Goal: Task Accomplishment & Management: Manage account settings

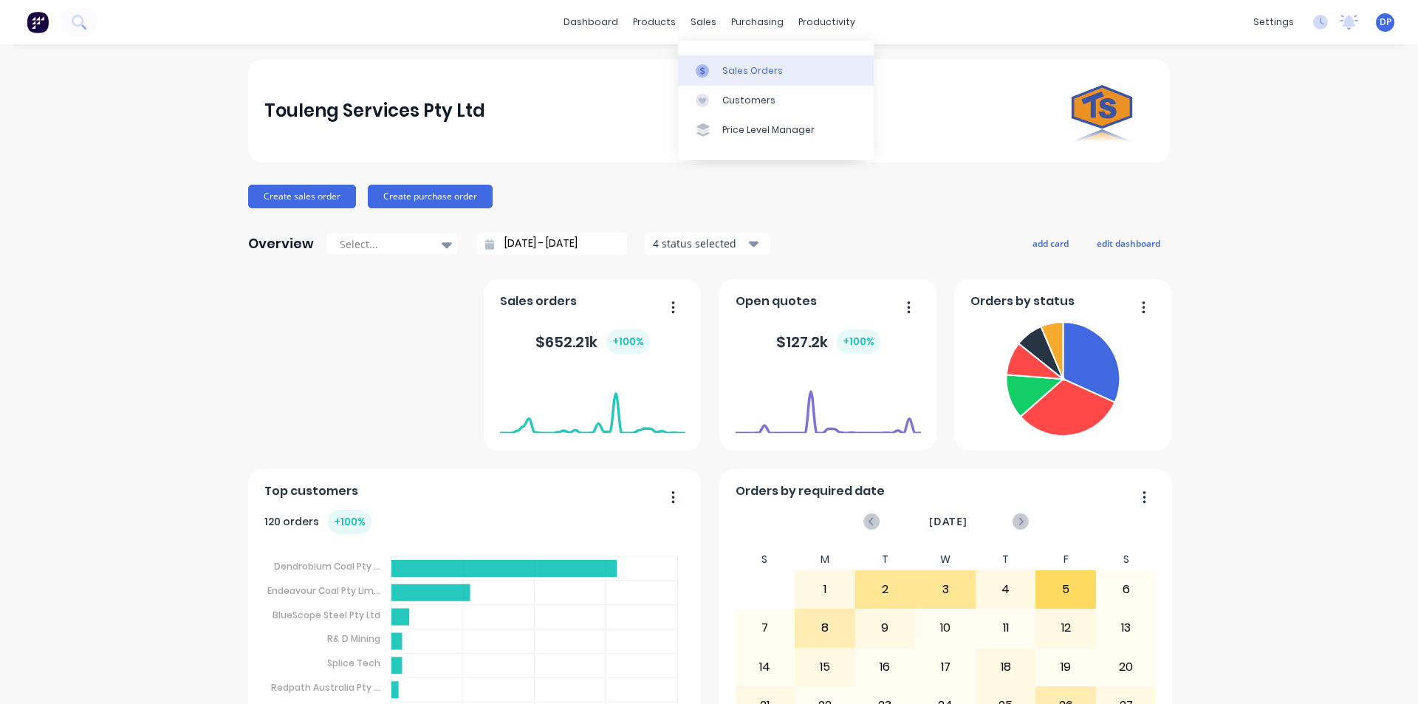
click at [732, 60] on link "Sales Orders" at bounding box center [776, 70] width 196 height 30
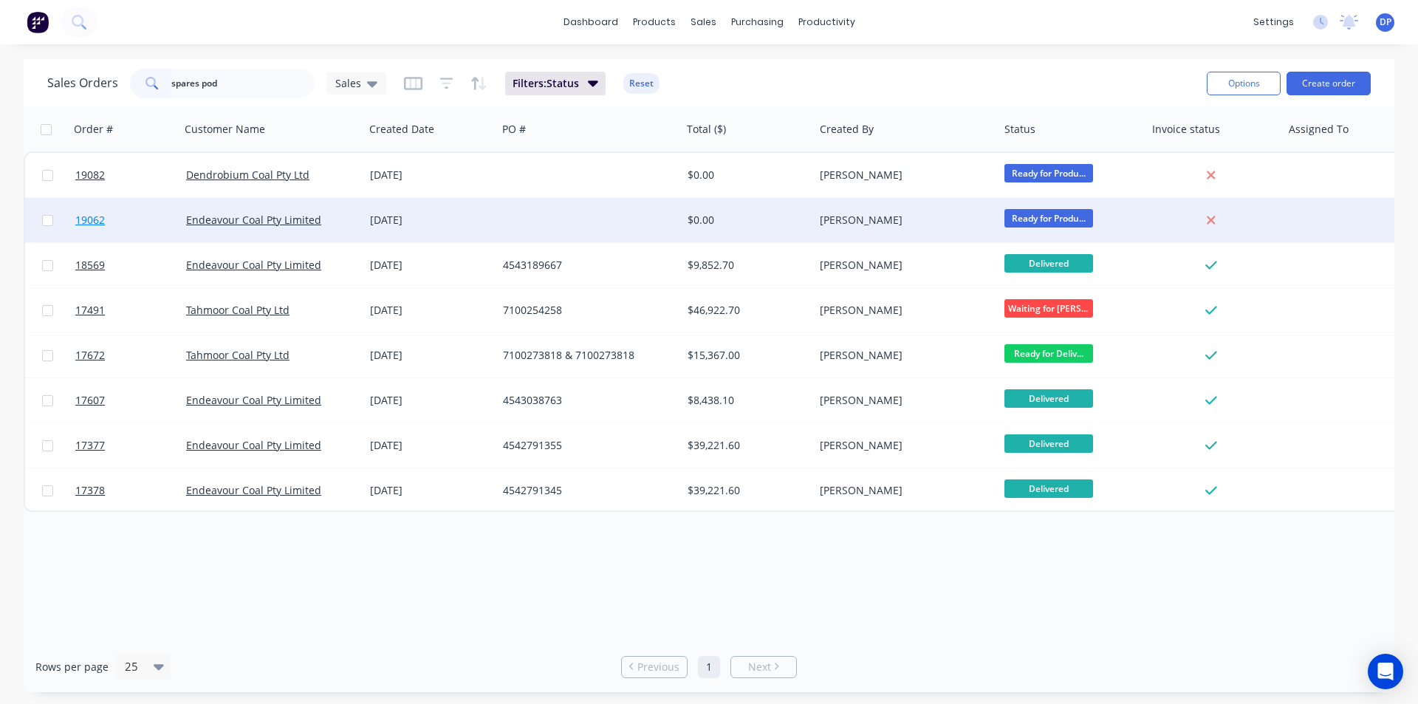
type input "spares pod"
click at [92, 219] on span "19062" at bounding box center [90, 220] width 30 height 15
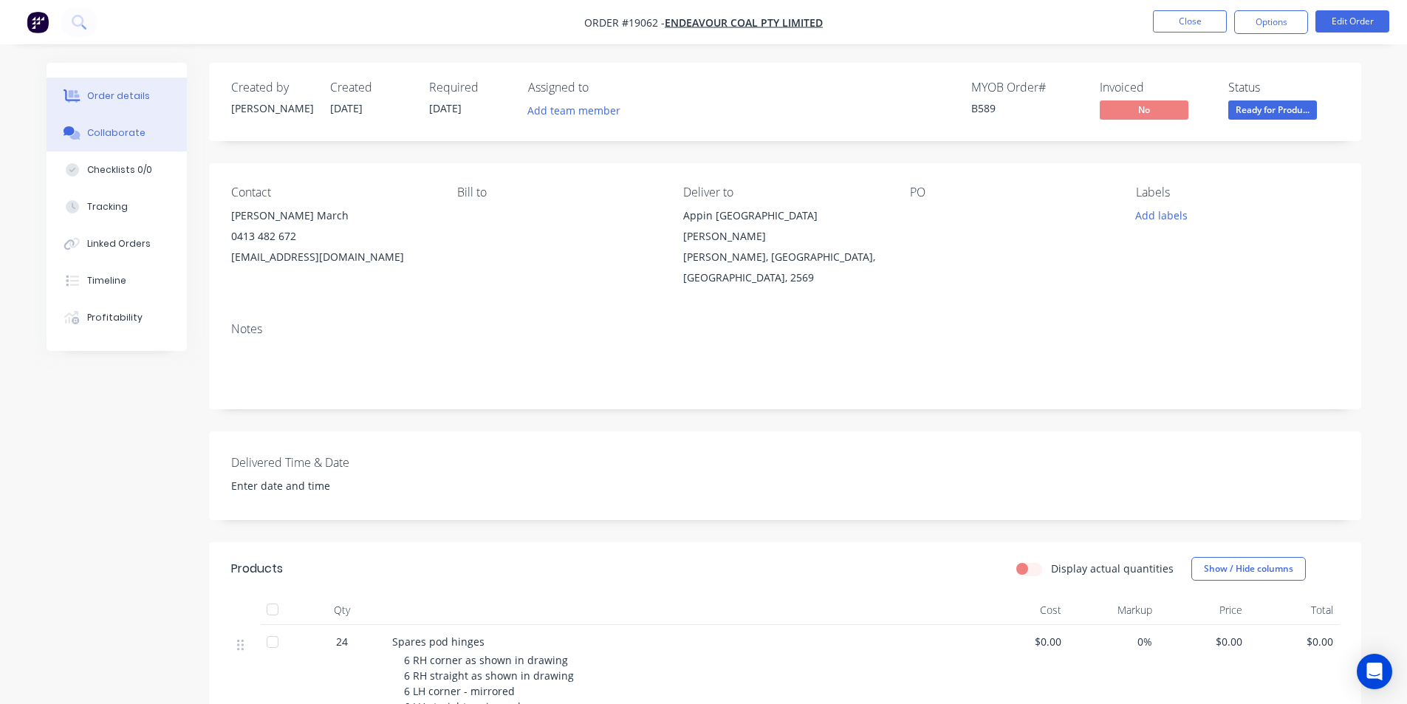
click at [121, 140] on button "Collaborate" at bounding box center [117, 132] width 140 height 37
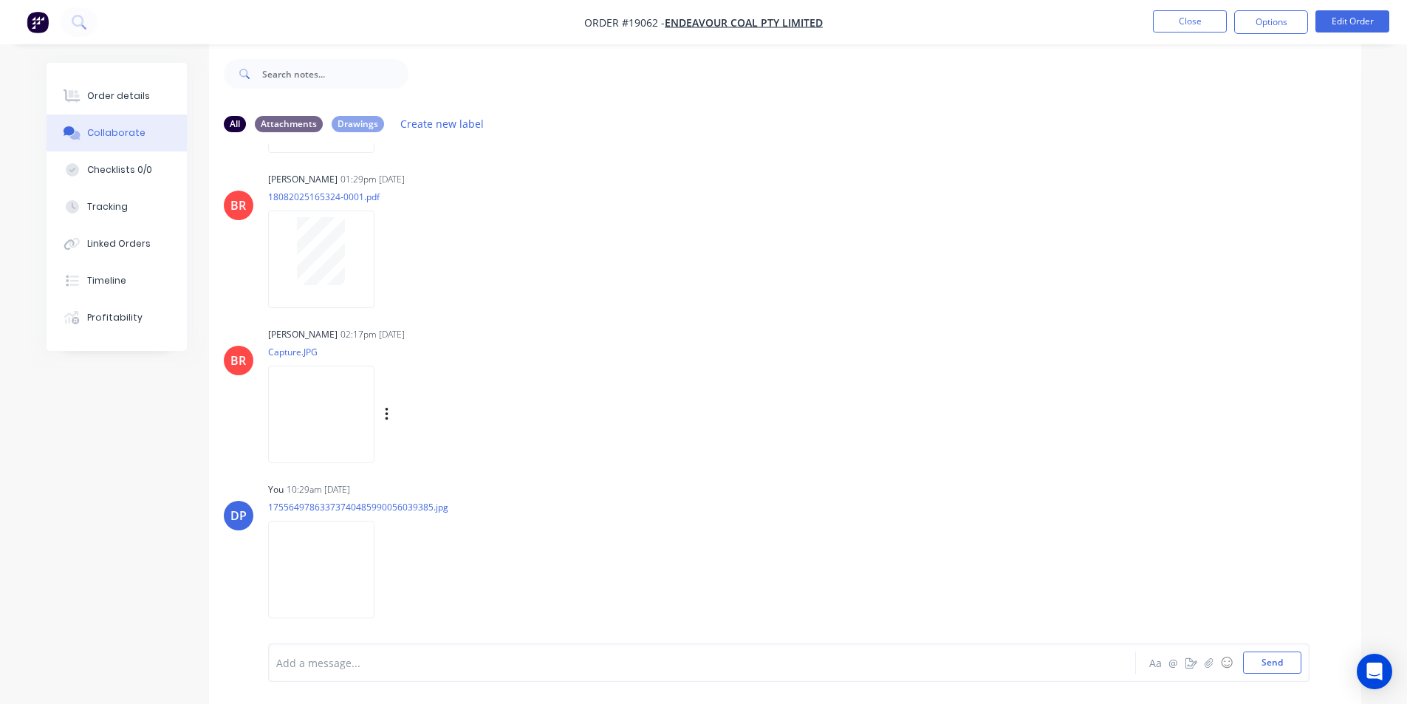
scroll to position [22, 0]
click at [338, 389] on img at bounding box center [321, 410] width 106 height 97
click at [33, 20] on img "button" at bounding box center [38, 22] width 22 height 22
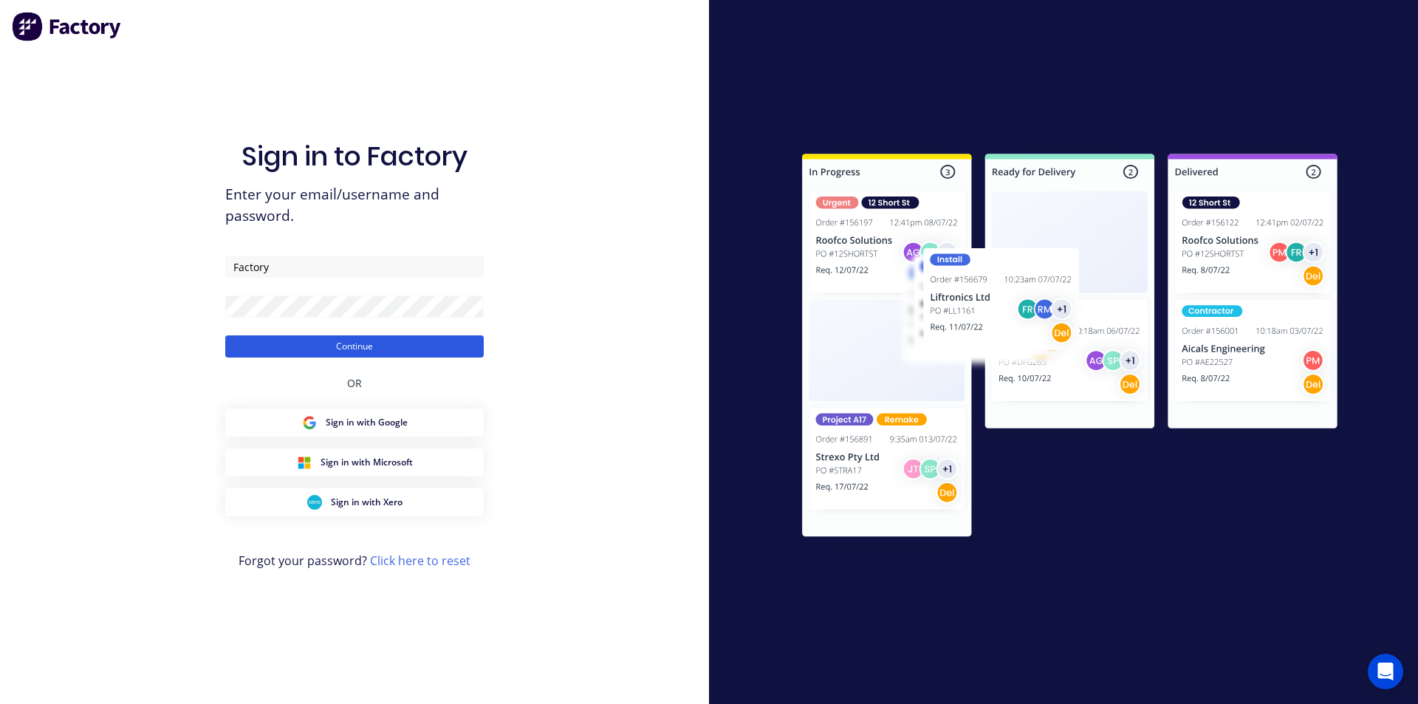
click at [362, 340] on button "Continue" at bounding box center [354, 346] width 259 height 22
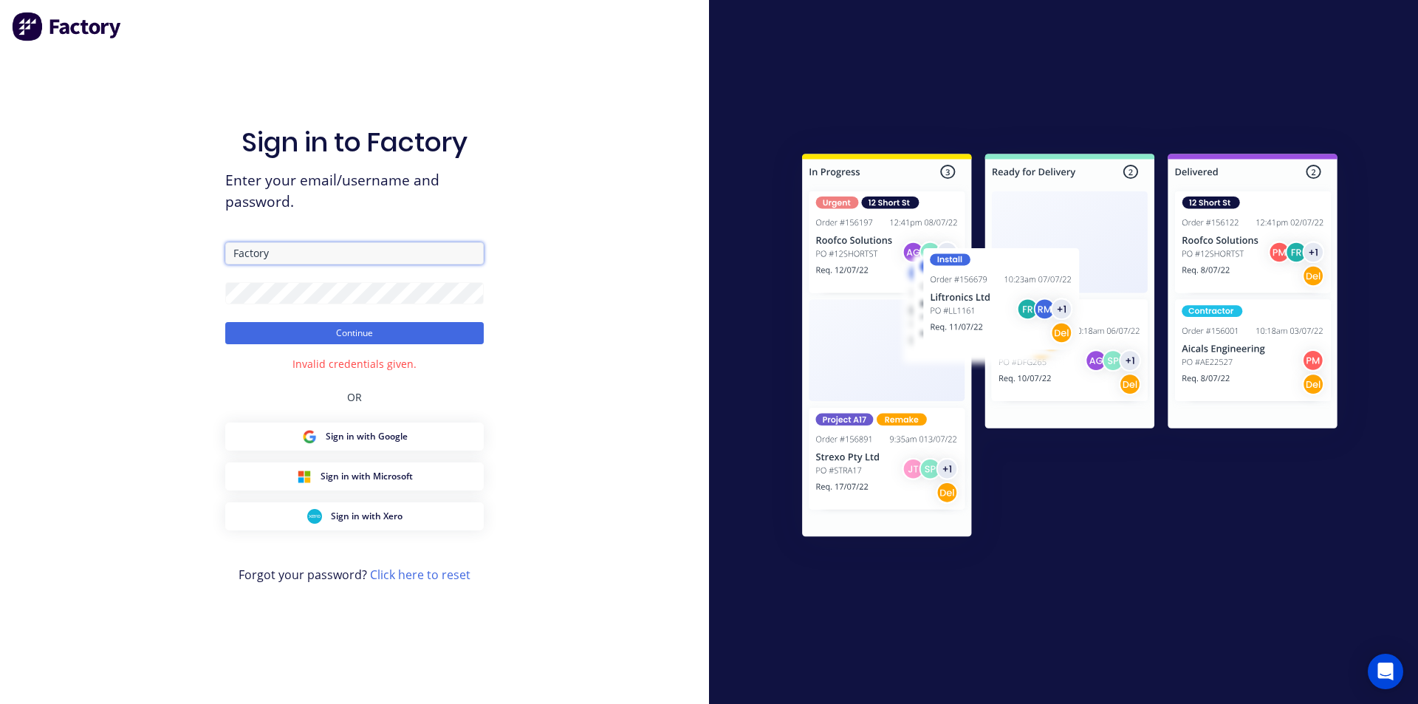
click at [299, 257] on input "Factory" at bounding box center [354, 253] width 259 height 22
type input "touleng@touleng.com.au"
click at [370, 333] on button "Continue" at bounding box center [354, 333] width 259 height 22
click at [162, 303] on div "Sign in to Factory Enter your email/username and password. touleng@touleng.com.…" at bounding box center [354, 352] width 709 height 704
click at [225, 322] on button "Continue" at bounding box center [354, 333] width 259 height 22
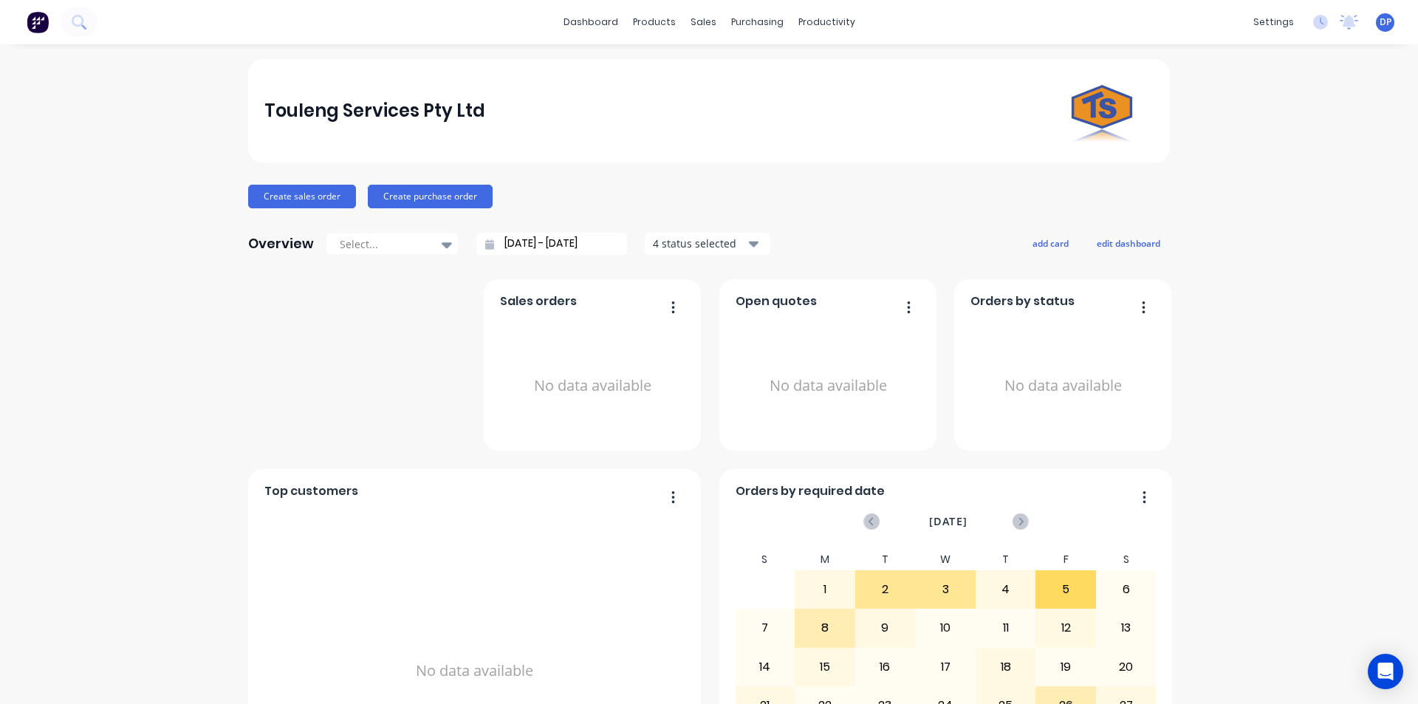
click at [46, 16] on img at bounding box center [38, 22] width 22 height 22
click at [732, 51] on div "Sales Orders Customers Price Level Manager" at bounding box center [776, 100] width 196 height 119
click at [738, 61] on link "Sales Orders" at bounding box center [776, 70] width 196 height 30
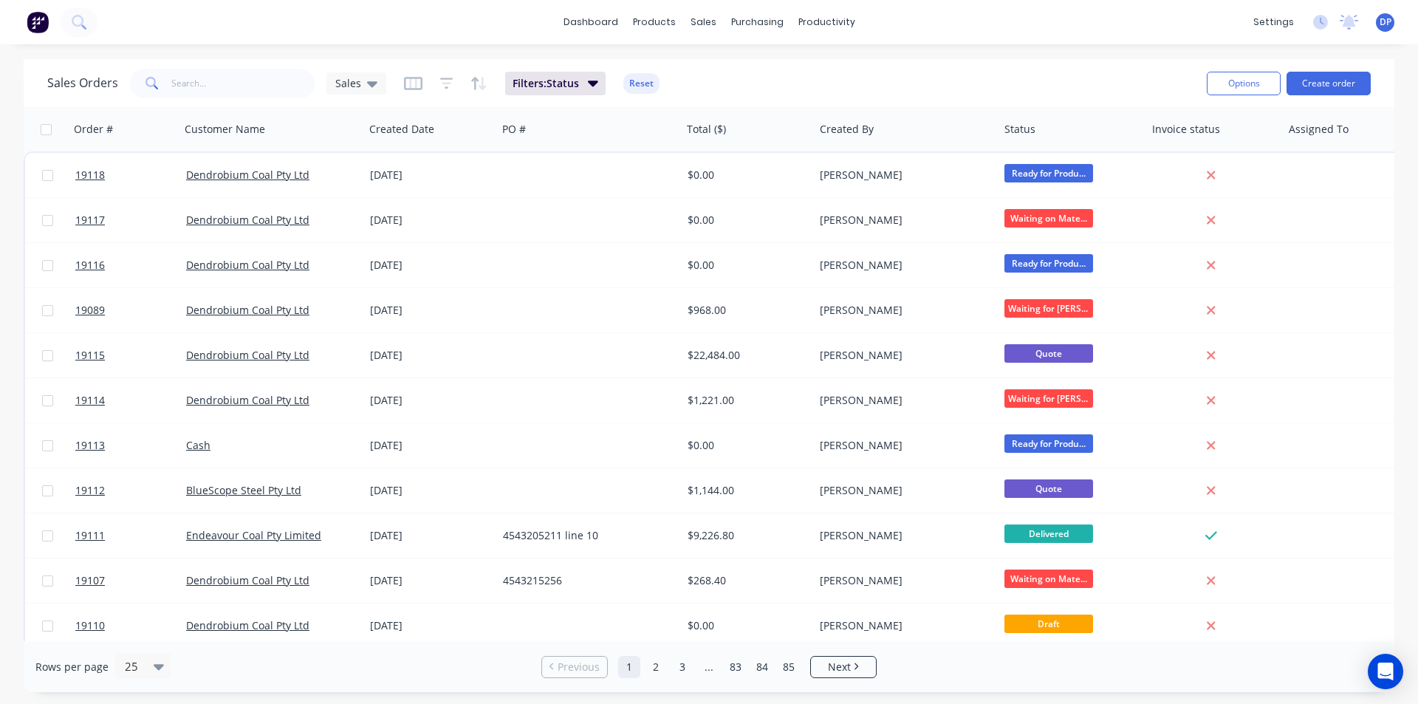
click at [49, 20] on button at bounding box center [37, 22] width 31 height 30
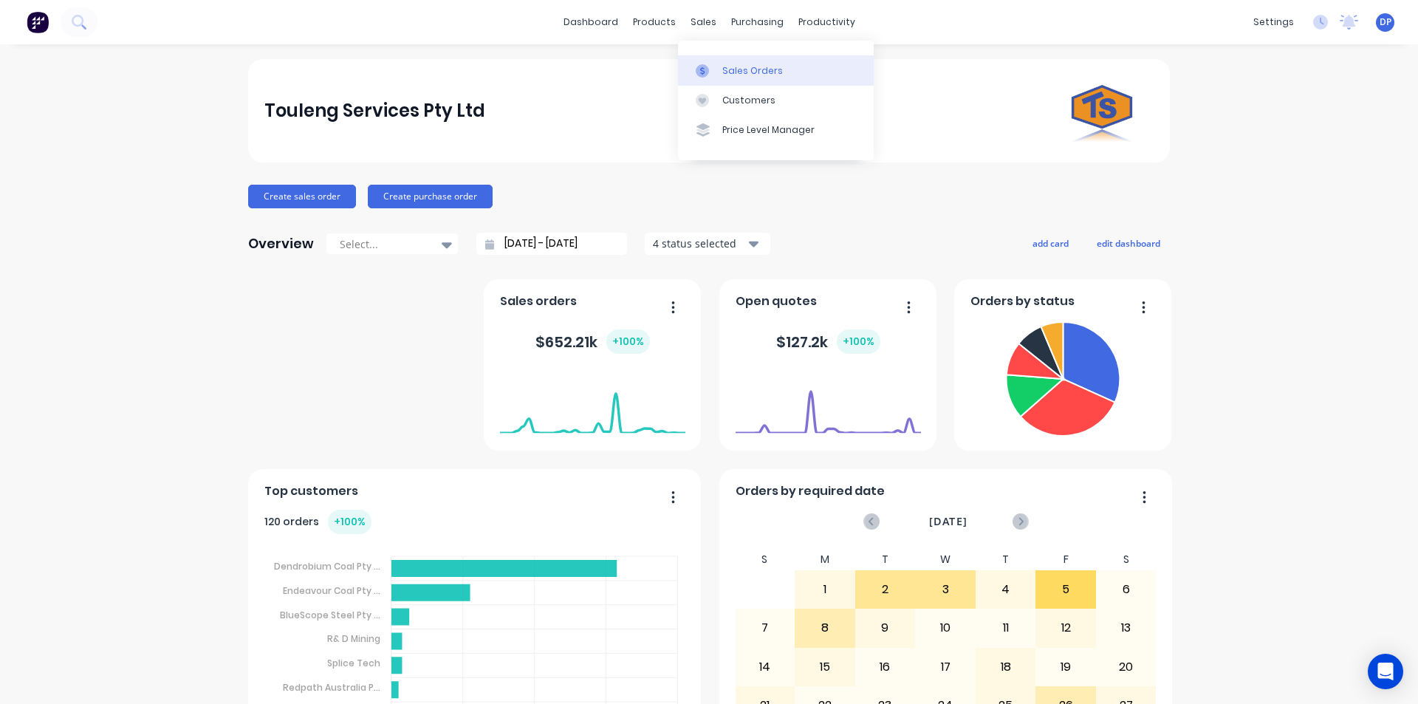
click at [730, 62] on link "Sales Orders" at bounding box center [776, 70] width 196 height 30
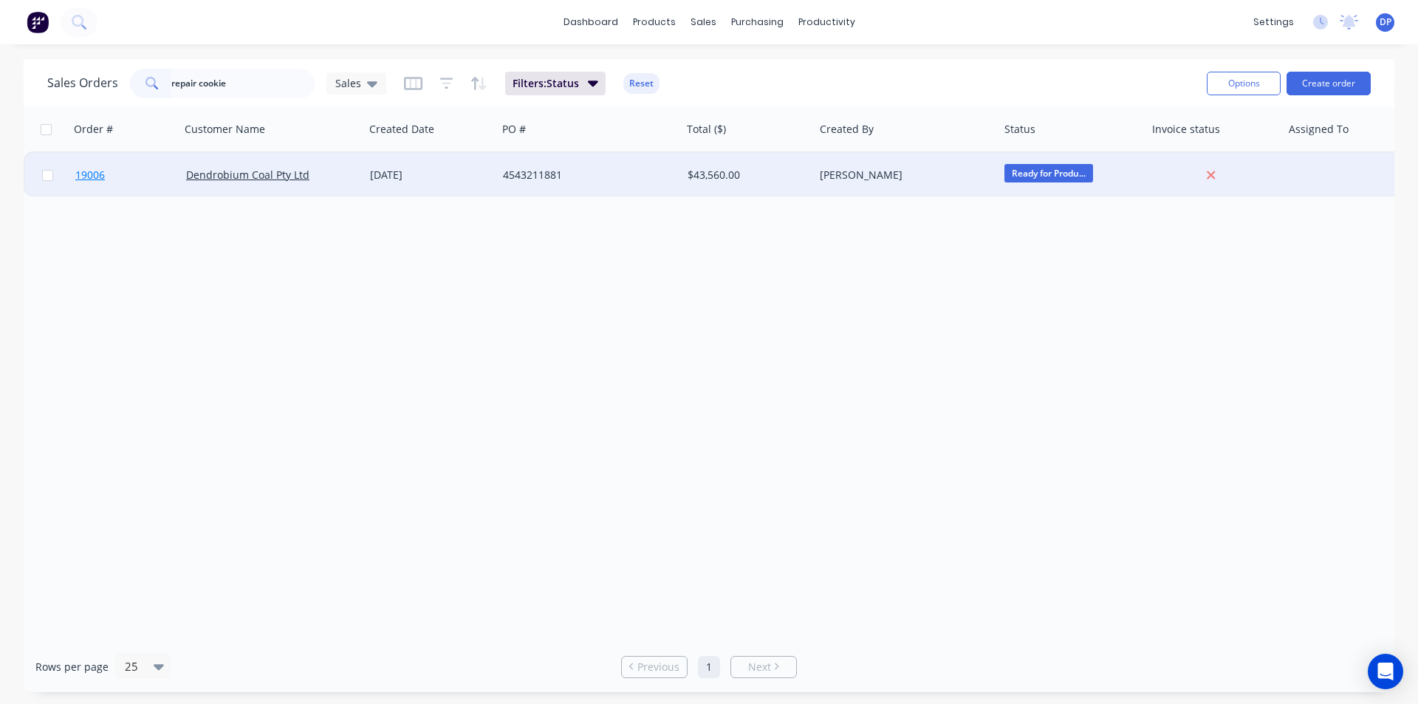
type input "repair cookie"
click at [89, 170] on span "19006" at bounding box center [90, 175] width 30 height 15
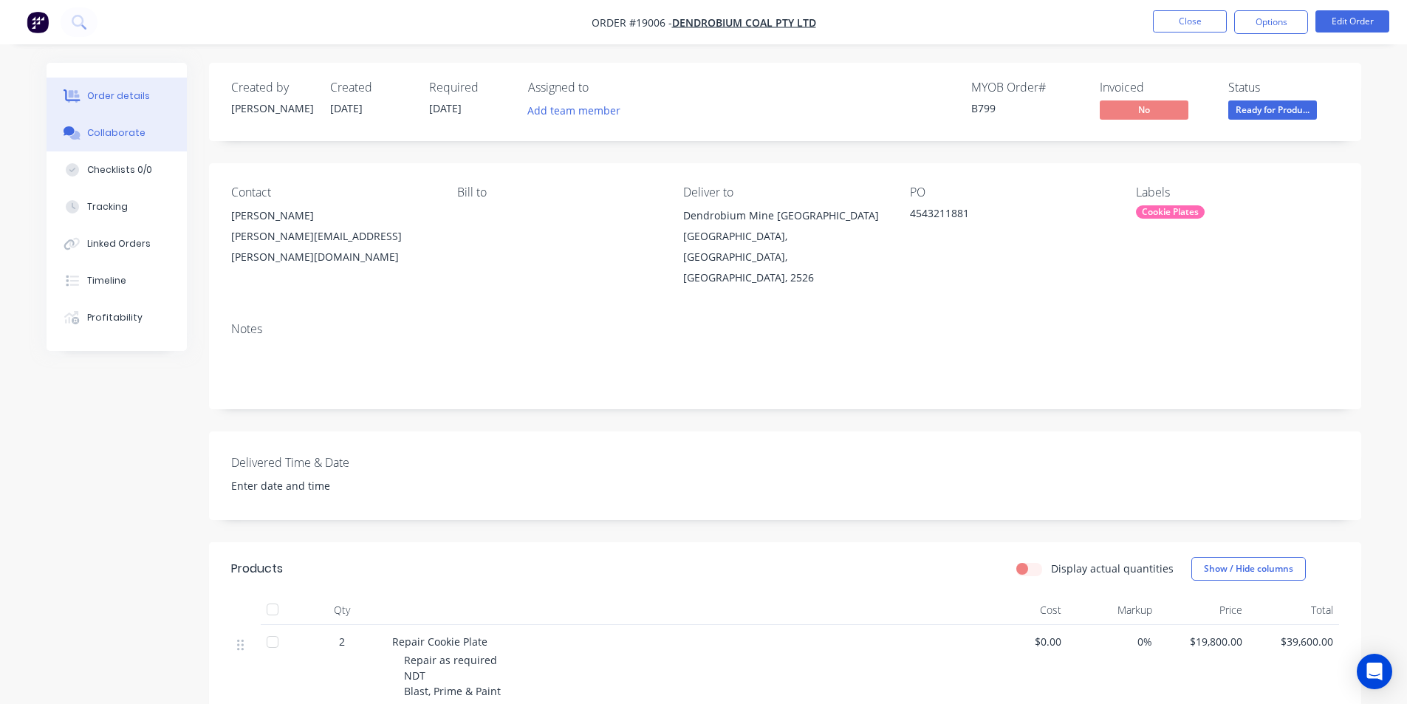
click at [124, 134] on div "Collaborate" at bounding box center [116, 132] width 58 height 13
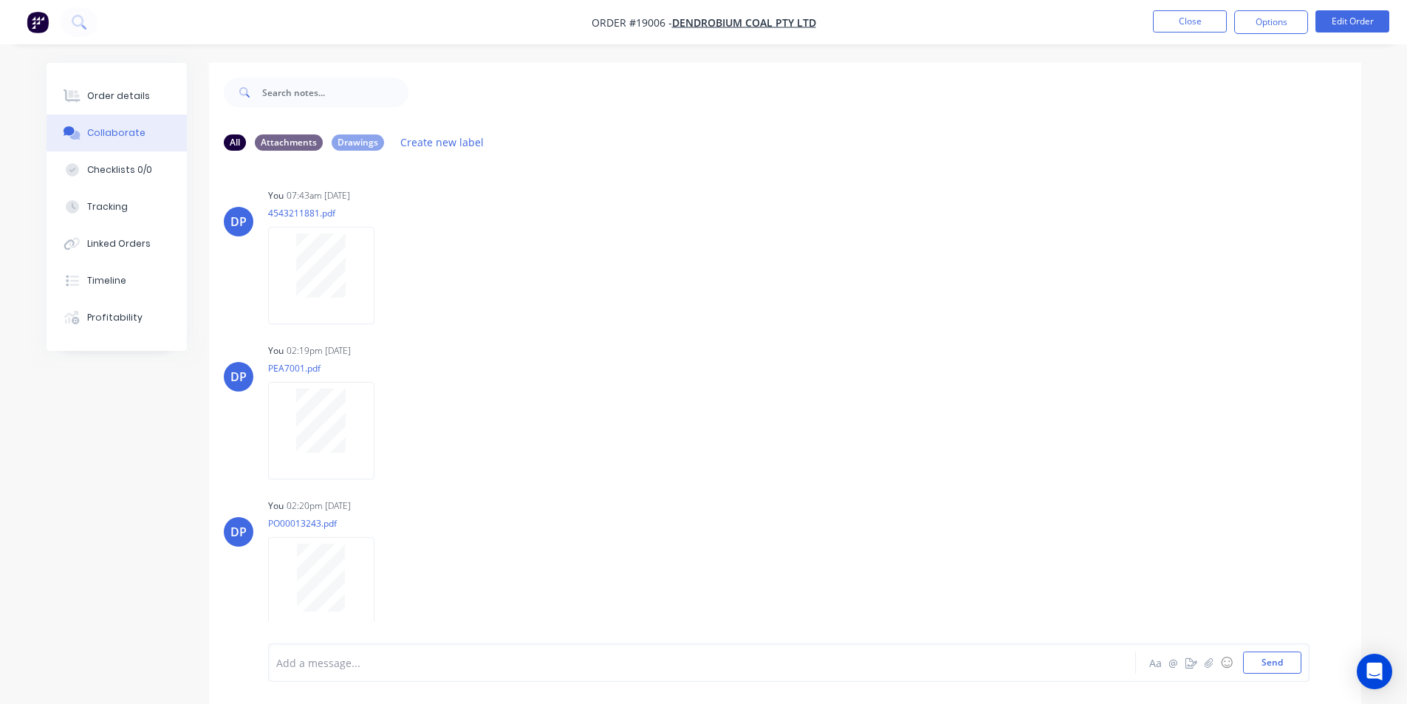
click at [30, 25] on img "button" at bounding box center [38, 22] width 22 height 22
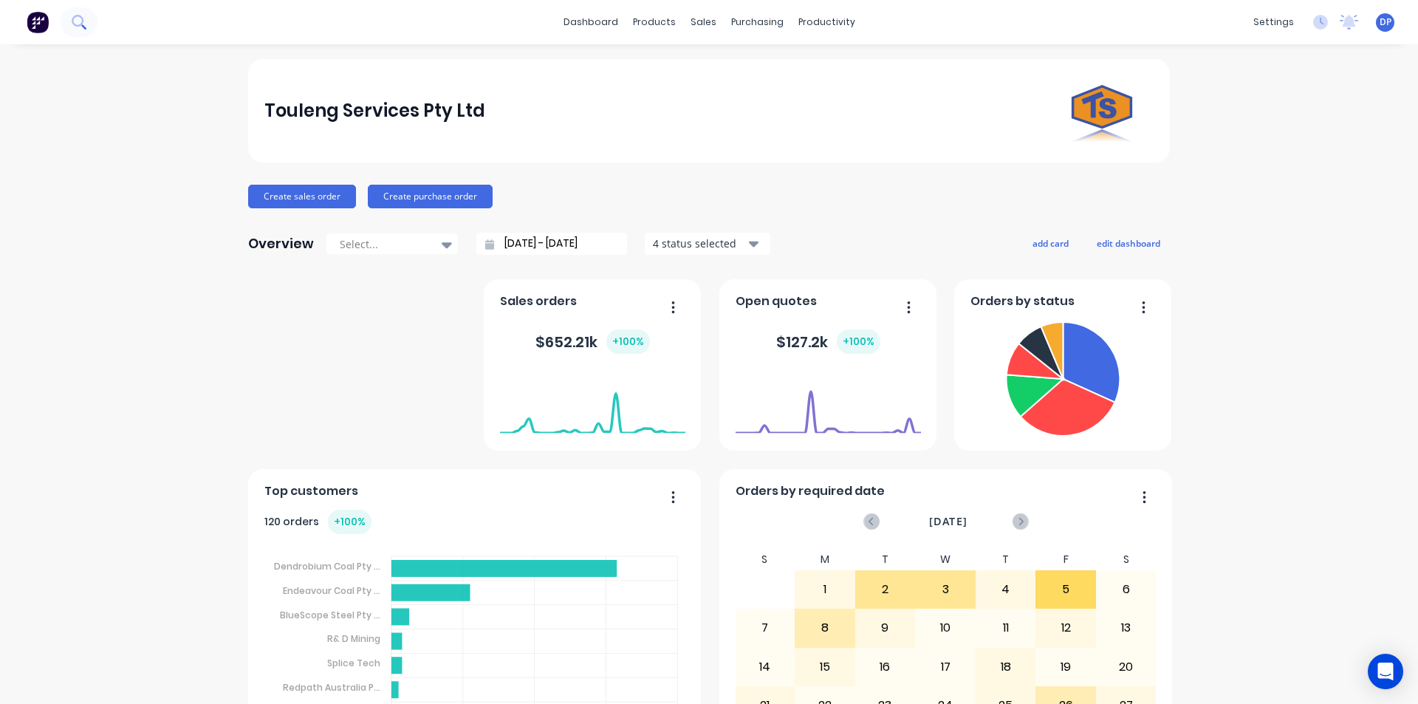
click at [83, 27] on icon at bounding box center [83, 26] width 5 height 5
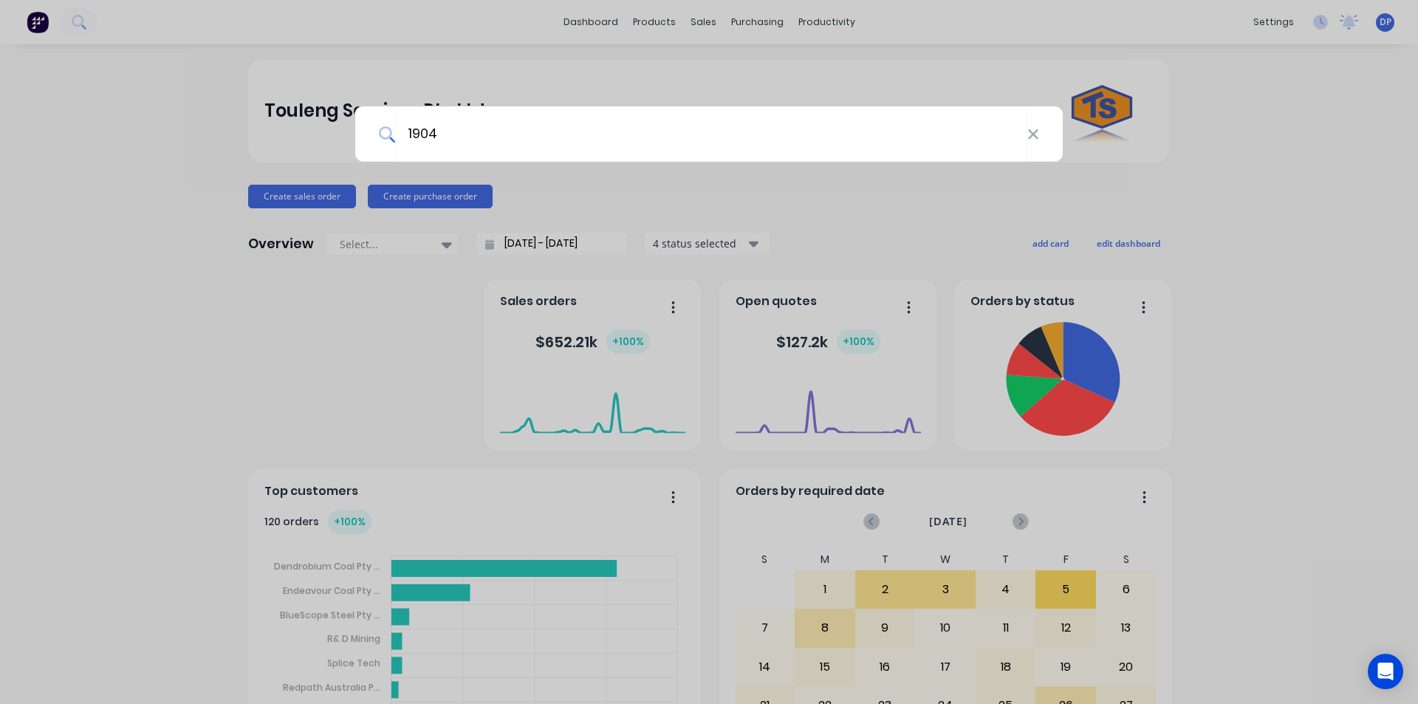
type input "19040"
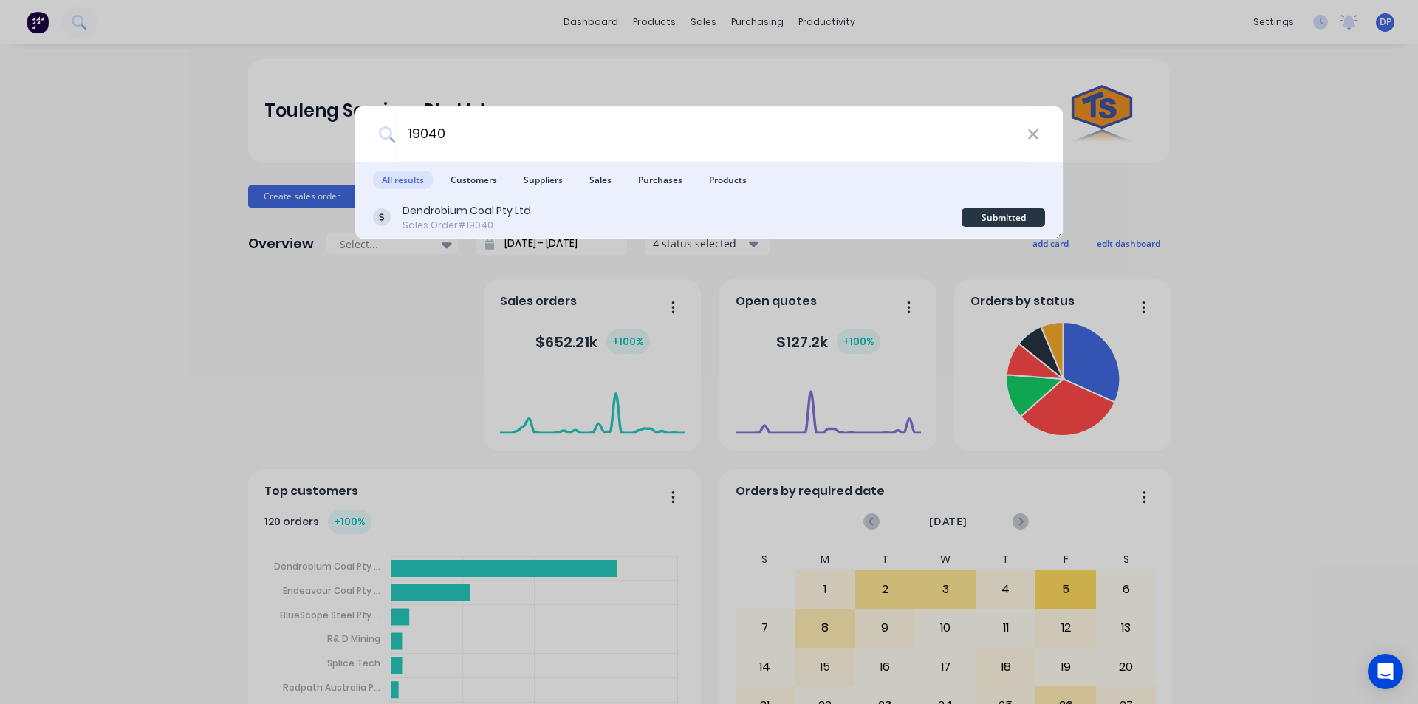
click at [530, 217] on div "Dendrobium Coal Pty Ltd Sales Order #19040" at bounding box center [667, 217] width 589 height 29
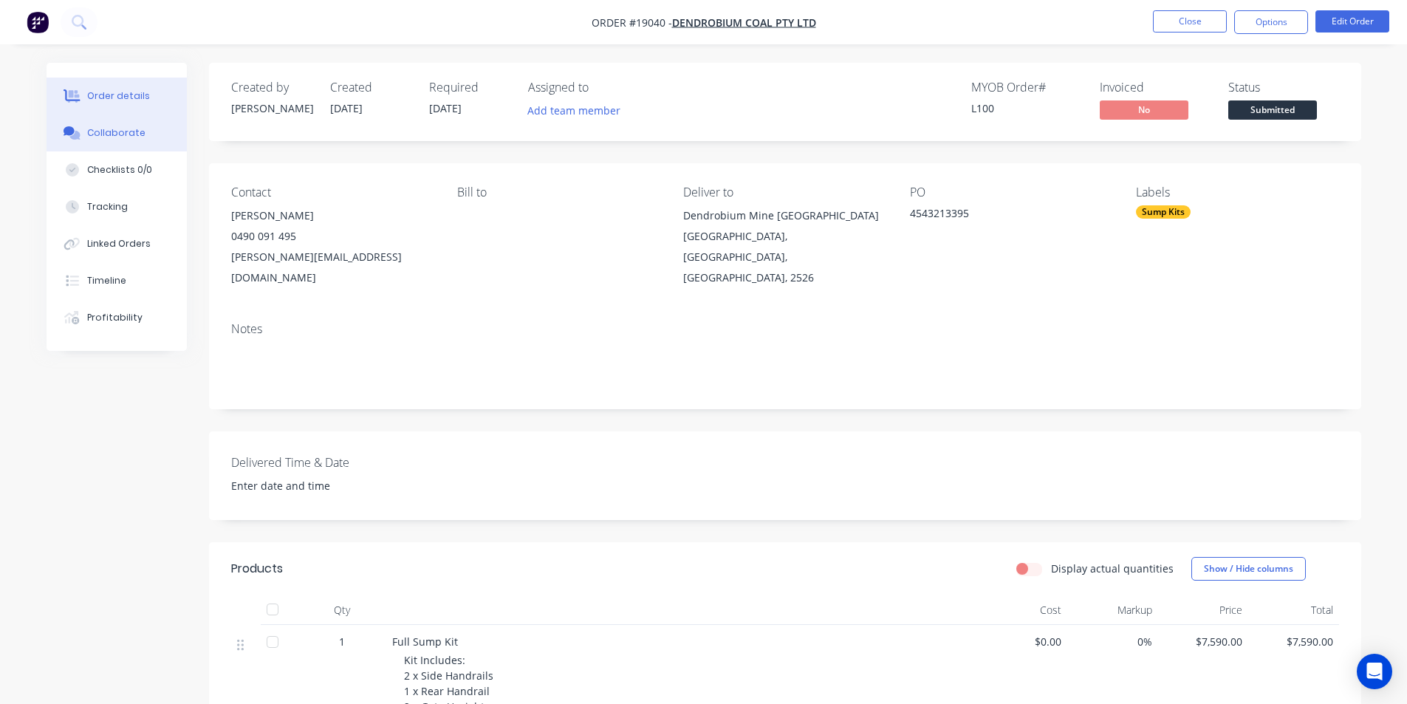
click at [127, 127] on div "Collaborate" at bounding box center [116, 132] width 58 height 13
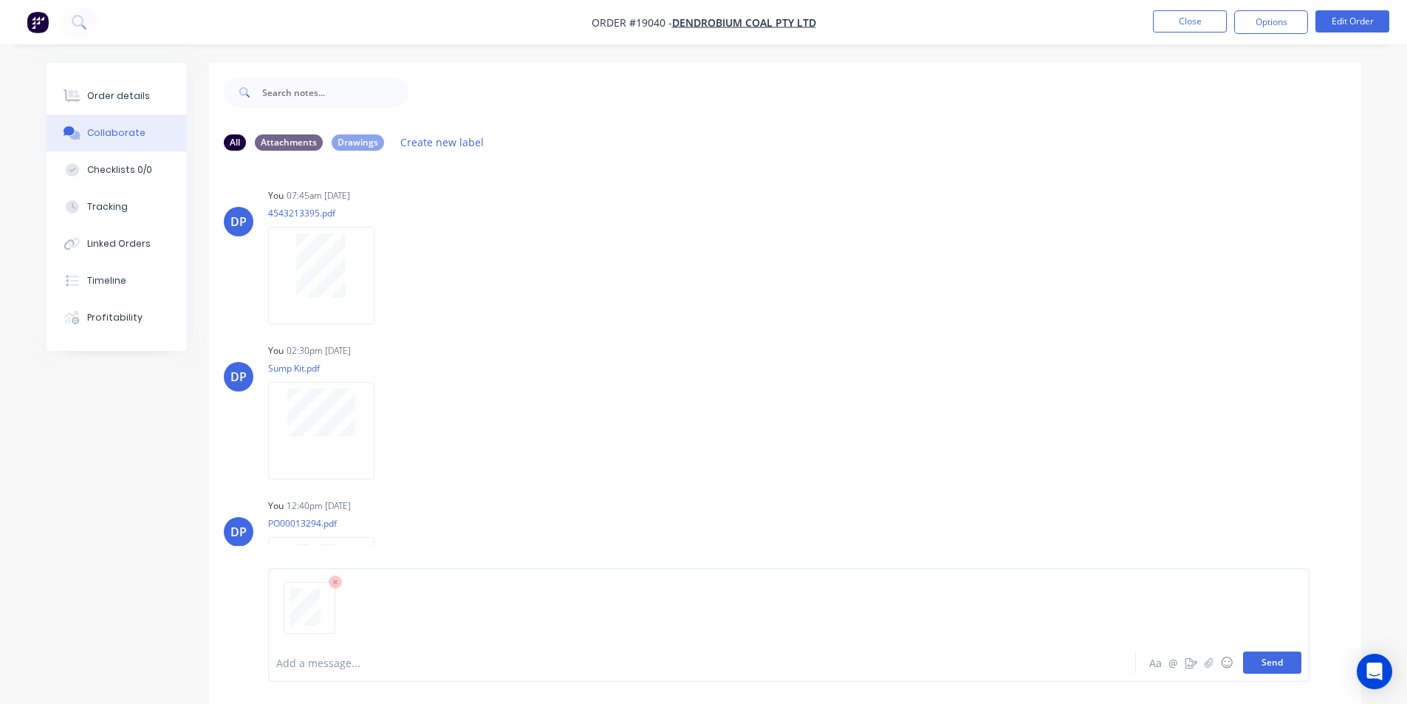
click at [1288, 665] on button "Send" at bounding box center [1272, 662] width 58 height 22
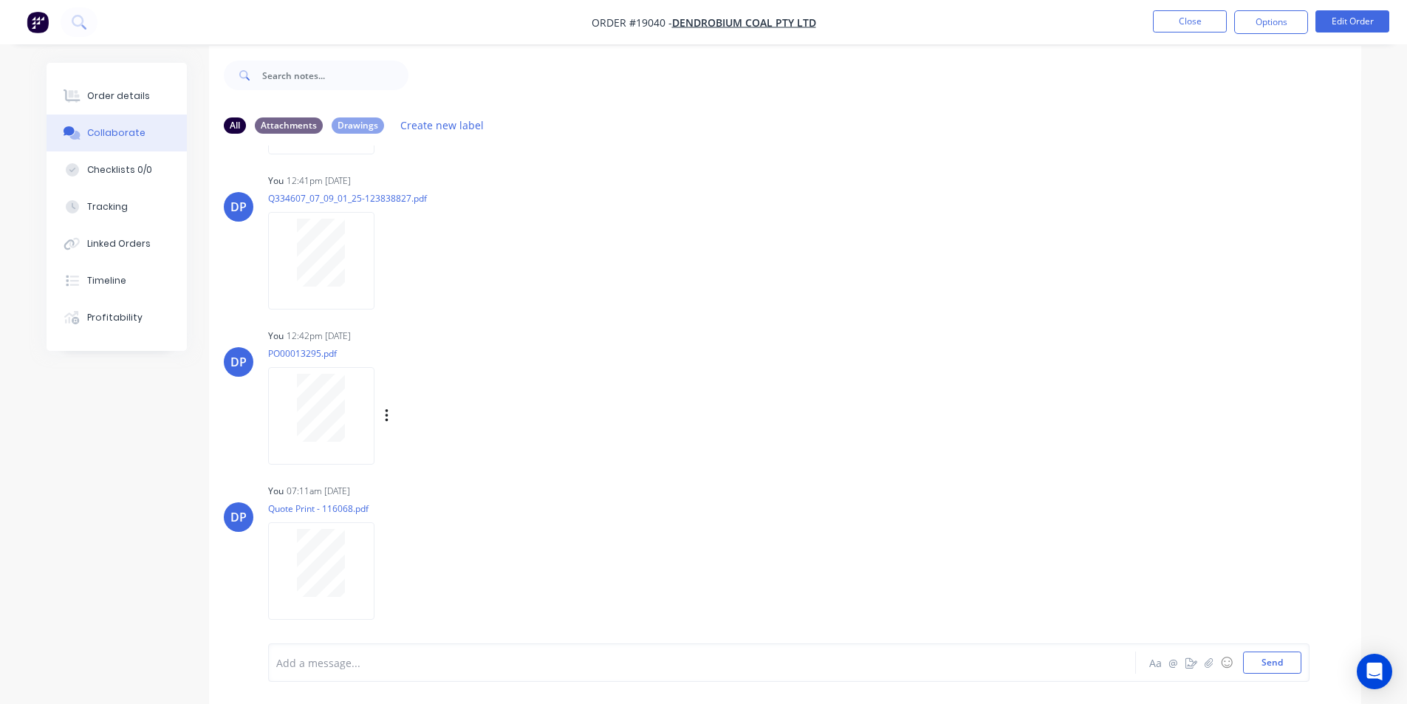
scroll to position [22, 0]
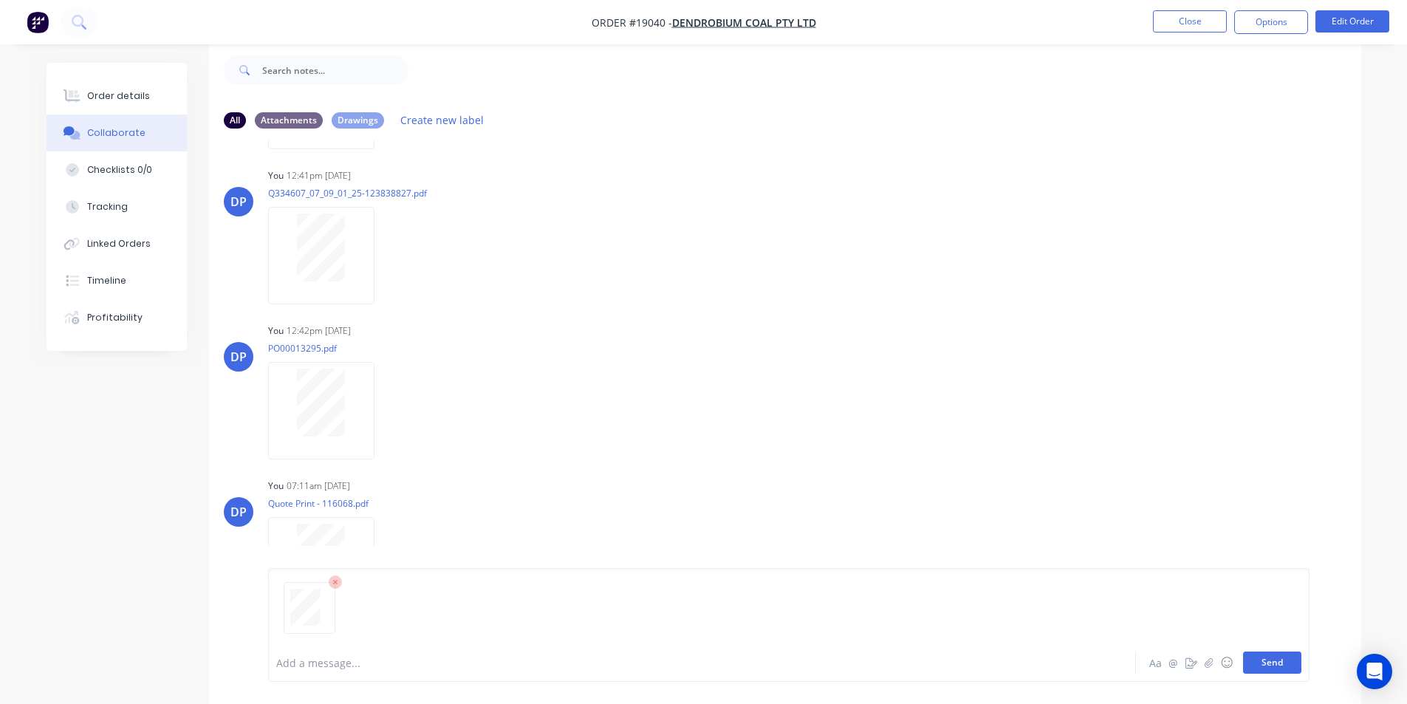
click at [1267, 660] on button "Send" at bounding box center [1272, 662] width 58 height 22
click at [109, 85] on button "Order details" at bounding box center [117, 96] width 140 height 37
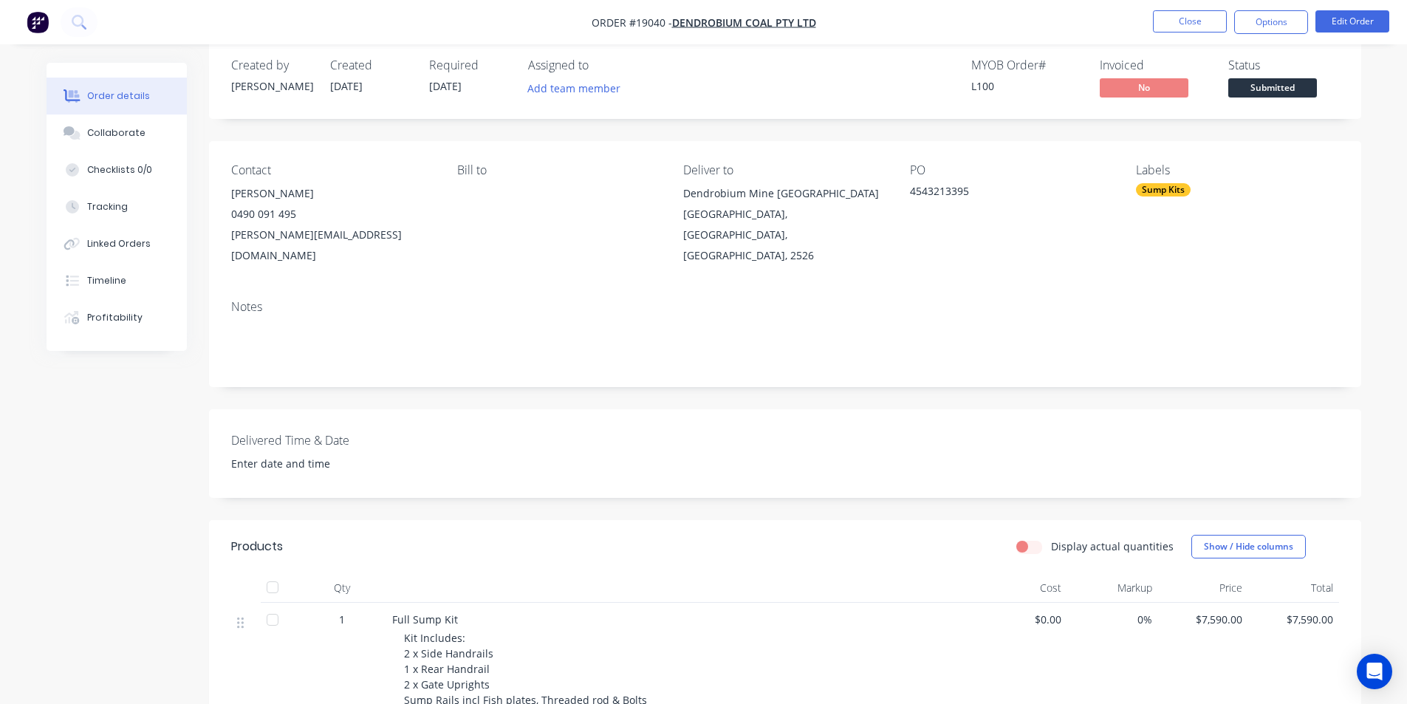
click at [1301, 88] on span "Submitted" at bounding box center [1272, 87] width 89 height 18
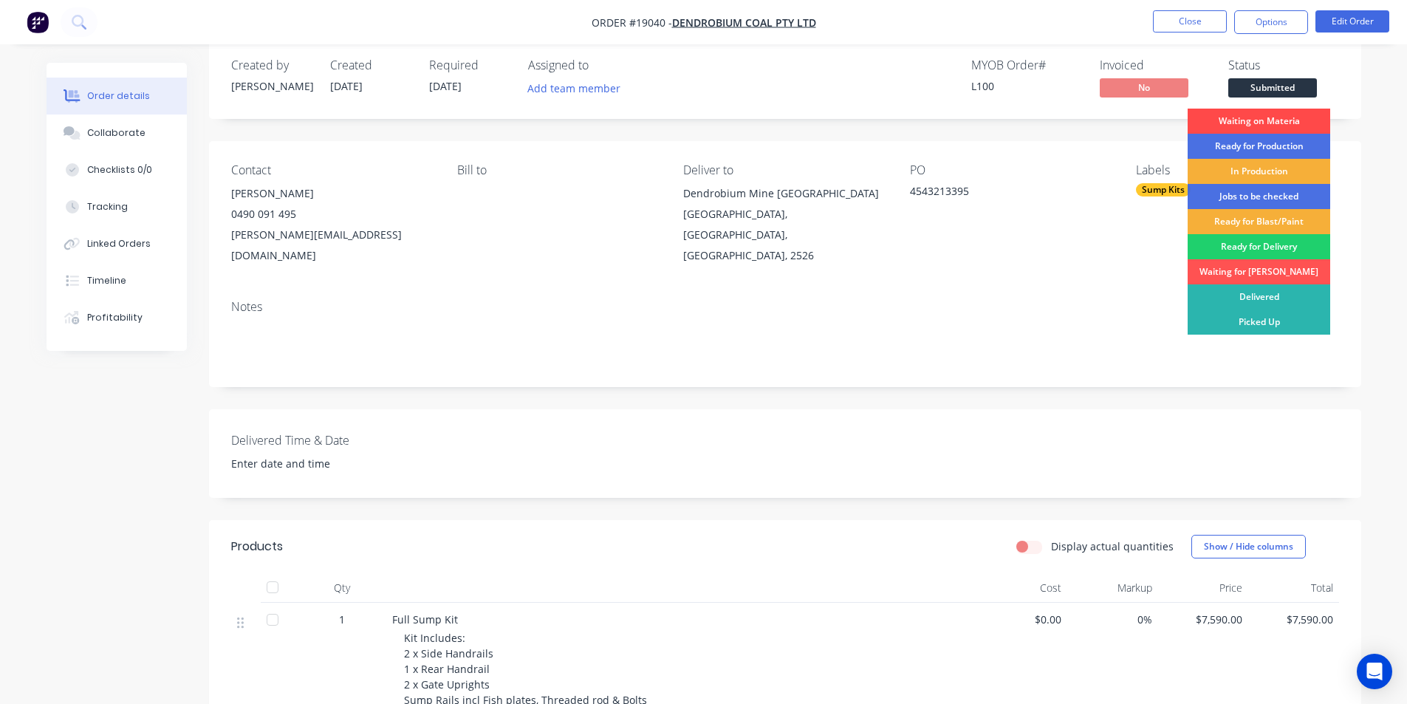
click at [1258, 126] on div "Waiting on Materia" at bounding box center [1259, 121] width 143 height 25
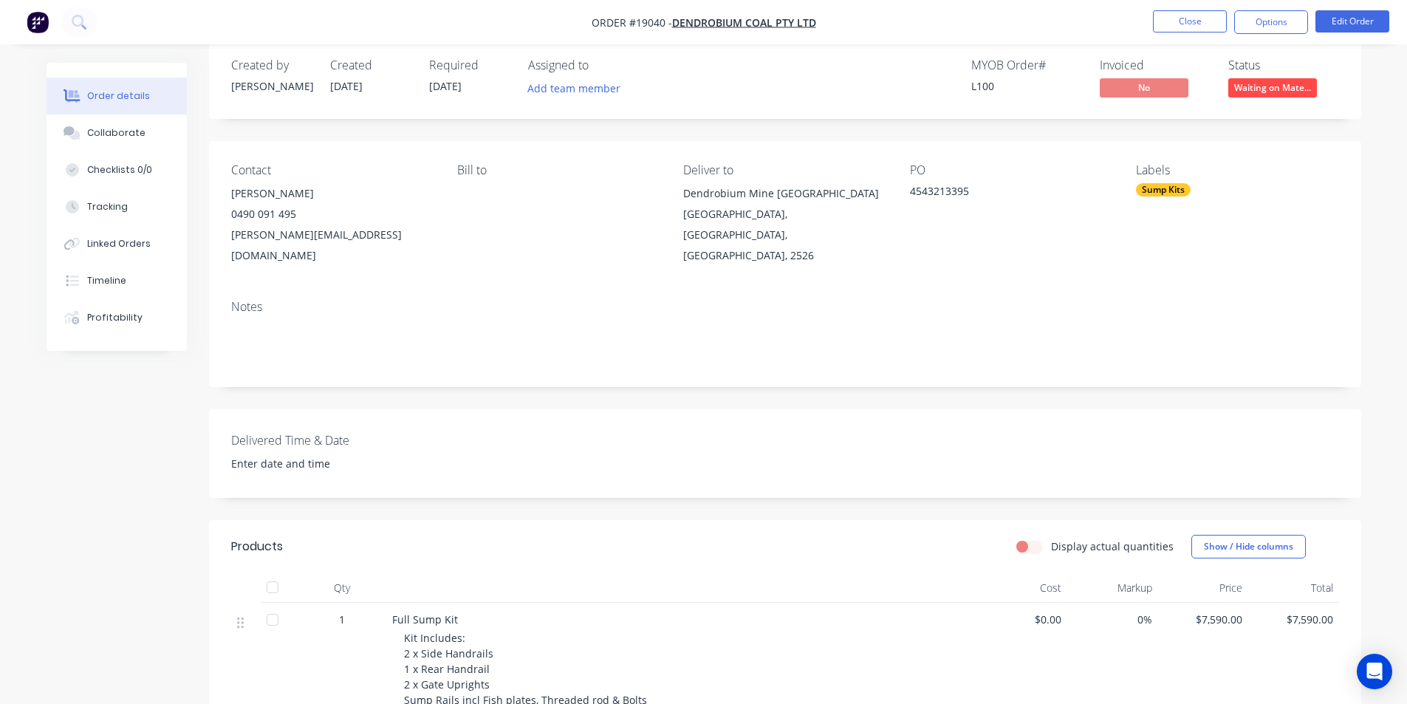
click at [33, 18] on img "button" at bounding box center [38, 22] width 22 height 22
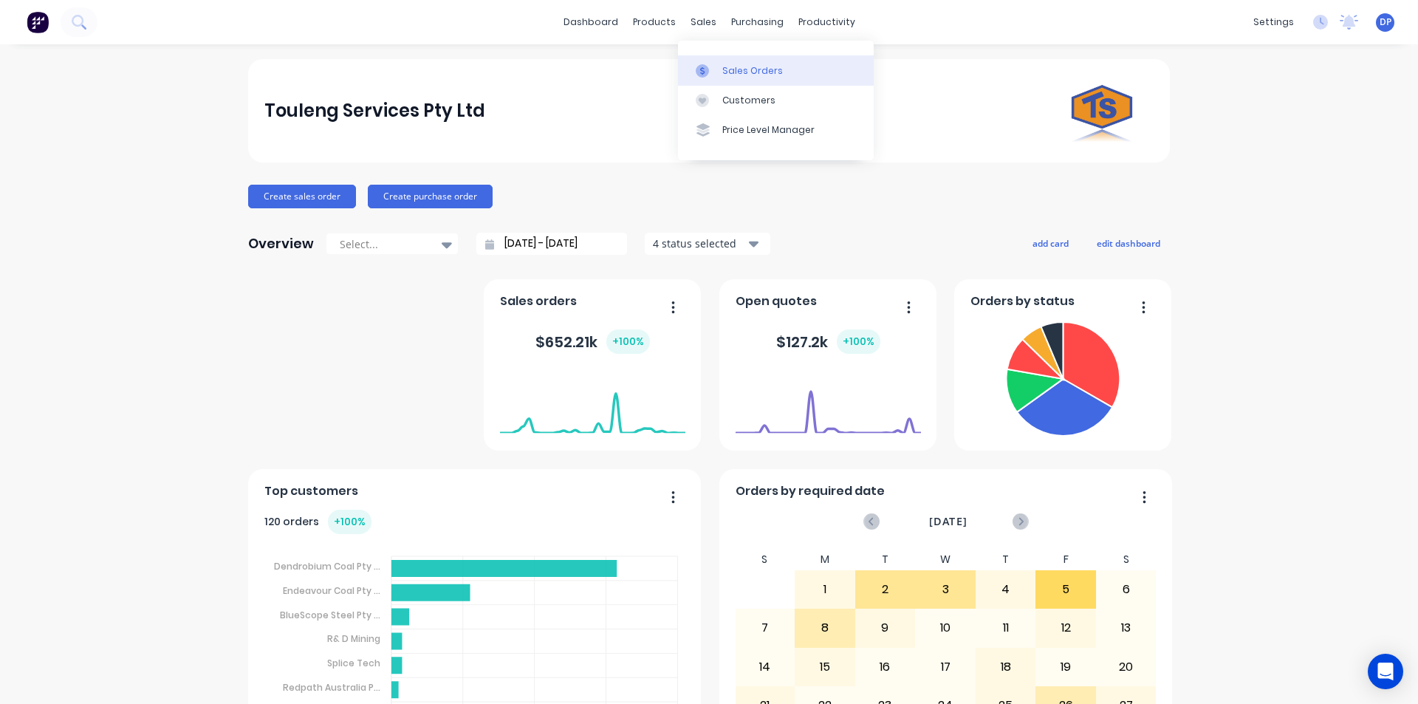
click at [733, 63] on link "Sales Orders" at bounding box center [776, 70] width 196 height 30
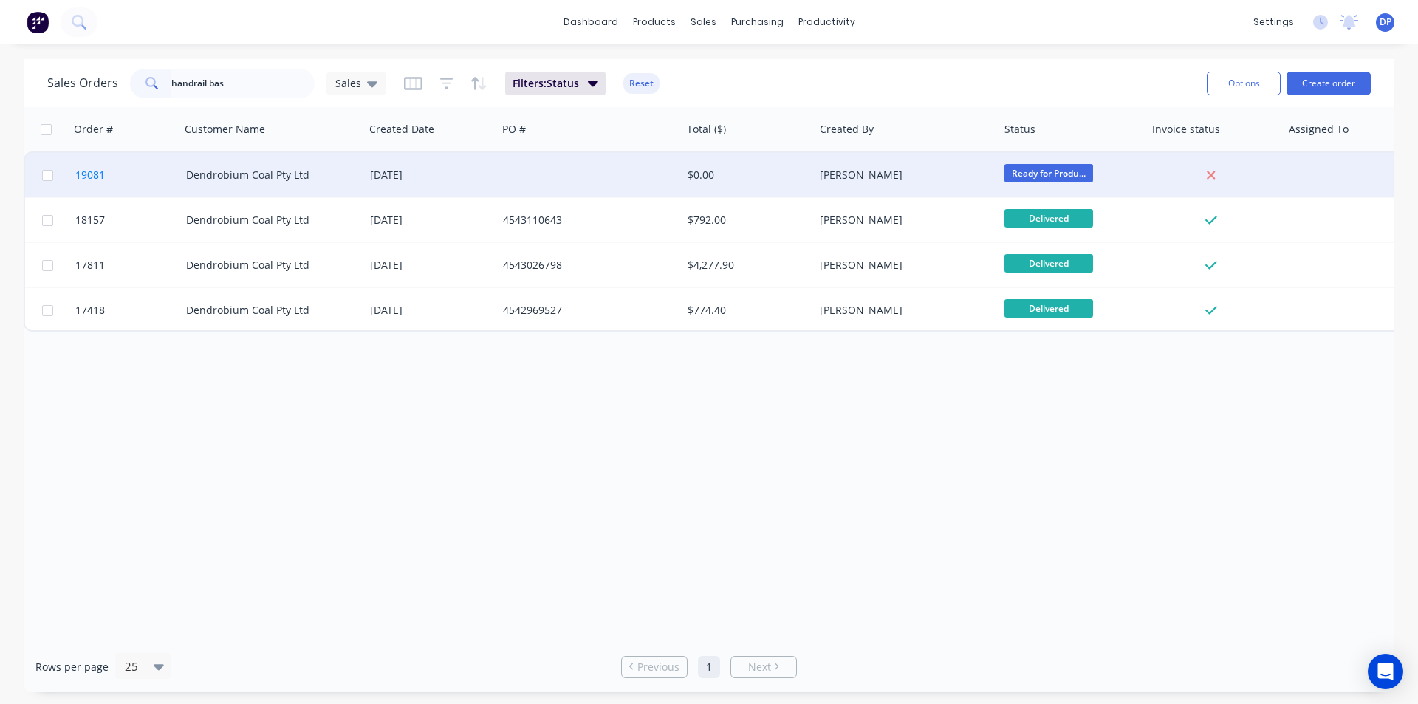
type input "handrail bas"
click at [103, 178] on span "19081" at bounding box center [90, 175] width 30 height 15
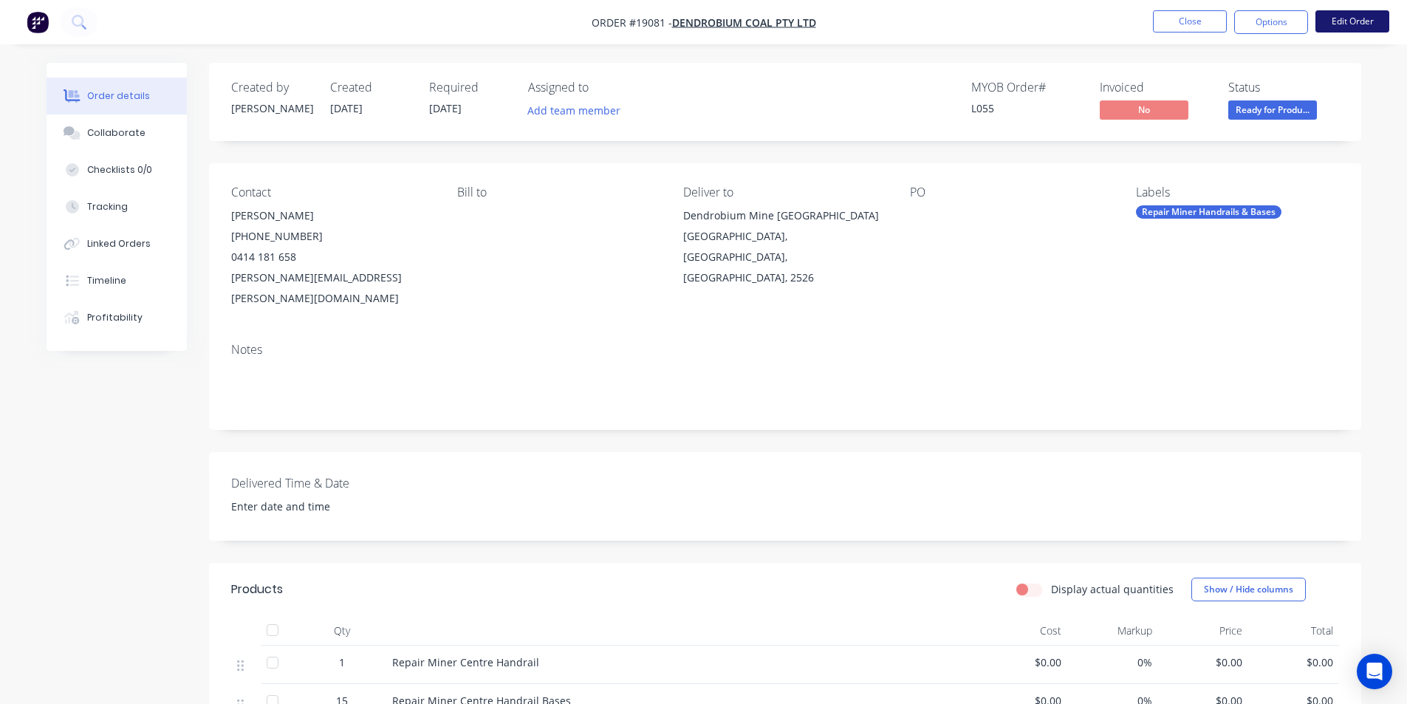
click at [1371, 22] on button "Edit Order" at bounding box center [1352, 21] width 74 height 22
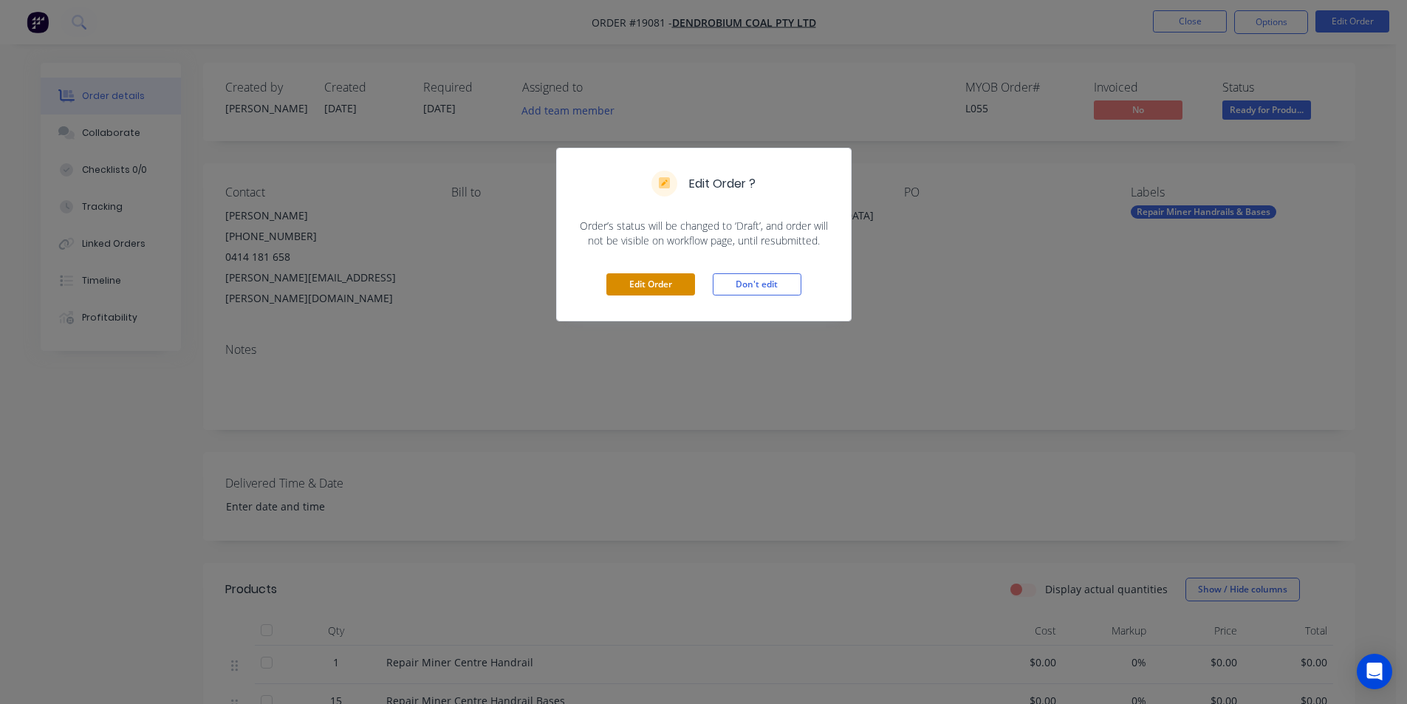
click at [644, 282] on button "Edit Order" at bounding box center [650, 284] width 89 height 22
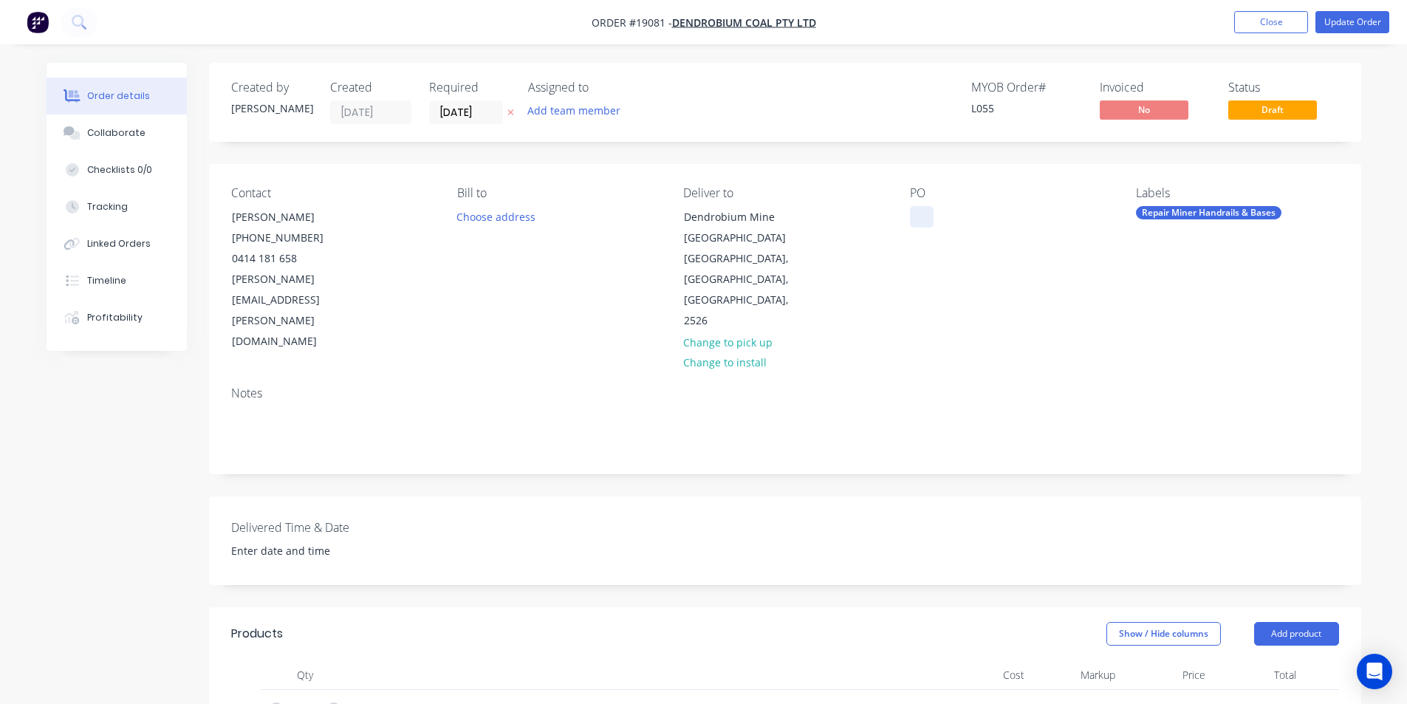
click at [923, 215] on div at bounding box center [922, 216] width 24 height 21
paste div
click at [1043, 386] on div "Notes" at bounding box center [785, 393] width 1108 height 14
click at [127, 130] on div "Collaborate" at bounding box center [116, 132] width 58 height 13
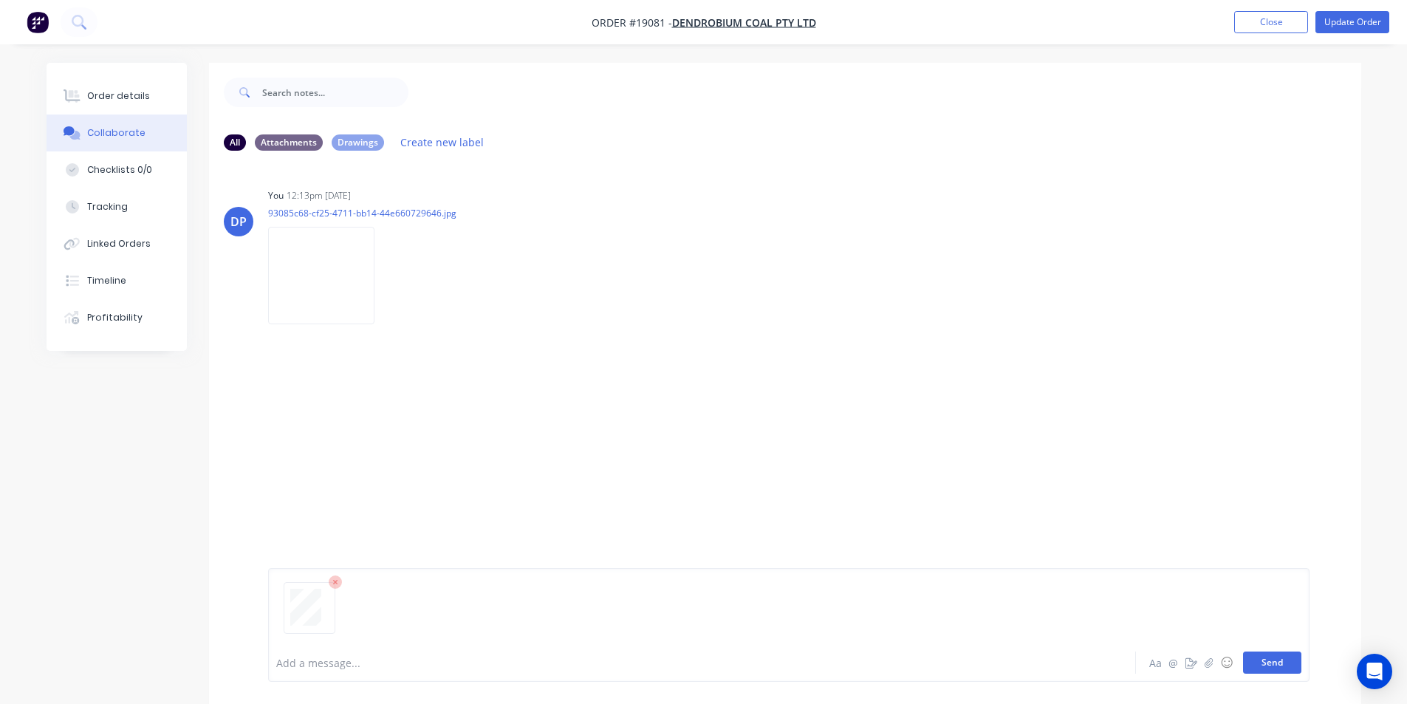
click at [1287, 667] on button "Send" at bounding box center [1272, 662] width 58 height 22
click at [118, 97] on div "Order details" at bounding box center [118, 95] width 63 height 13
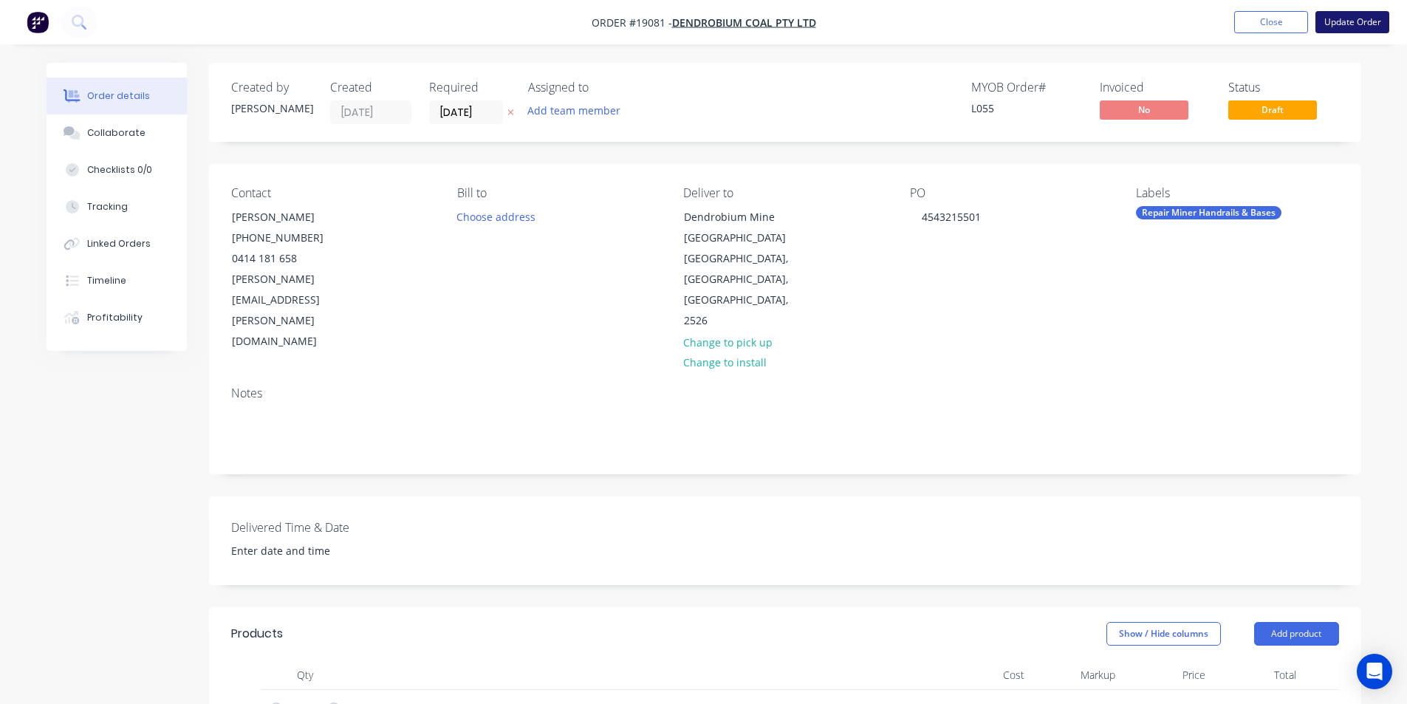
click at [1386, 21] on button "Update Order" at bounding box center [1352, 22] width 74 height 22
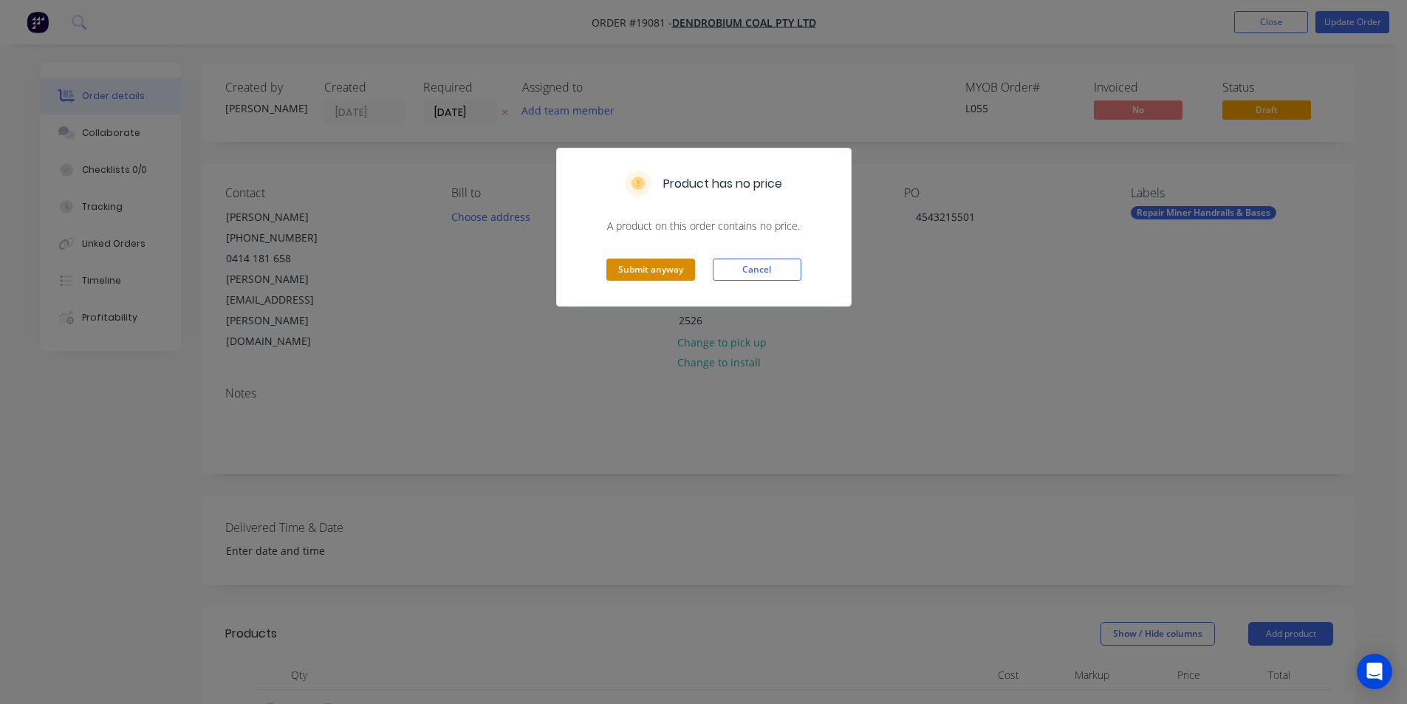
click at [651, 261] on button "Submit anyway" at bounding box center [650, 270] width 89 height 22
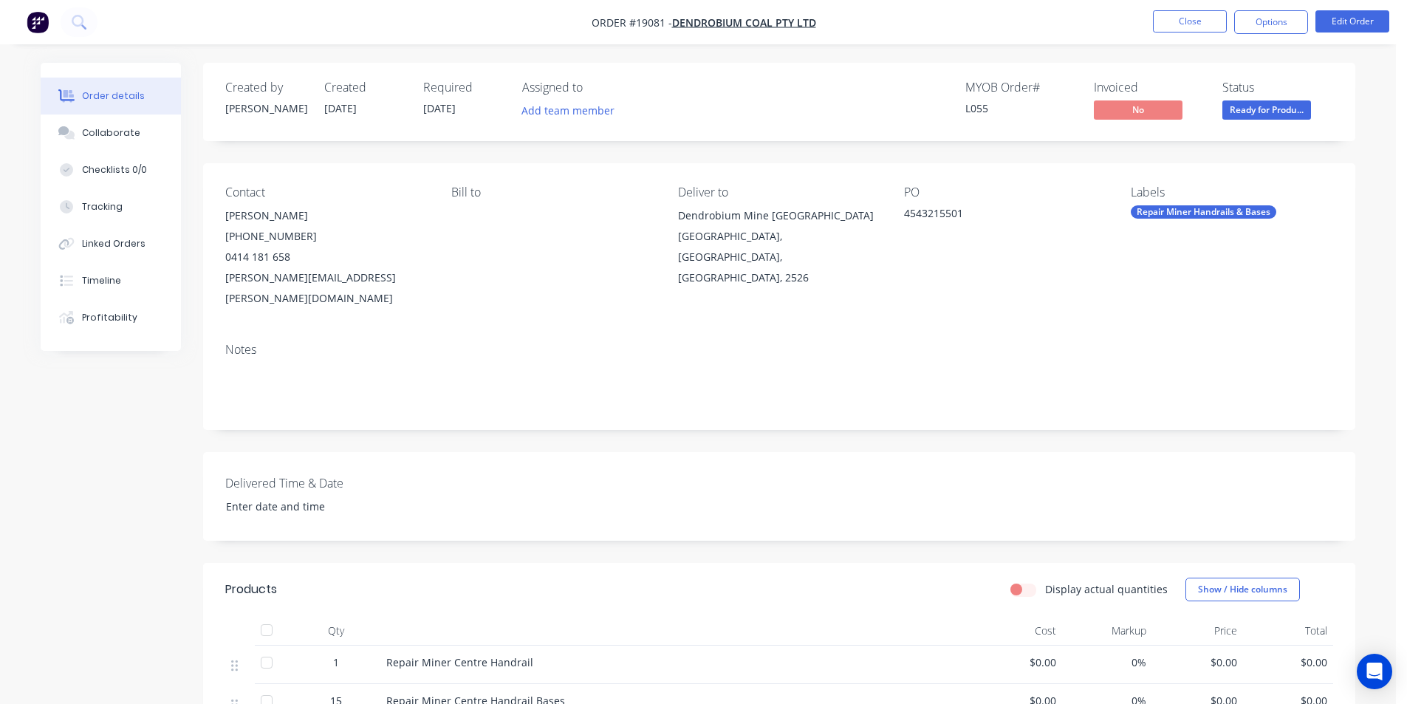
click at [35, 19] on img "button" at bounding box center [38, 22] width 22 height 22
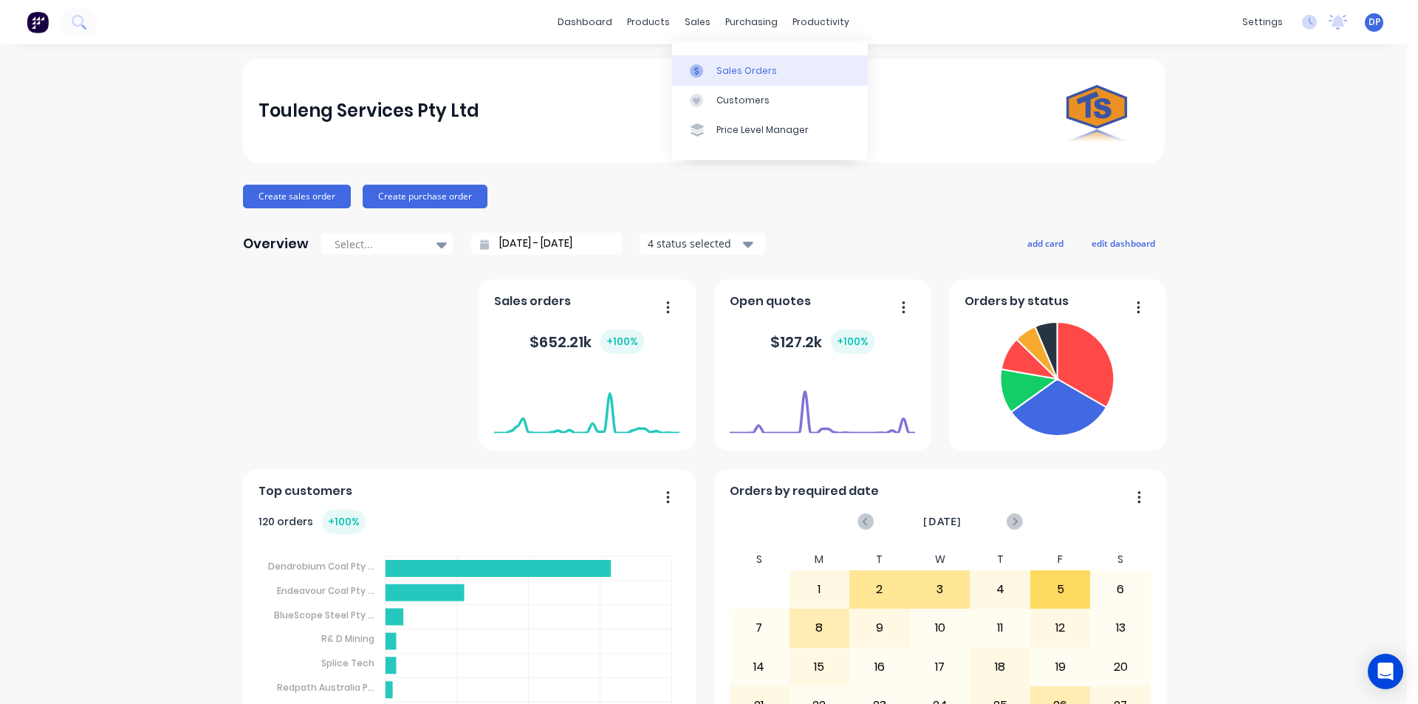
click at [742, 73] on div "Sales Orders" at bounding box center [746, 70] width 61 height 13
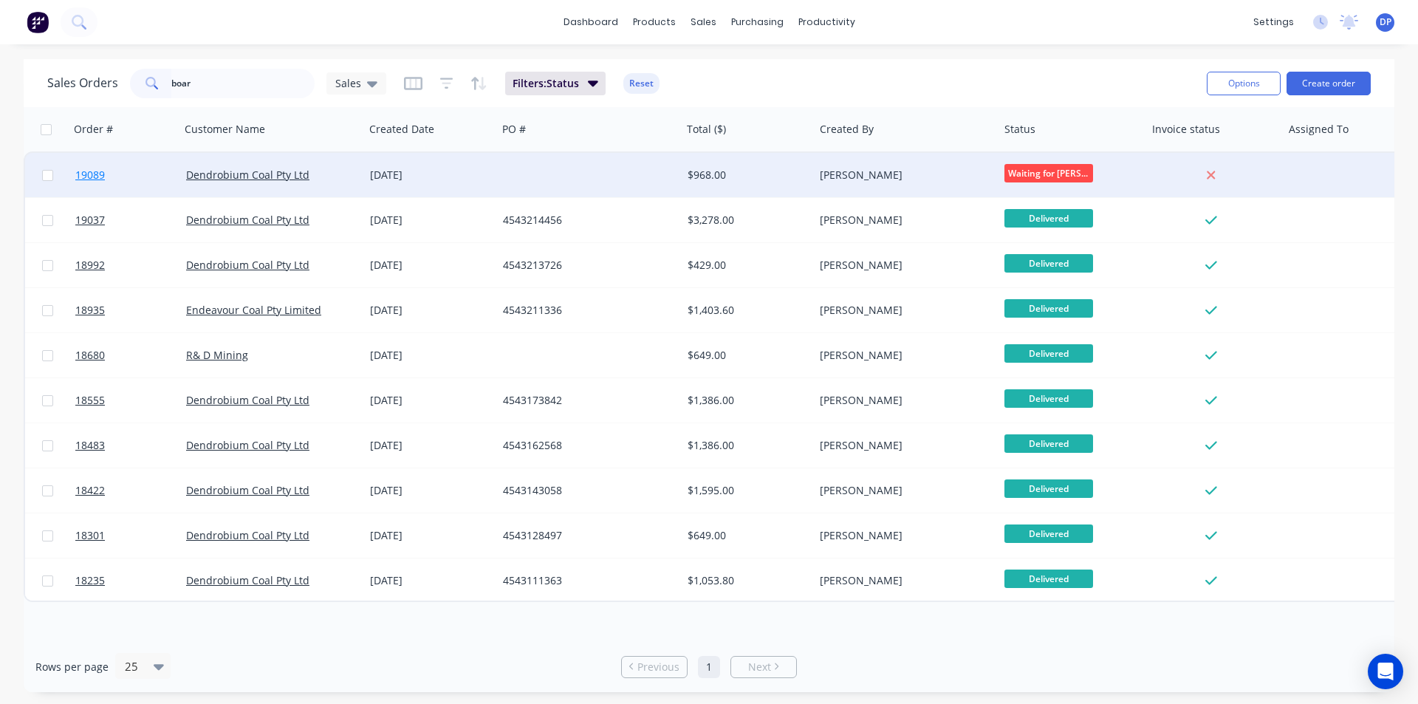
type input "boar"
click at [83, 175] on span "19089" at bounding box center [90, 175] width 30 height 15
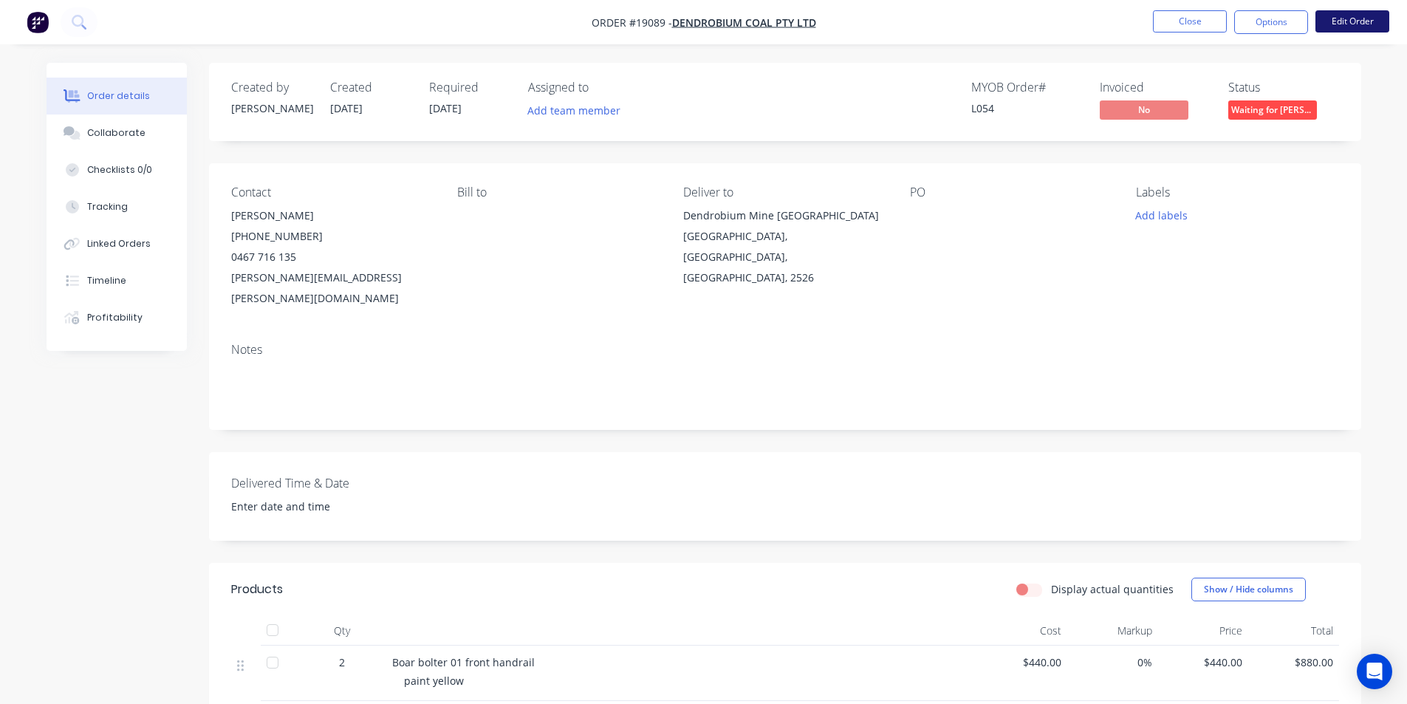
click at [1369, 24] on button "Edit Order" at bounding box center [1352, 21] width 74 height 22
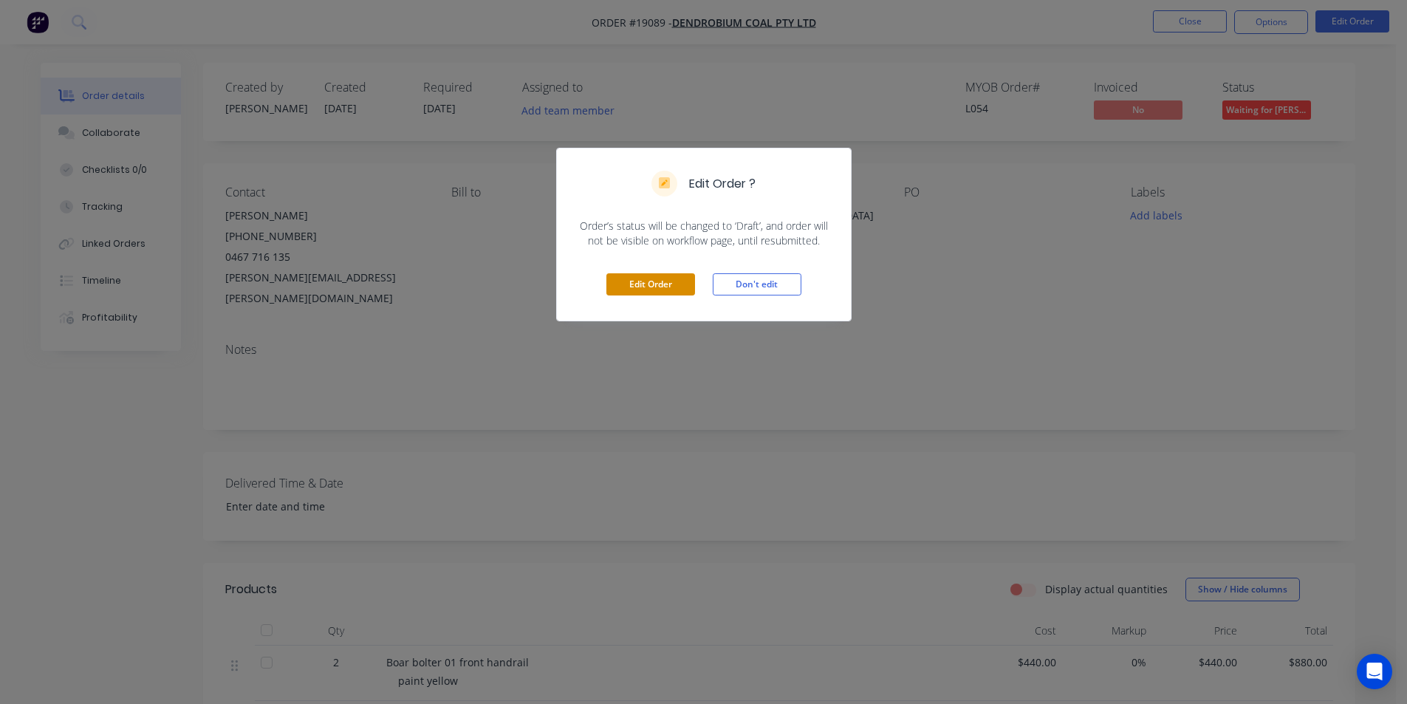
click at [650, 273] on button "Edit Order" at bounding box center [650, 284] width 89 height 22
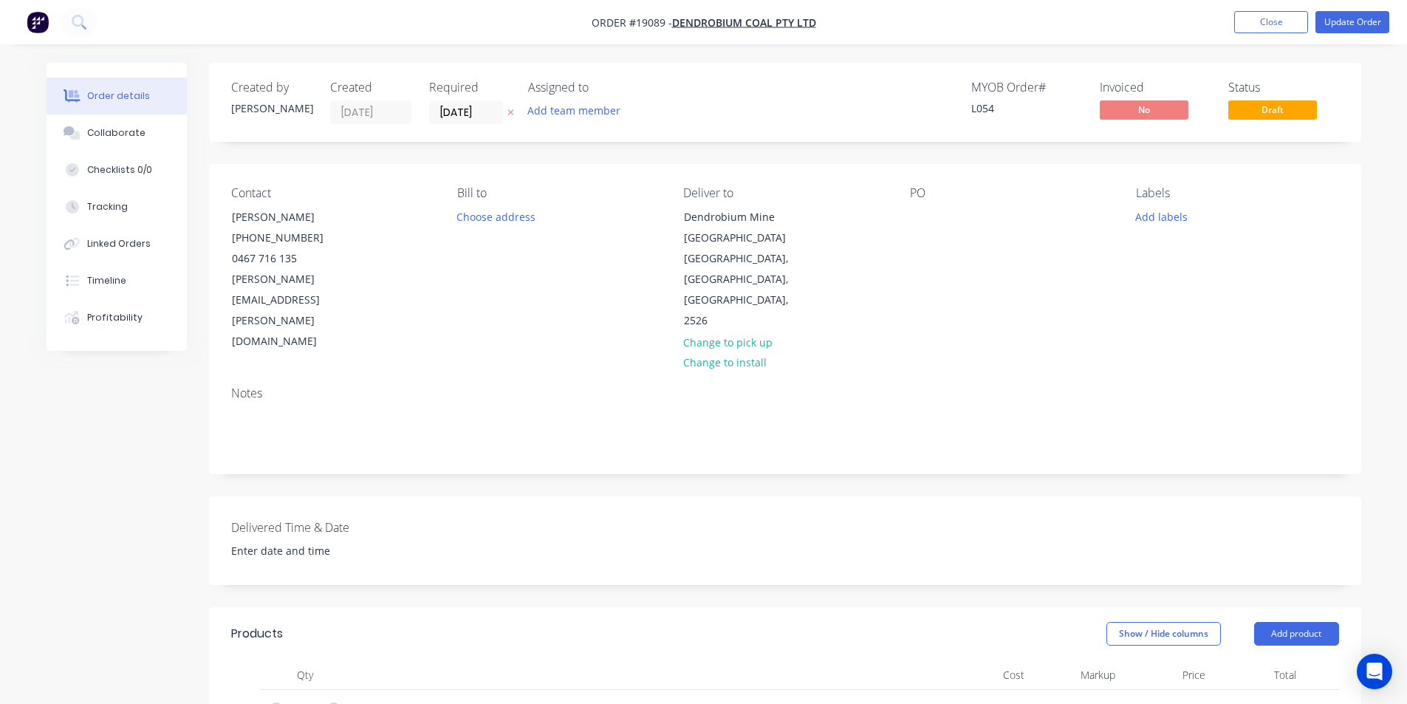
click at [916, 205] on div "PO" at bounding box center [1011, 269] width 202 height 166
click at [929, 217] on div at bounding box center [922, 216] width 24 height 21
paste div
click at [102, 140] on button "Collaborate" at bounding box center [117, 132] width 140 height 37
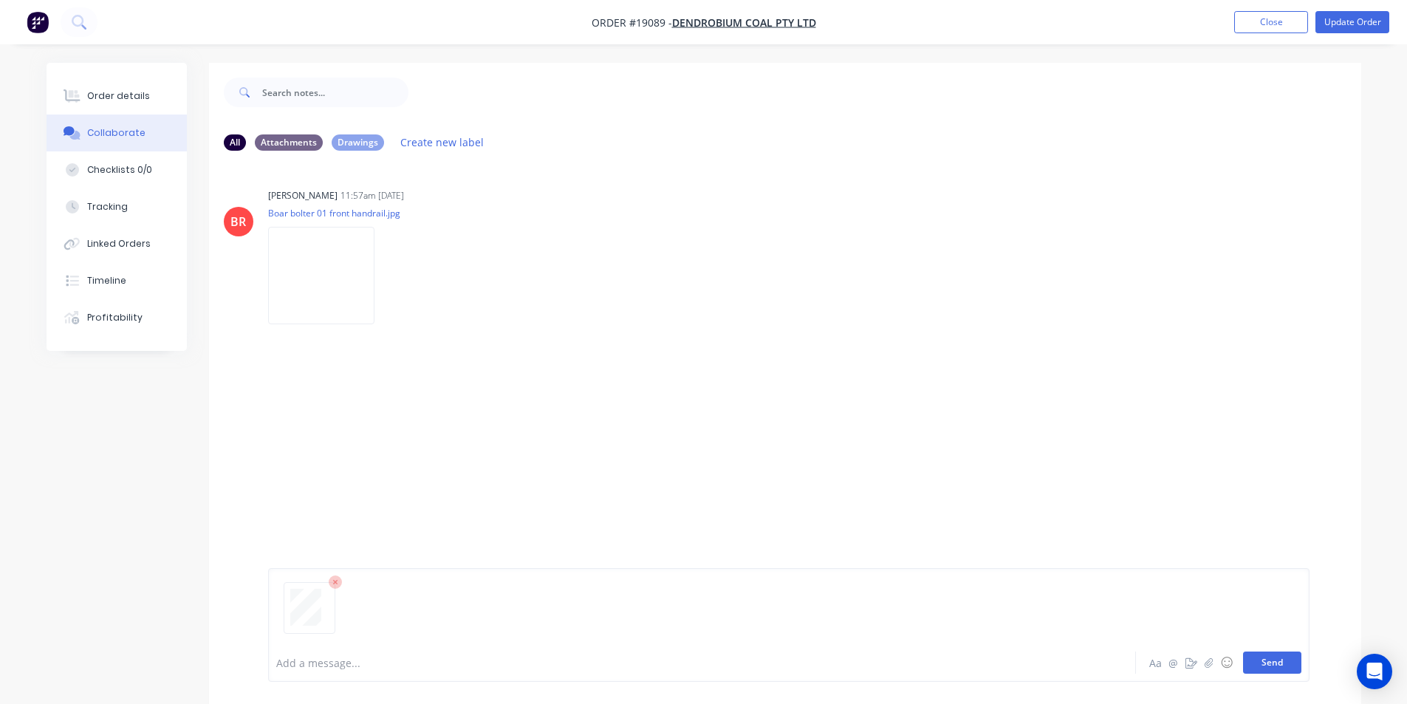
click at [1278, 665] on button "Send" at bounding box center [1272, 662] width 58 height 22
click at [114, 99] on div "Order details" at bounding box center [118, 95] width 63 height 13
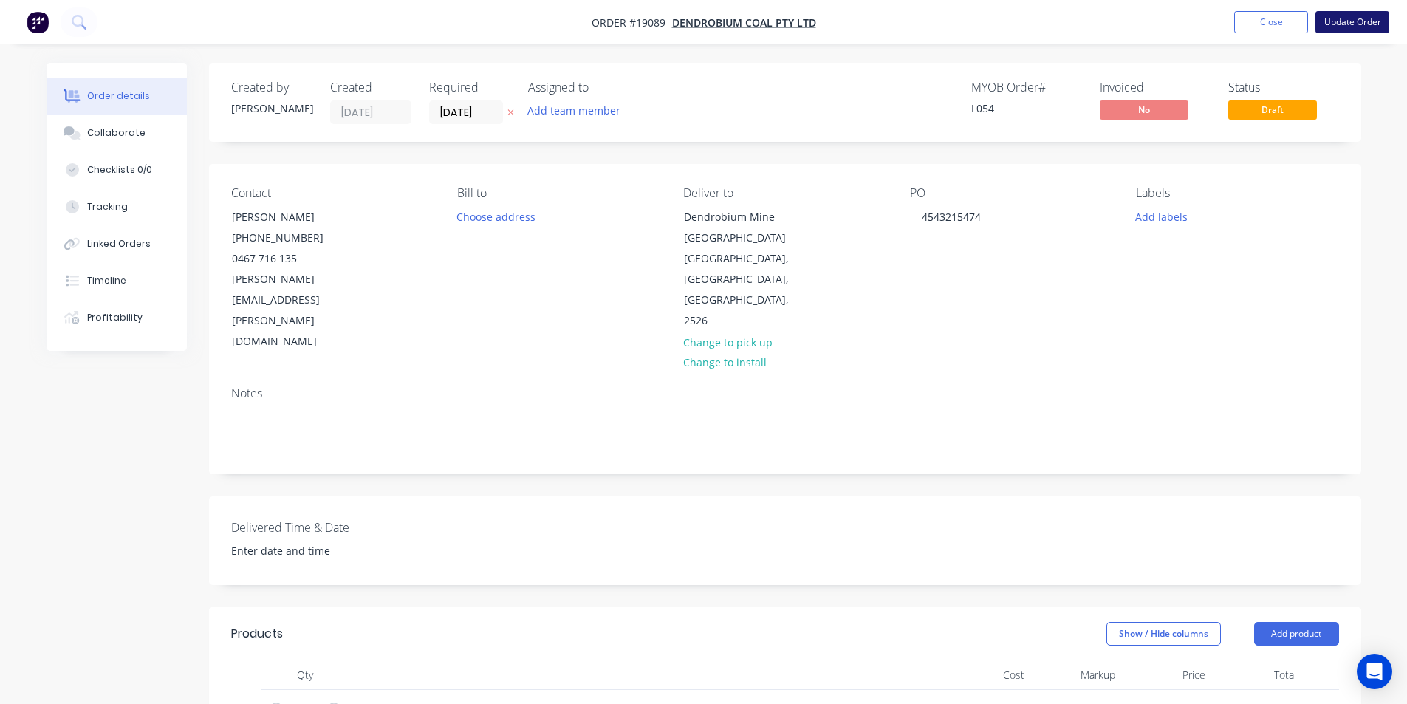
click at [1375, 21] on button "Update Order" at bounding box center [1352, 22] width 74 height 22
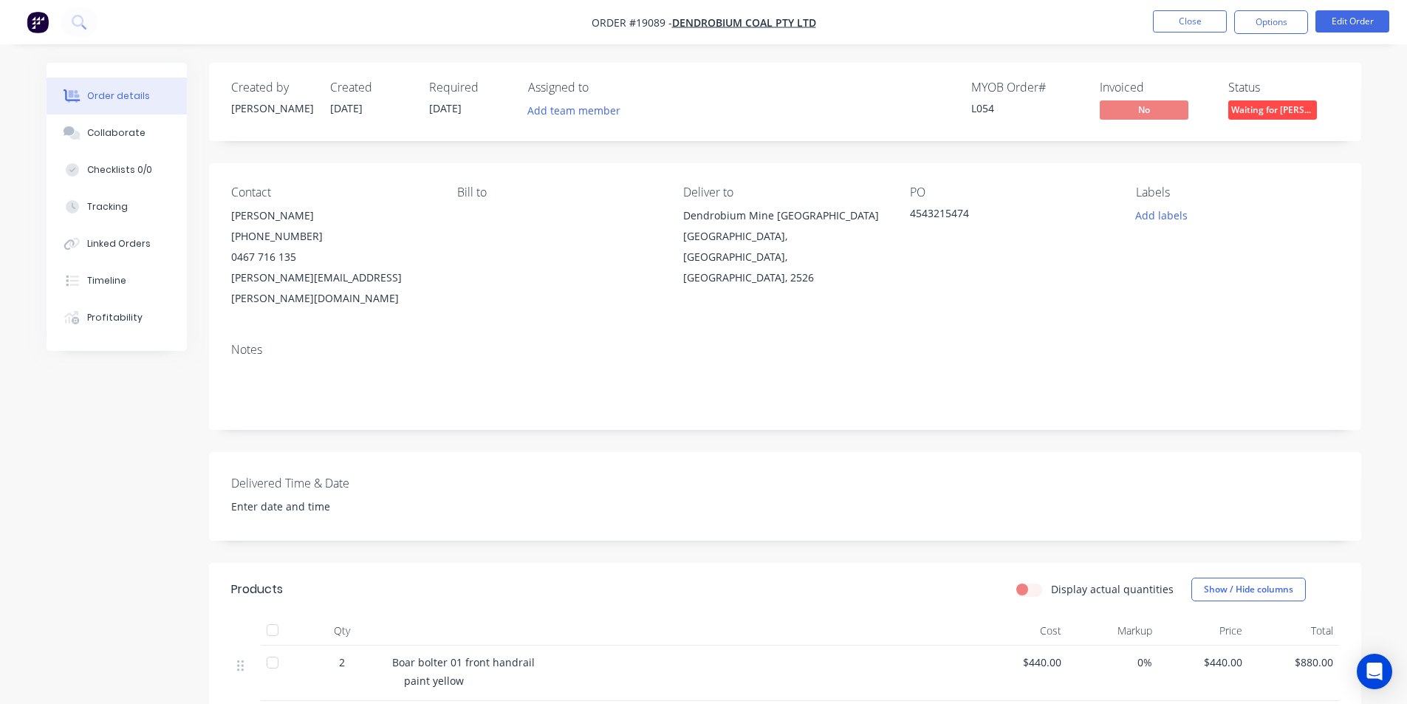
click at [1289, 114] on span "Waiting for [PERSON_NAME]" at bounding box center [1272, 109] width 89 height 18
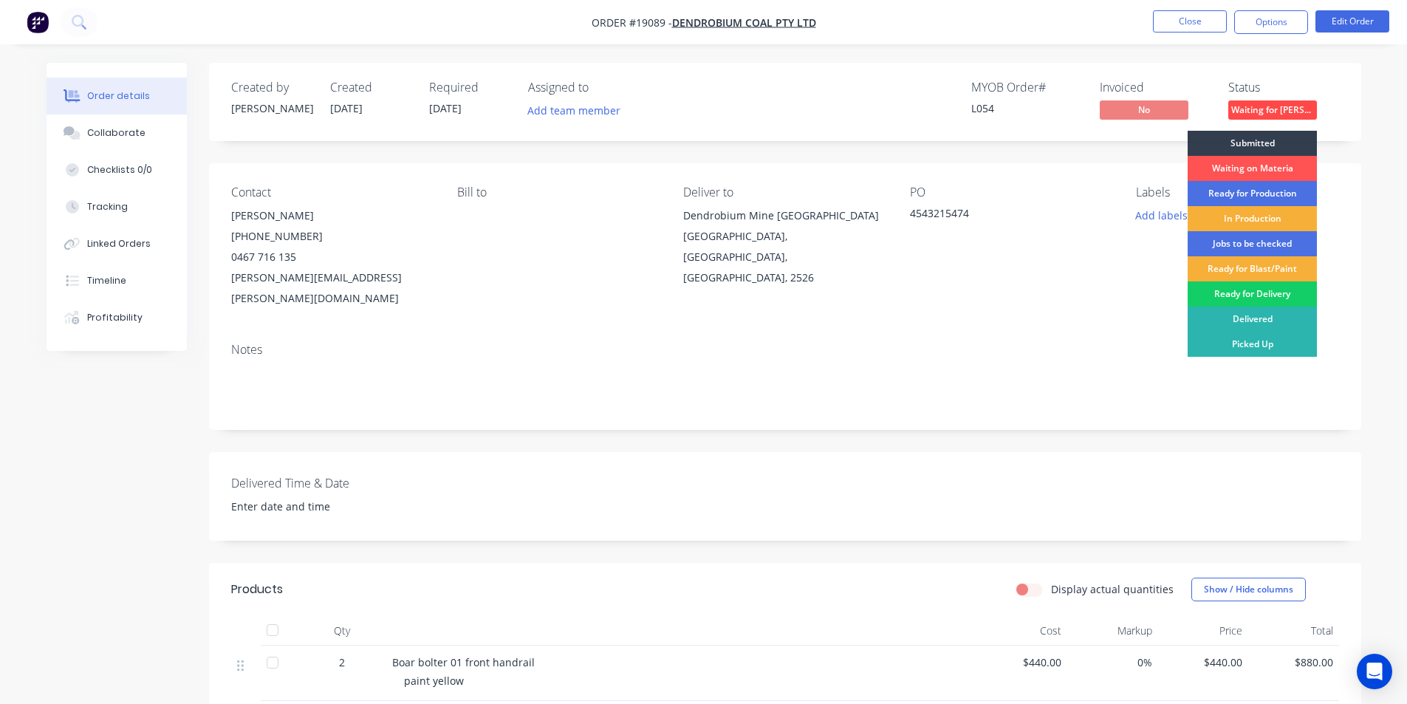
click at [1266, 297] on div "Ready for Delivery" at bounding box center [1252, 293] width 129 height 25
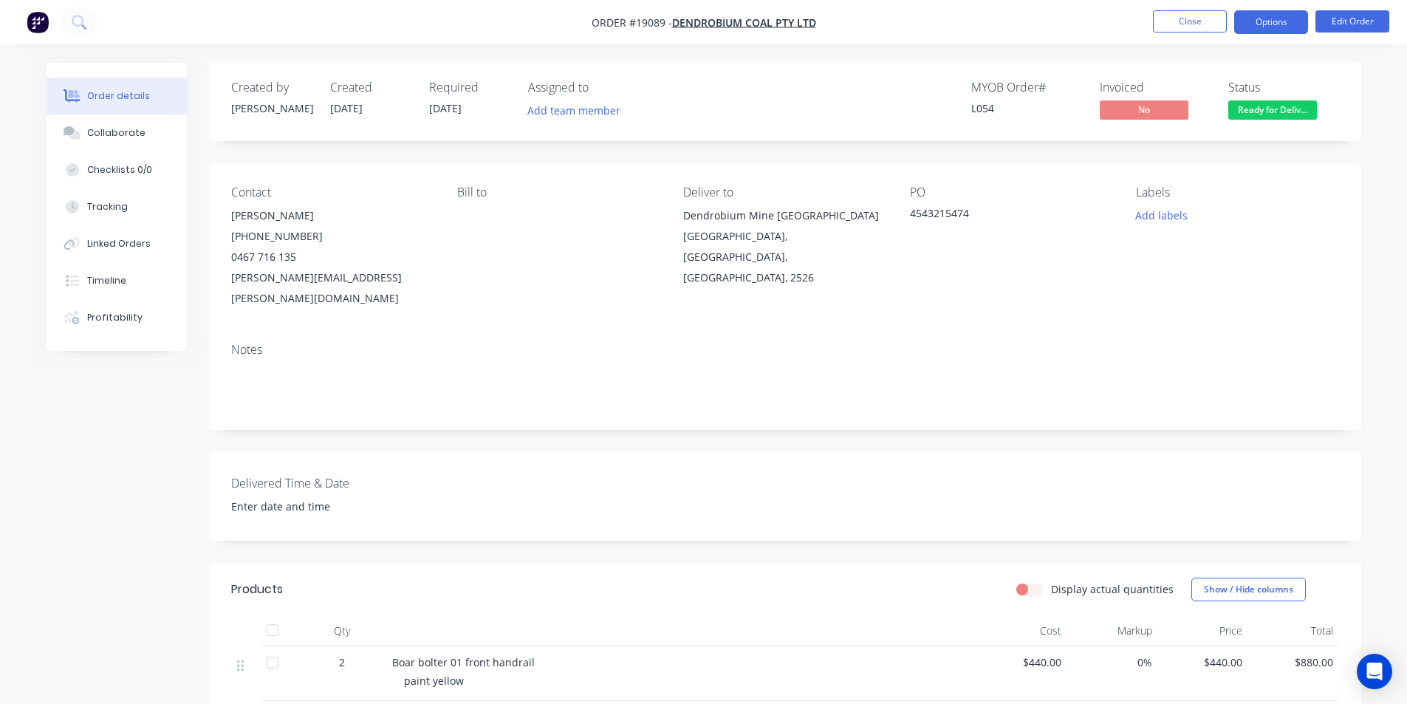
click at [1259, 14] on button "Options" at bounding box center [1271, 22] width 74 height 24
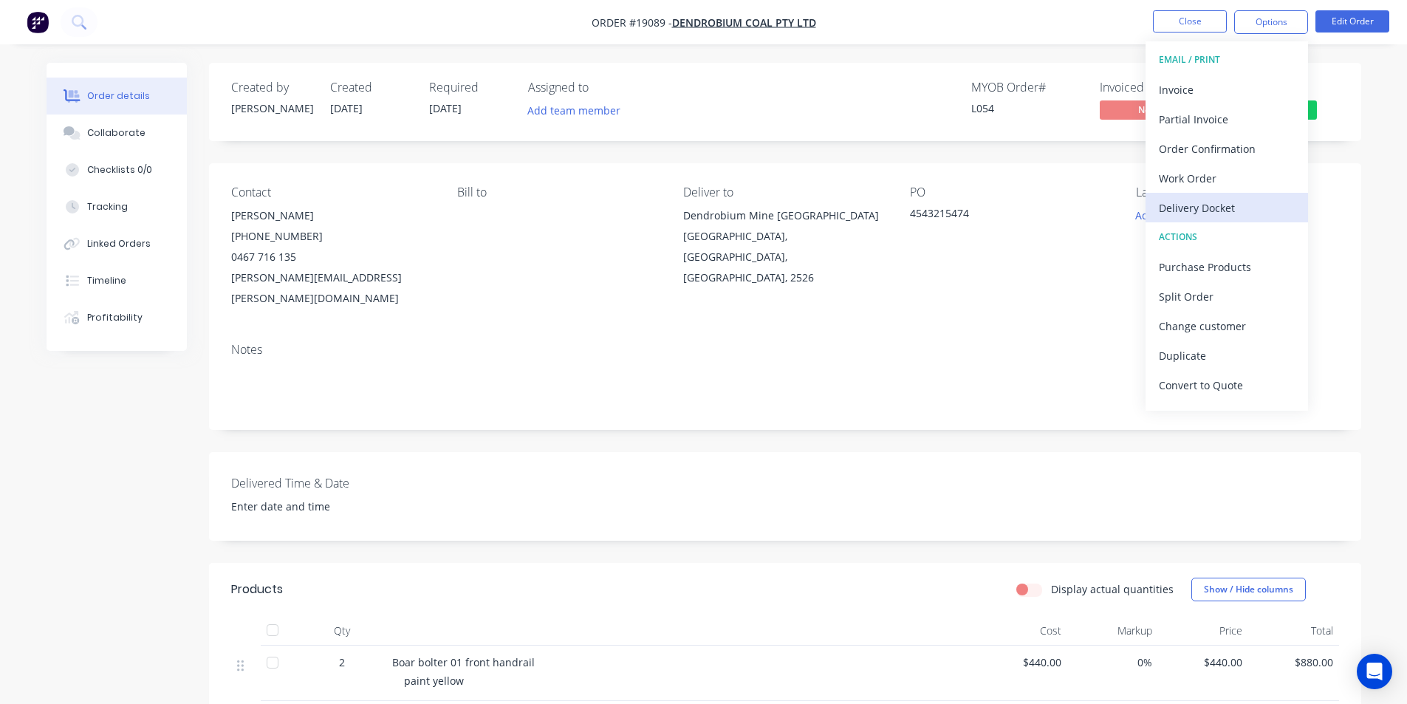
click at [1222, 214] on div "Delivery Docket" at bounding box center [1227, 207] width 136 height 21
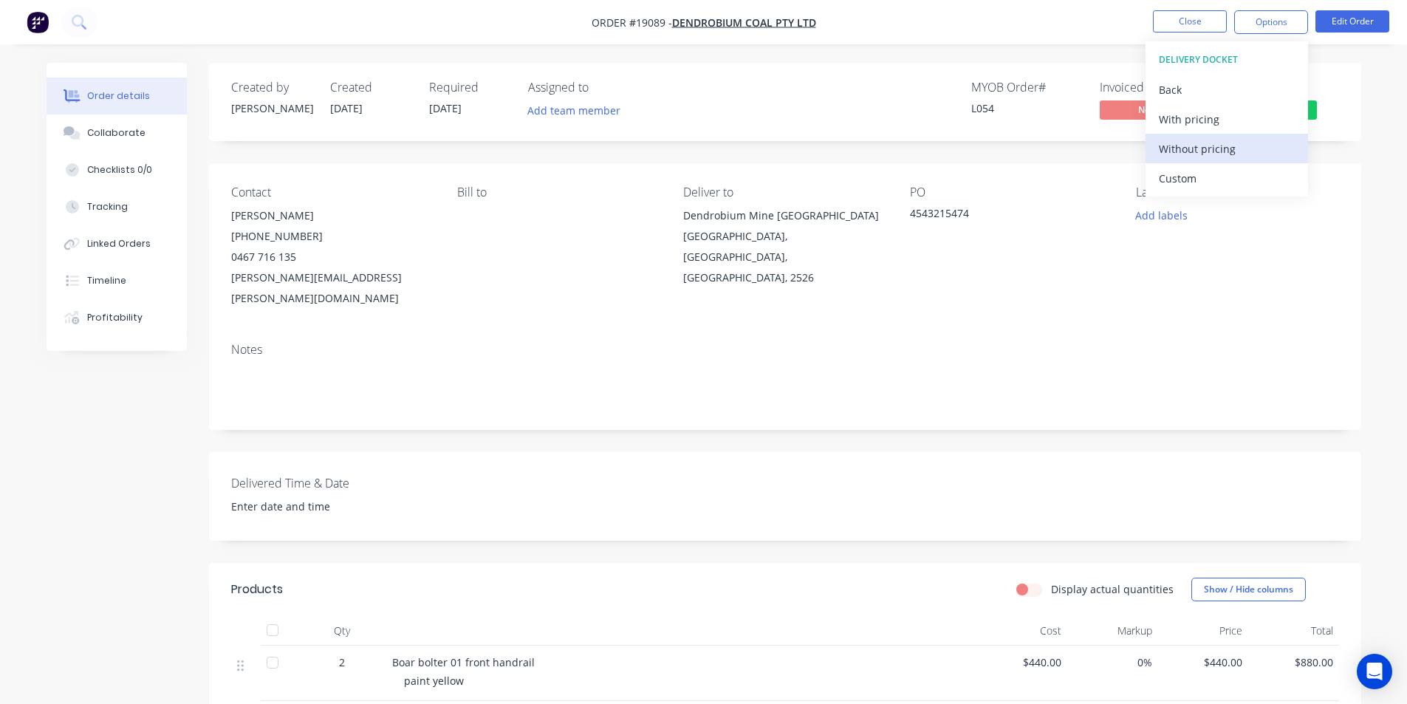
click at [1188, 156] on div "Without pricing" at bounding box center [1227, 148] width 136 height 21
click at [41, 19] on img "button" at bounding box center [38, 22] width 22 height 22
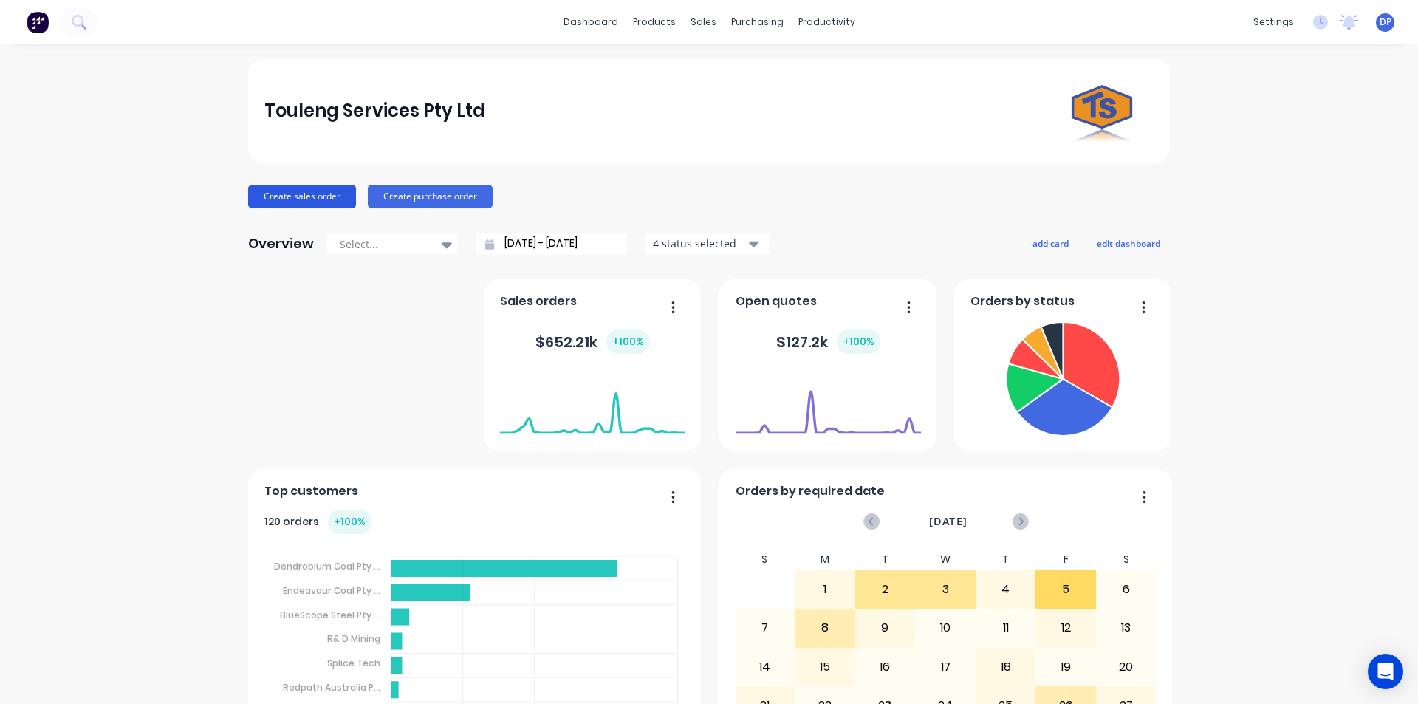
click at [298, 195] on button "Create sales order" at bounding box center [302, 197] width 108 height 24
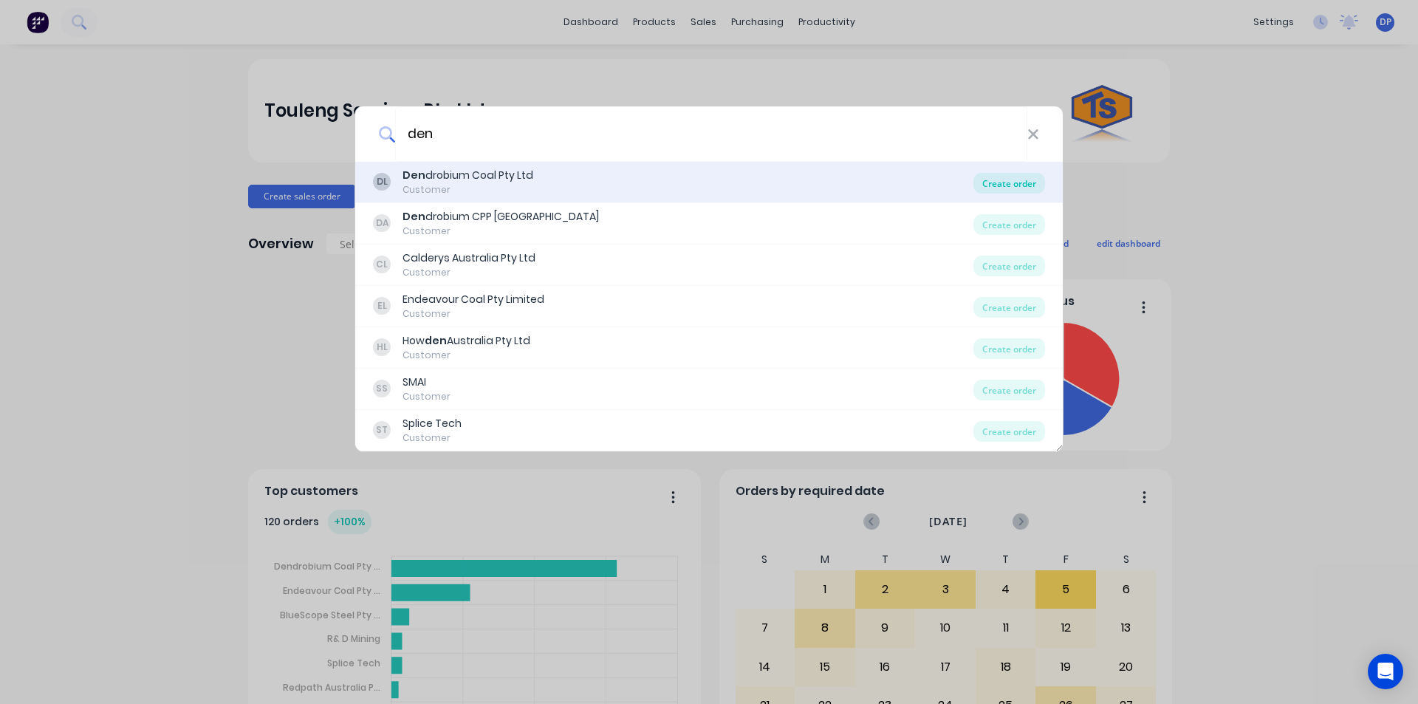
type input "den"
click at [1006, 182] on div "Create order" at bounding box center [1009, 183] width 72 height 21
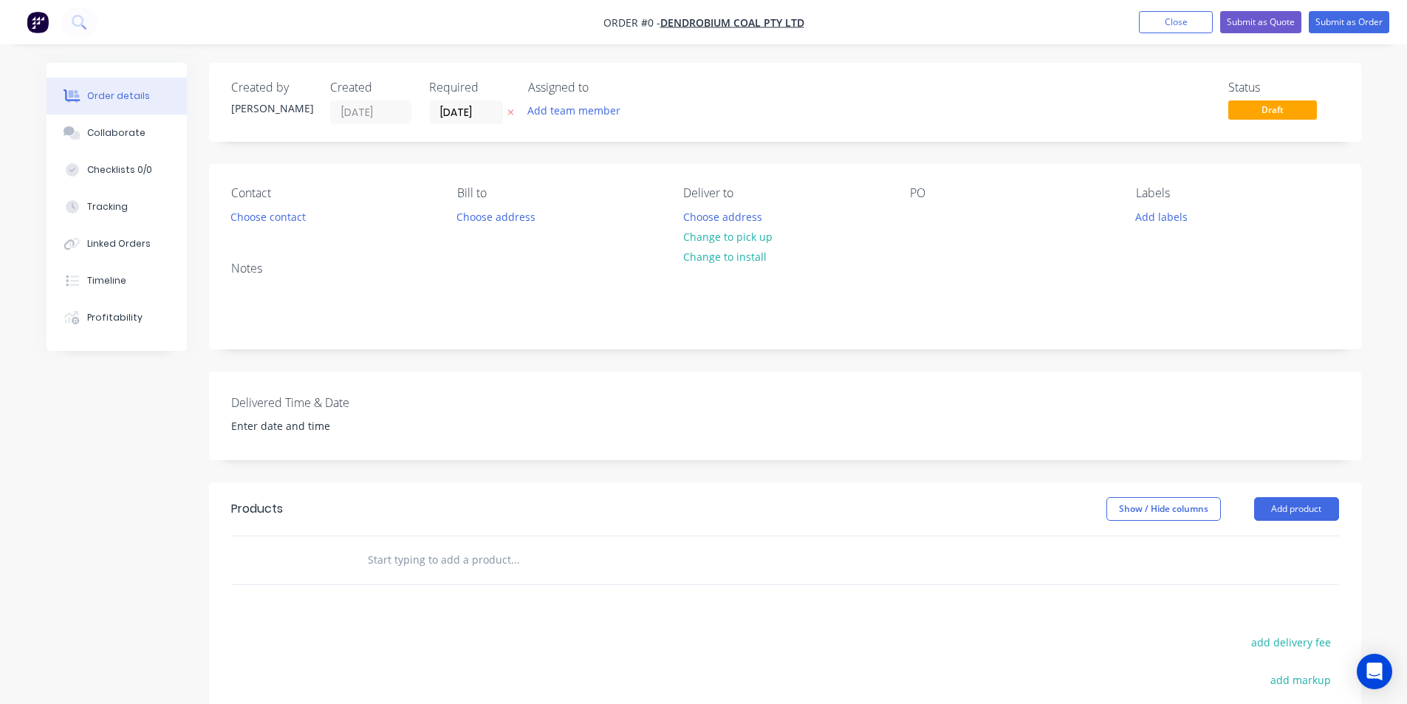
click at [312, 207] on div "Contact Choose contact" at bounding box center [332, 206] width 202 height 41
click at [259, 223] on button "Choose contact" at bounding box center [267, 216] width 91 height 20
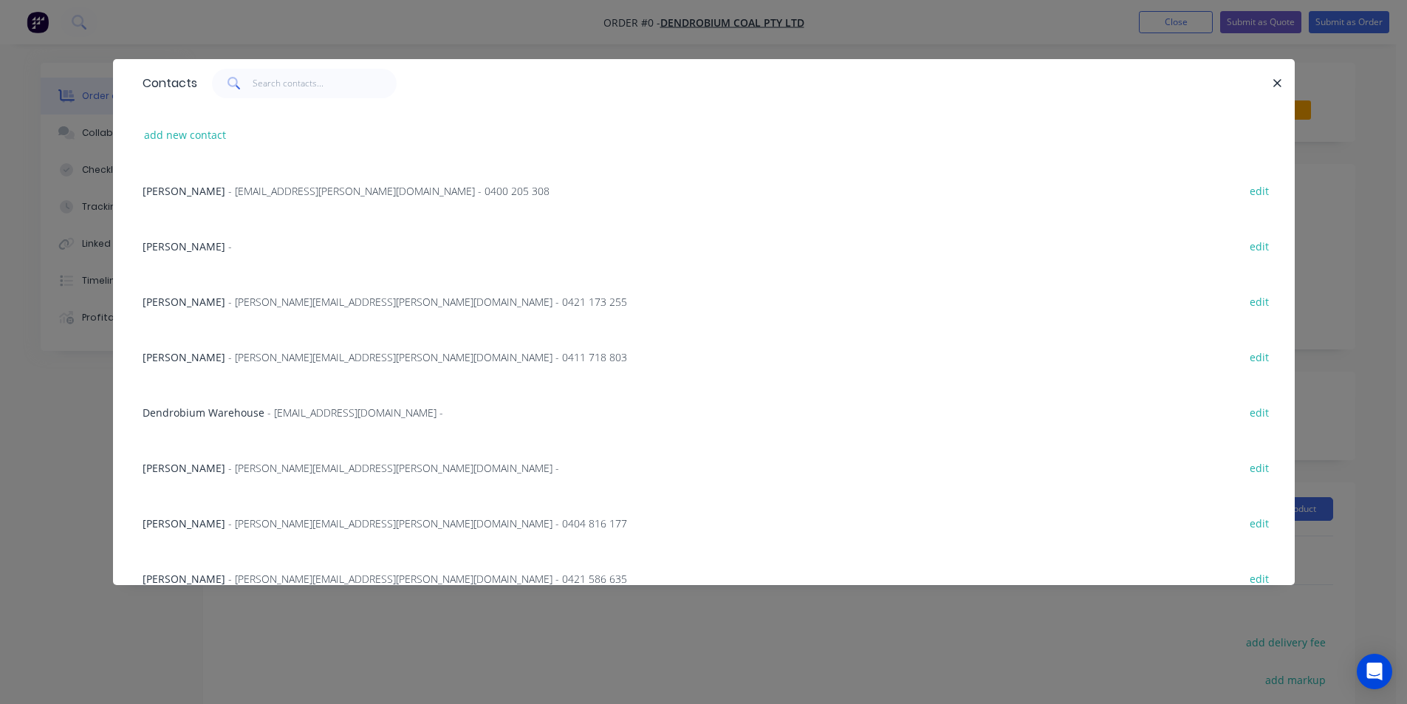
click at [267, 416] on span "- DendrobiumWarehouse@gm3.au -" at bounding box center [355, 412] width 176 height 14
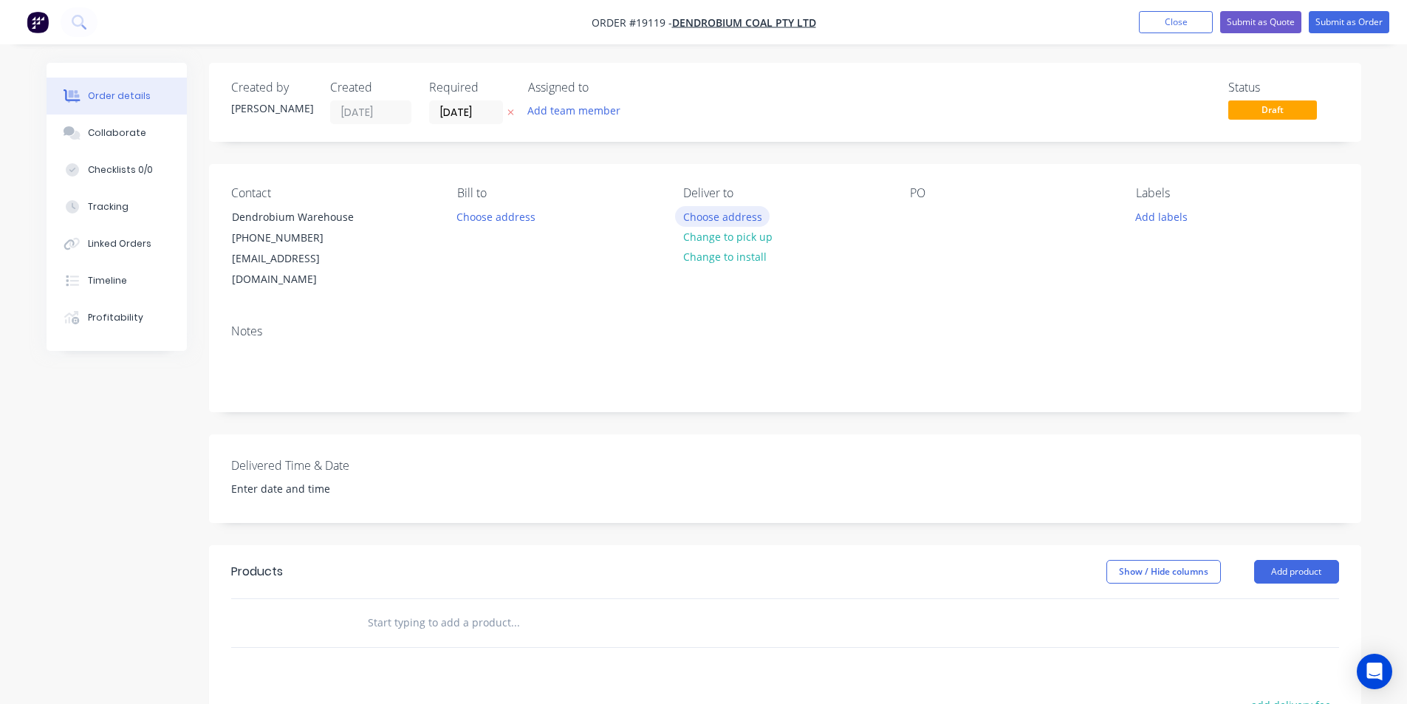
click at [720, 219] on button "Choose address" at bounding box center [722, 216] width 95 height 20
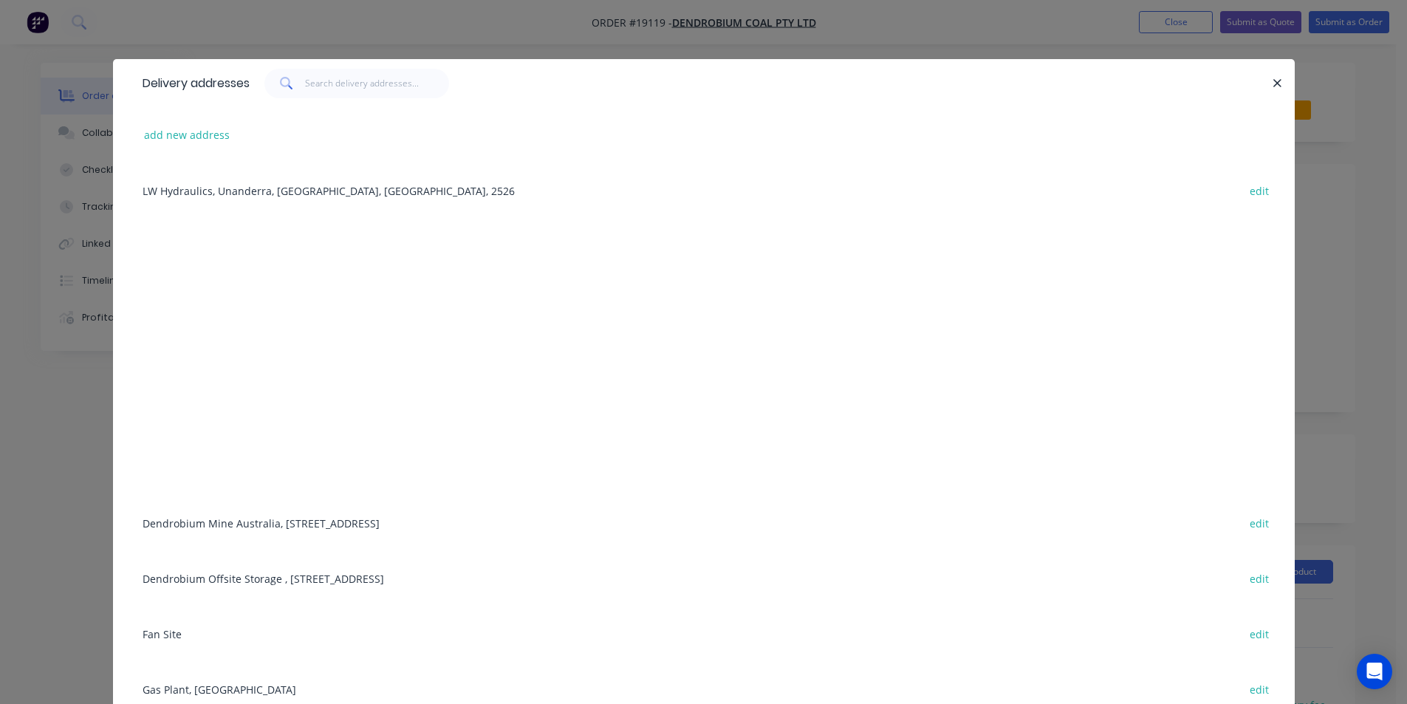
click at [363, 581] on div "Dendrobium Offsite Storage , 249 Berkeley Road, Unanderra, New South Wales, Aus…" at bounding box center [703, 577] width 1137 height 55
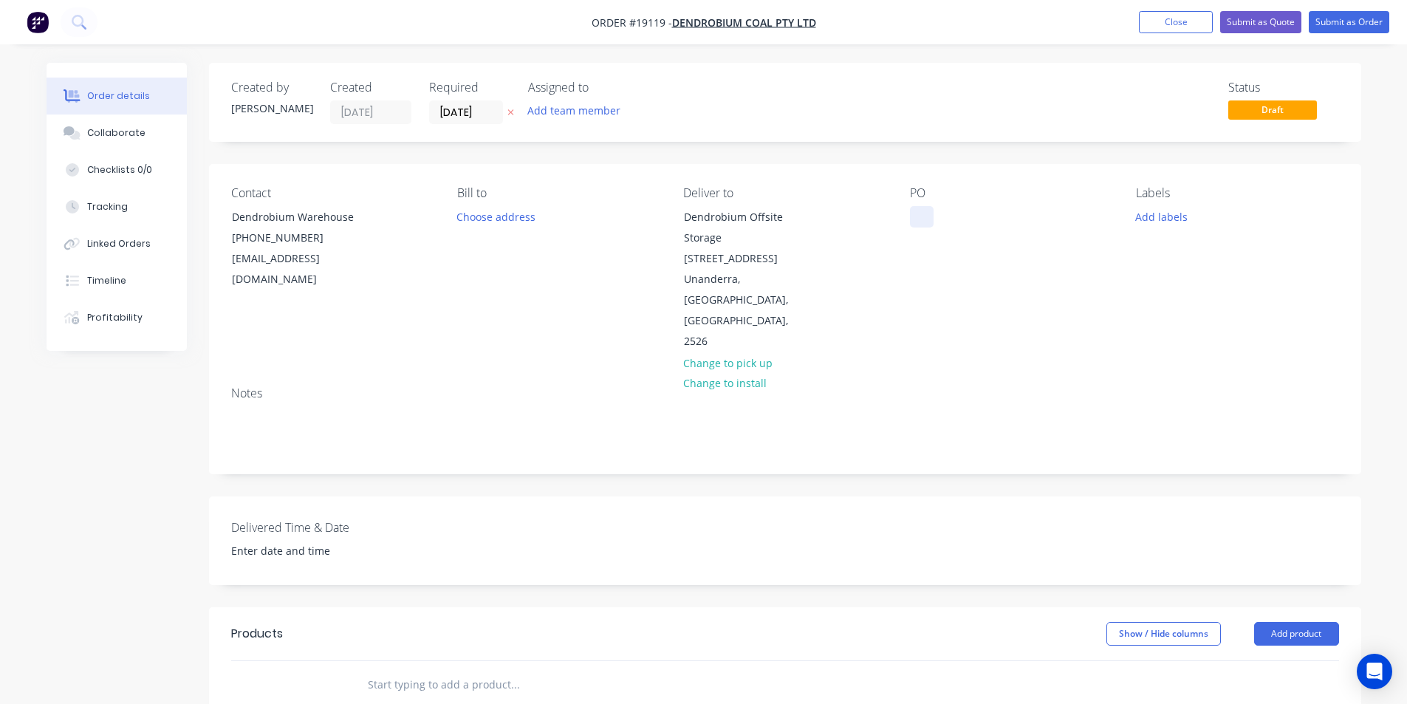
click at [913, 212] on div at bounding box center [922, 216] width 24 height 21
paste div
click at [1072, 311] on div "PO 4543215361" at bounding box center [1011, 269] width 202 height 166
click at [1181, 216] on button "Add labels" at bounding box center [1162, 216] width 68 height 20
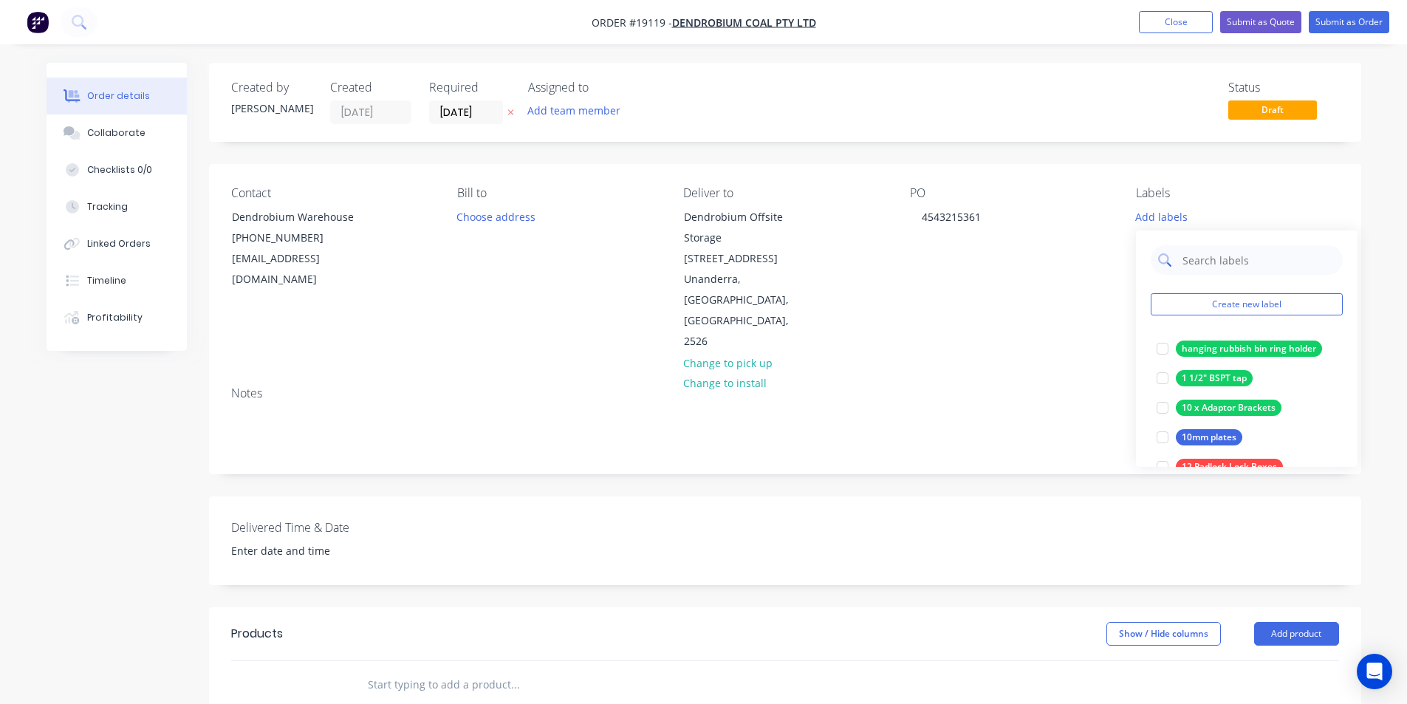
click at [1222, 268] on input "text" at bounding box center [1258, 260] width 154 height 30
type input "rib h"
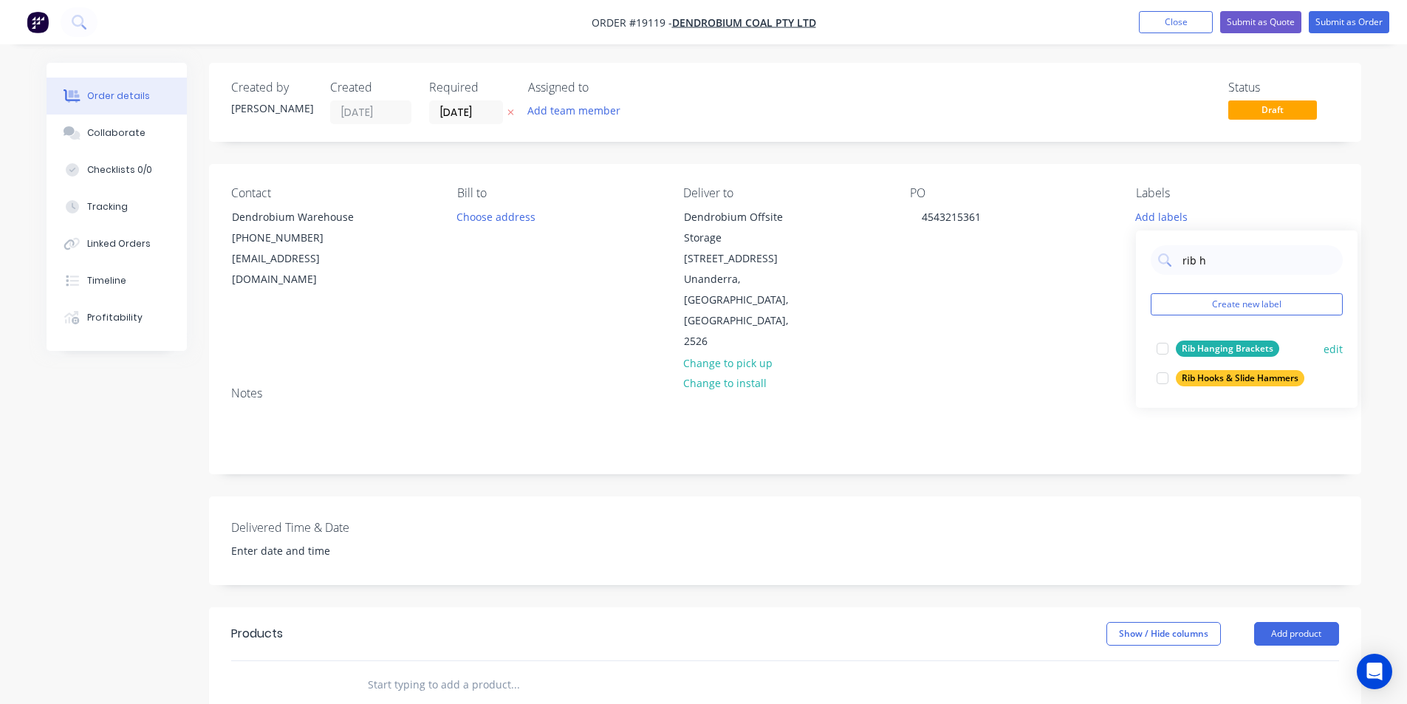
click at [1165, 349] on div at bounding box center [1163, 349] width 30 height 30
click at [1160, 348] on div at bounding box center [1163, 341] width 30 height 30
click at [1162, 345] on div at bounding box center [1163, 349] width 30 height 30
click at [973, 374] on div "Notes" at bounding box center [785, 423] width 1152 height 99
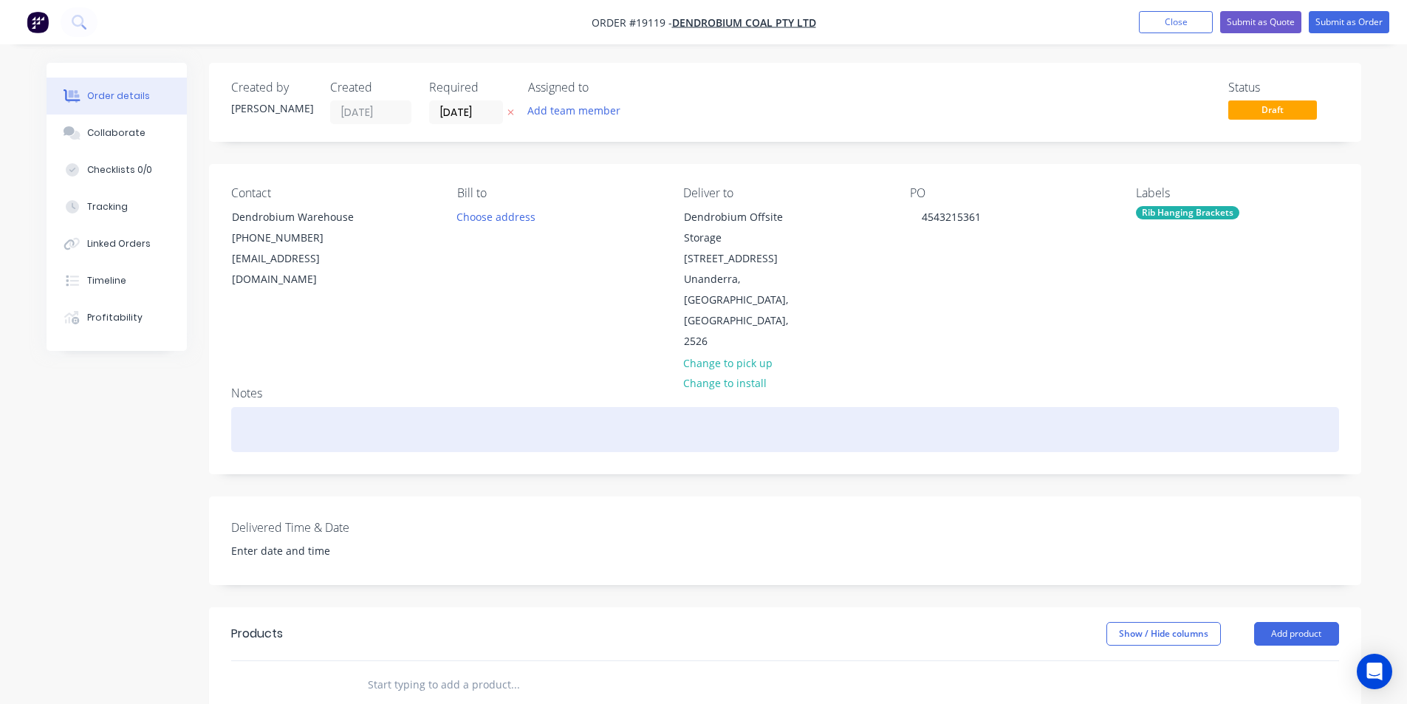
scroll to position [341, 0]
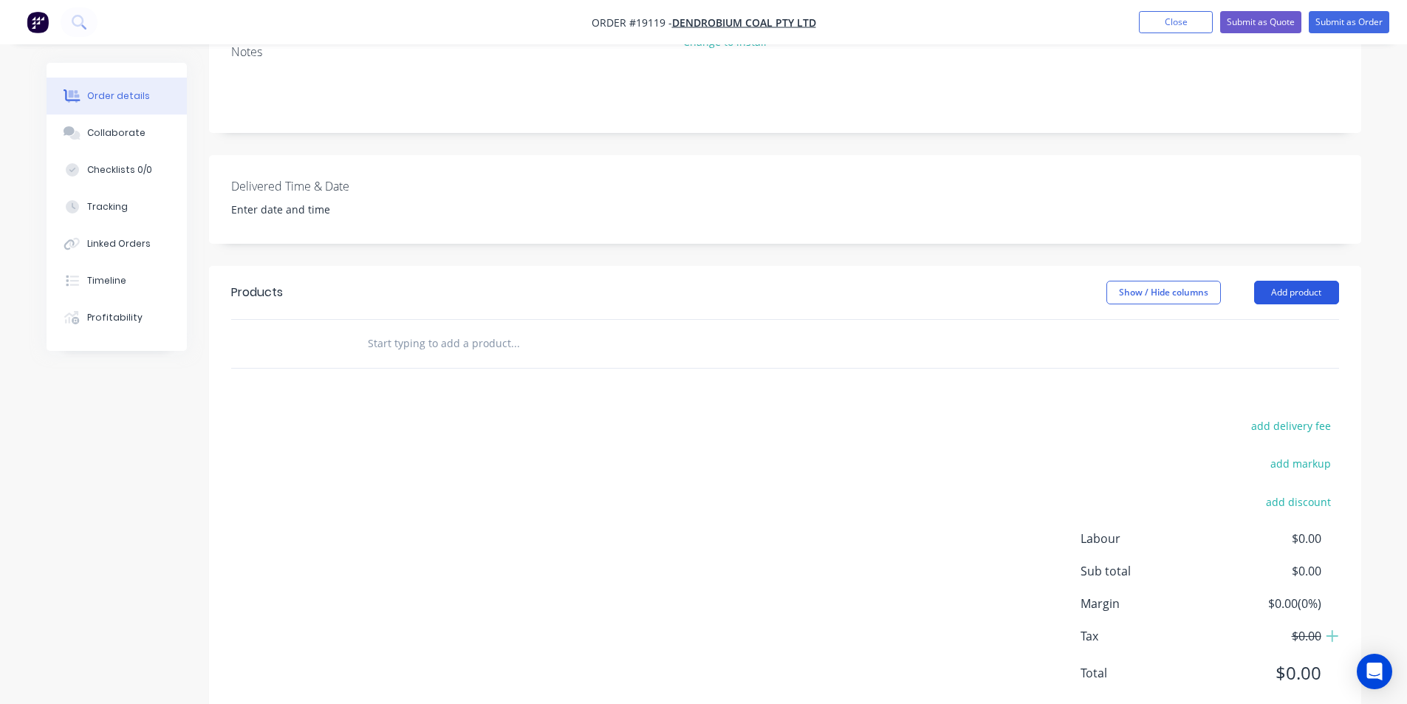
click at [1312, 281] on button "Add product" at bounding box center [1296, 293] width 85 height 24
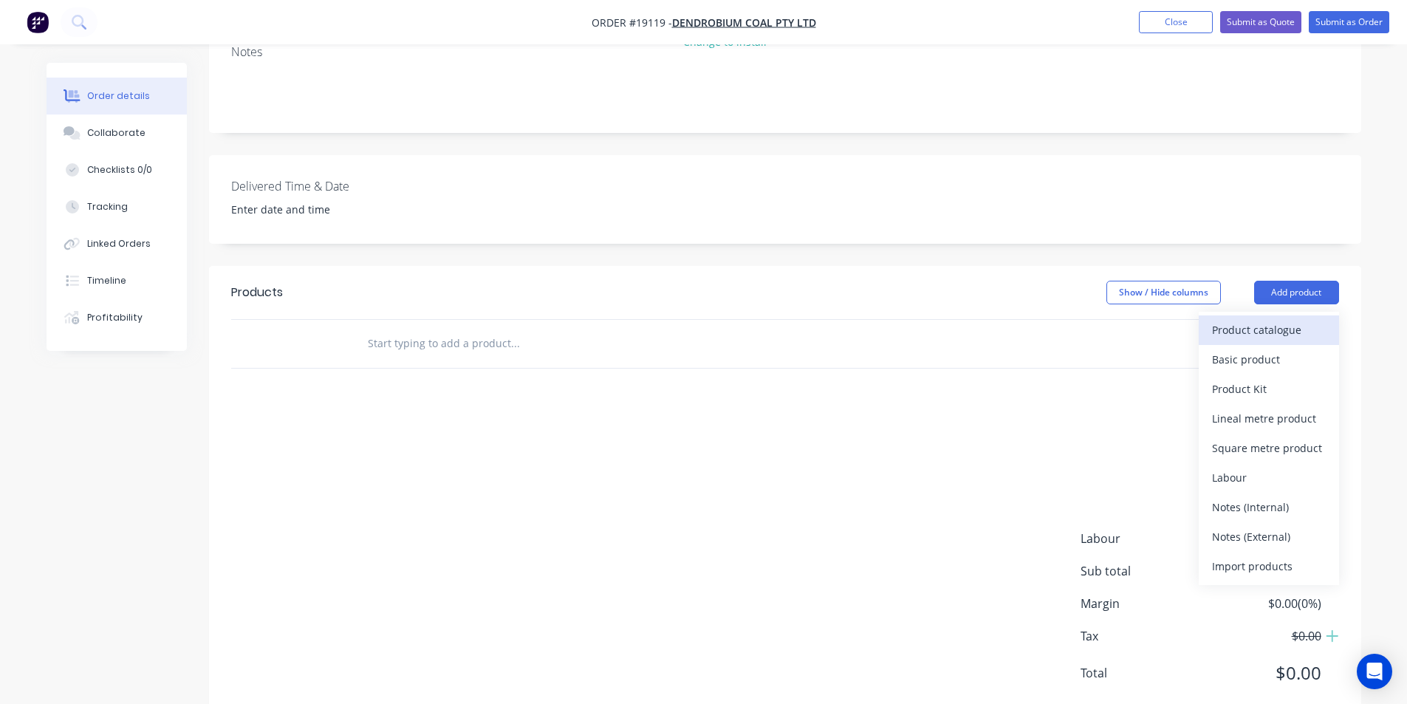
click at [1276, 319] on div "Product catalogue" at bounding box center [1269, 329] width 114 height 21
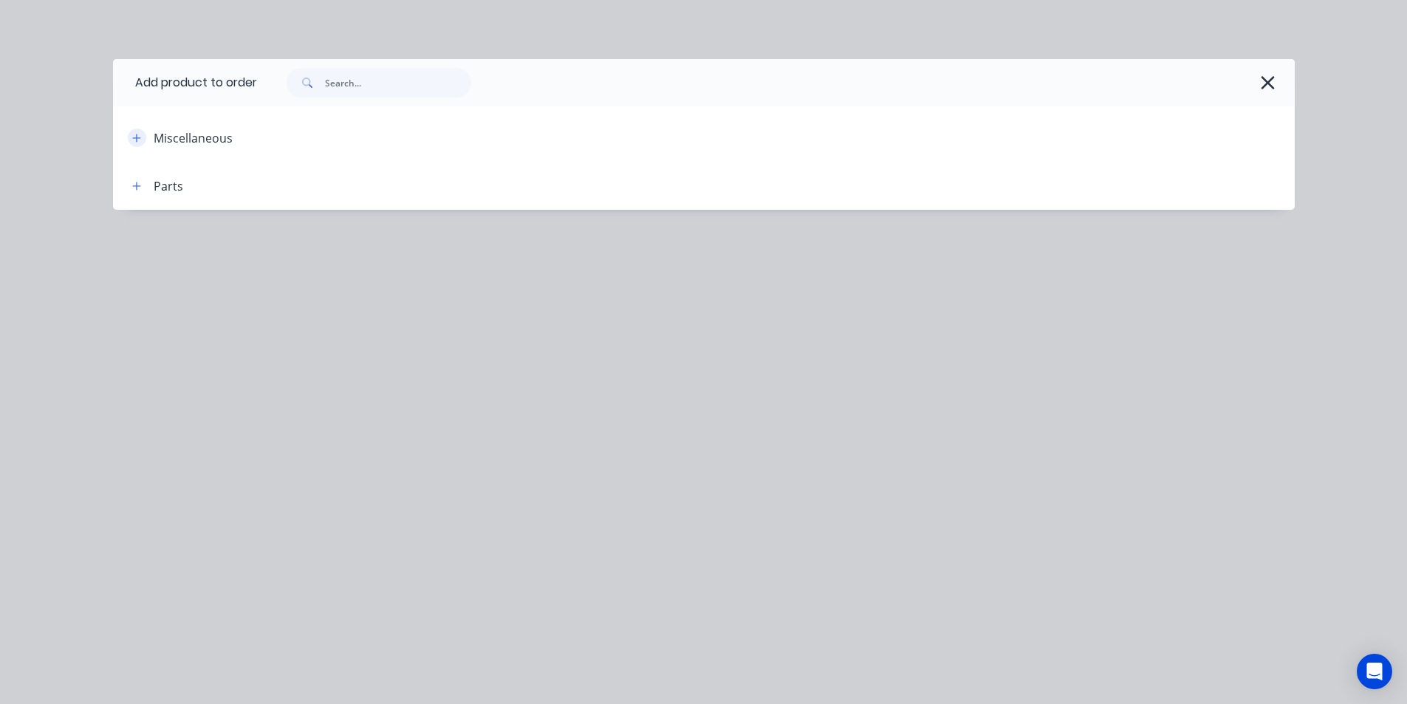
click at [143, 132] on button "button" at bounding box center [137, 138] width 18 height 18
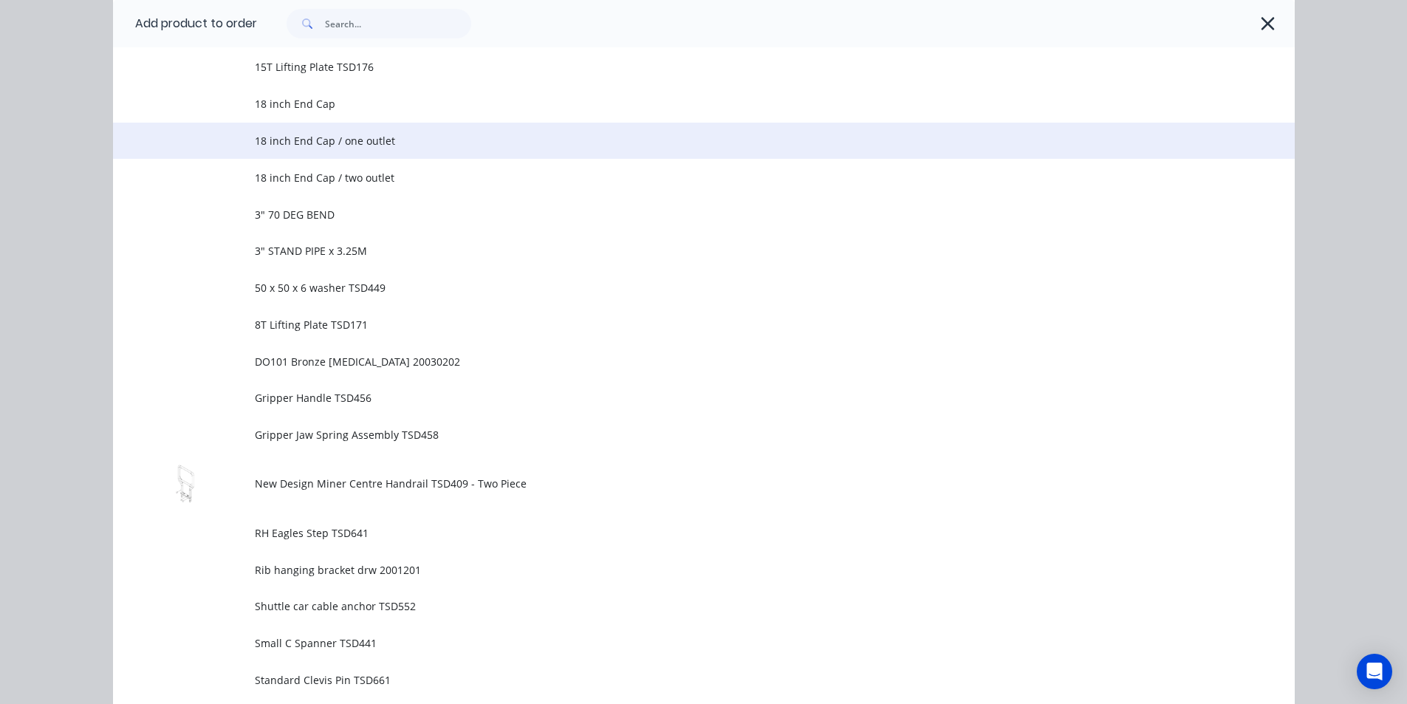
scroll to position [148, 0]
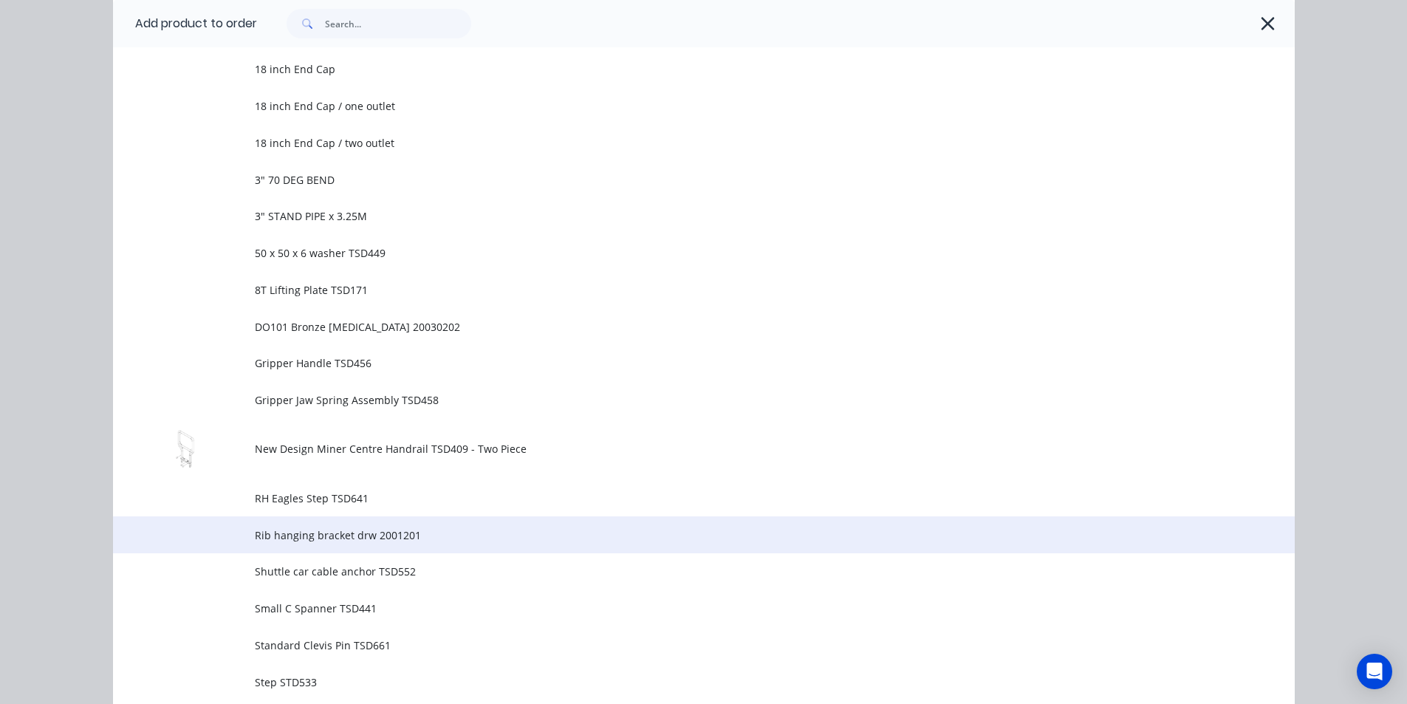
click at [342, 538] on span "Rib hanging bracket drw 2001201" at bounding box center [671, 535] width 832 height 16
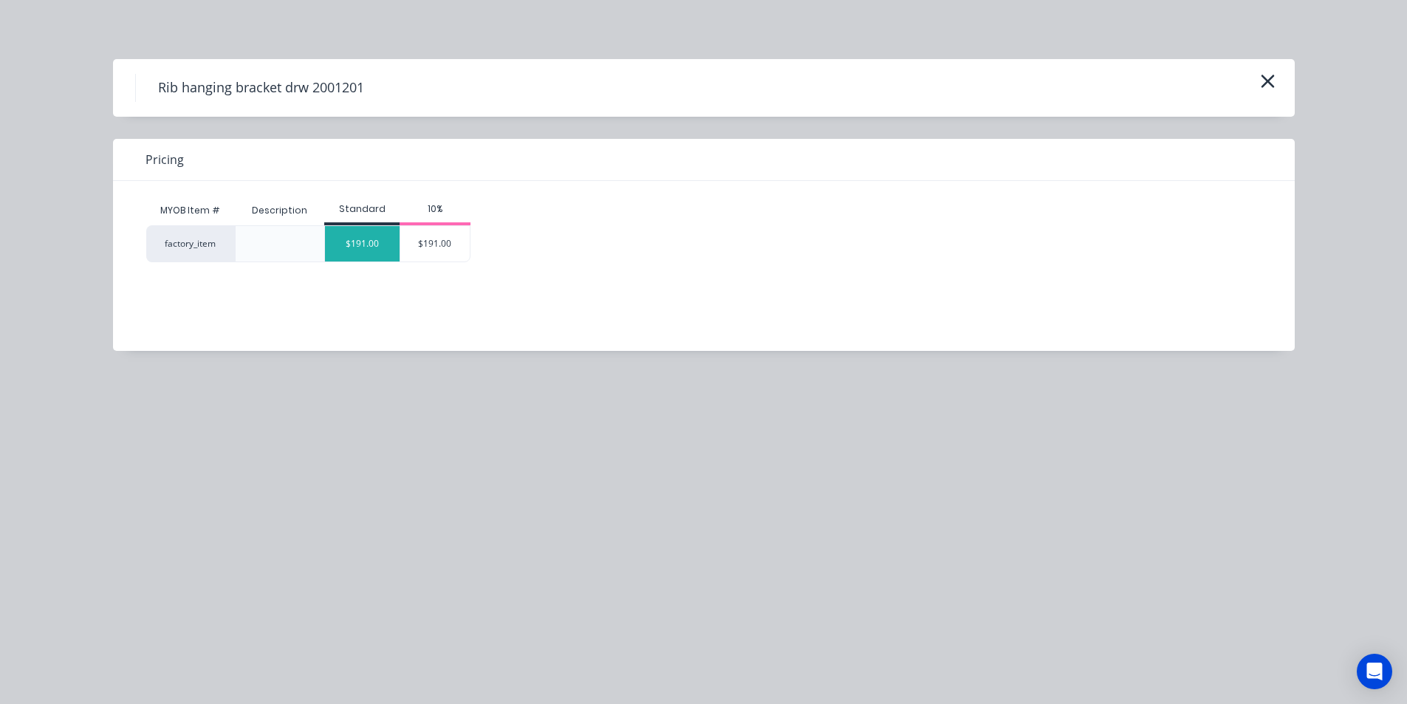
click at [362, 239] on div "$191.00" at bounding box center [362, 243] width 75 height 35
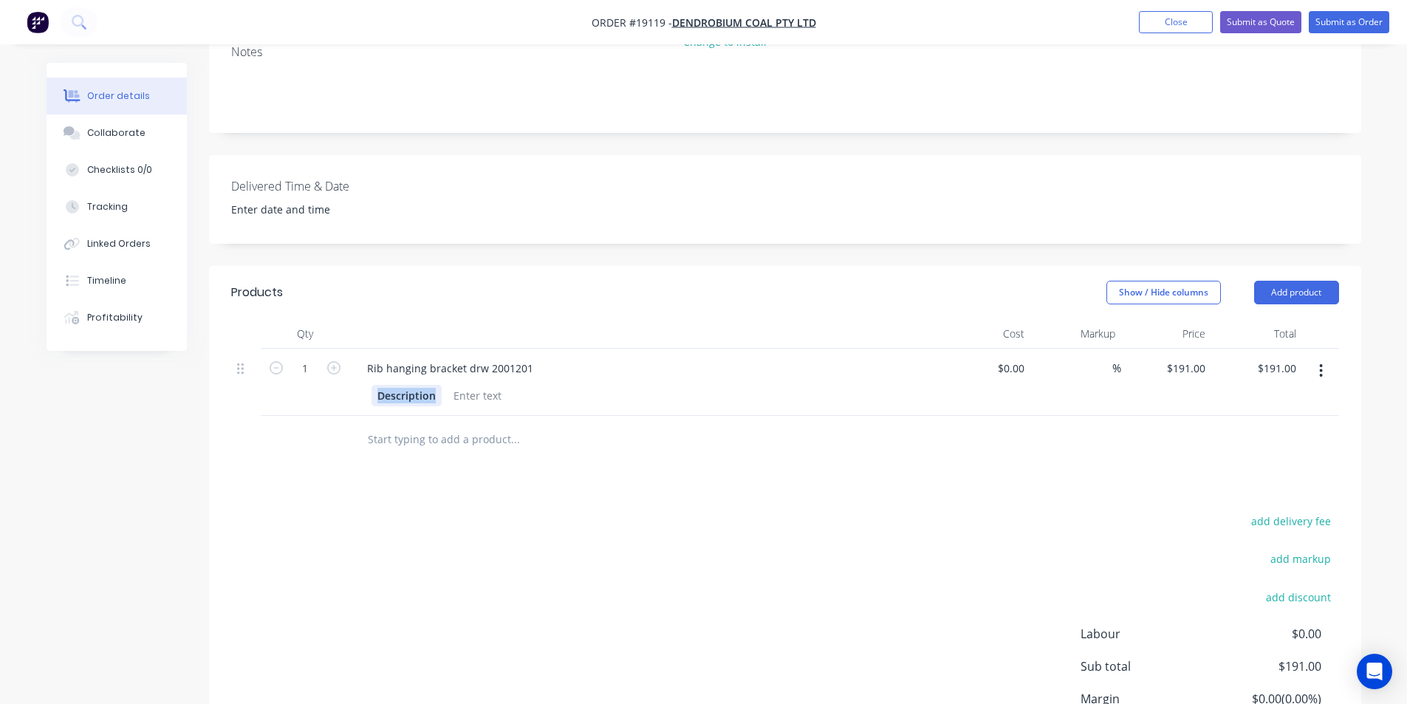
drag, startPoint x: 437, startPoint y: 356, endPoint x: 330, endPoint y: 359, distance: 107.1
click at [330, 359] on div "1 Rib hanging bracket drw 2001201 Description $0.00 $0.00 % $191.00 $191.00 $19…" at bounding box center [785, 382] width 1108 height 67
click at [313, 357] on input "1" at bounding box center [305, 368] width 38 height 22
type input "20"
type input "$3,820.00"
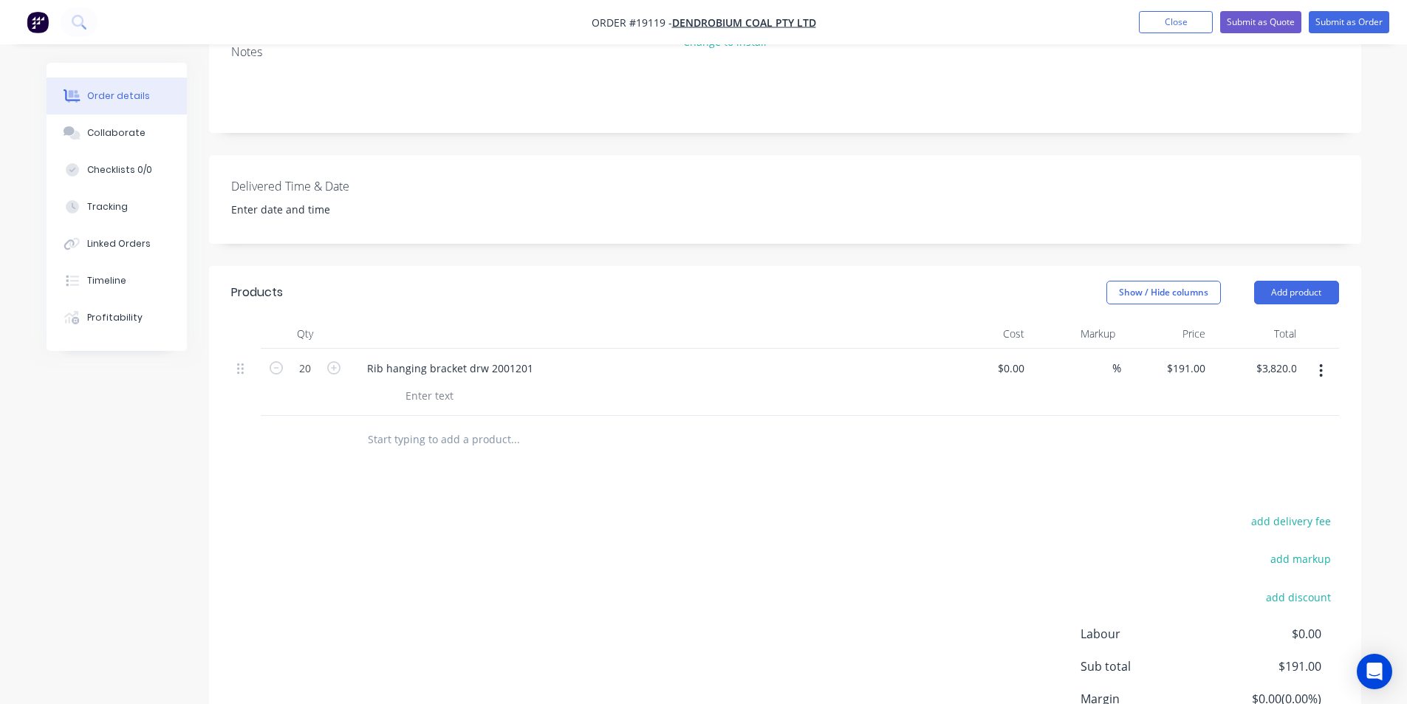
click at [1036, 522] on div "add delivery fee add markup add discount Labour $0.00 Sub total $191.00 Margin …" at bounding box center [785, 653] width 1108 height 285
click at [75, 142] on button "Collaborate" at bounding box center [117, 132] width 140 height 37
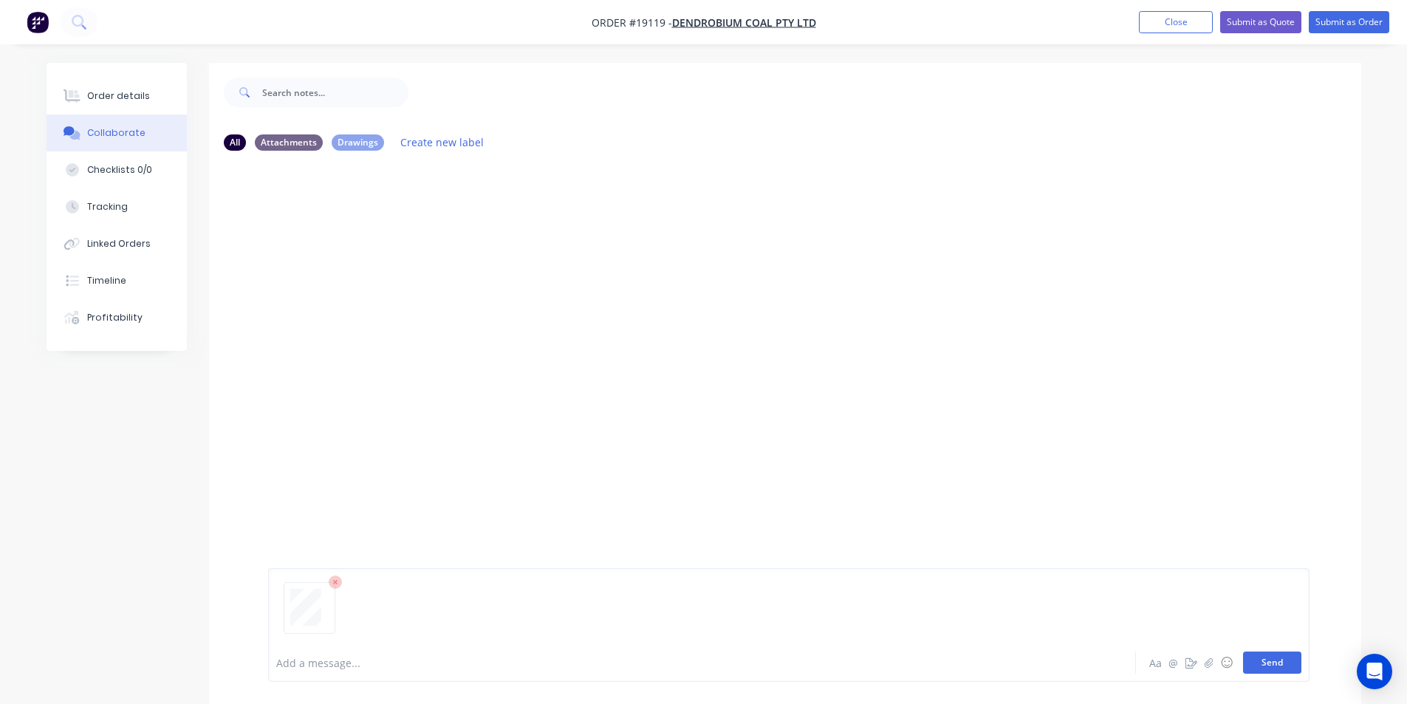
click at [1275, 657] on button "Send" at bounding box center [1272, 662] width 58 height 22
click at [117, 99] on div "Order details" at bounding box center [118, 95] width 63 height 13
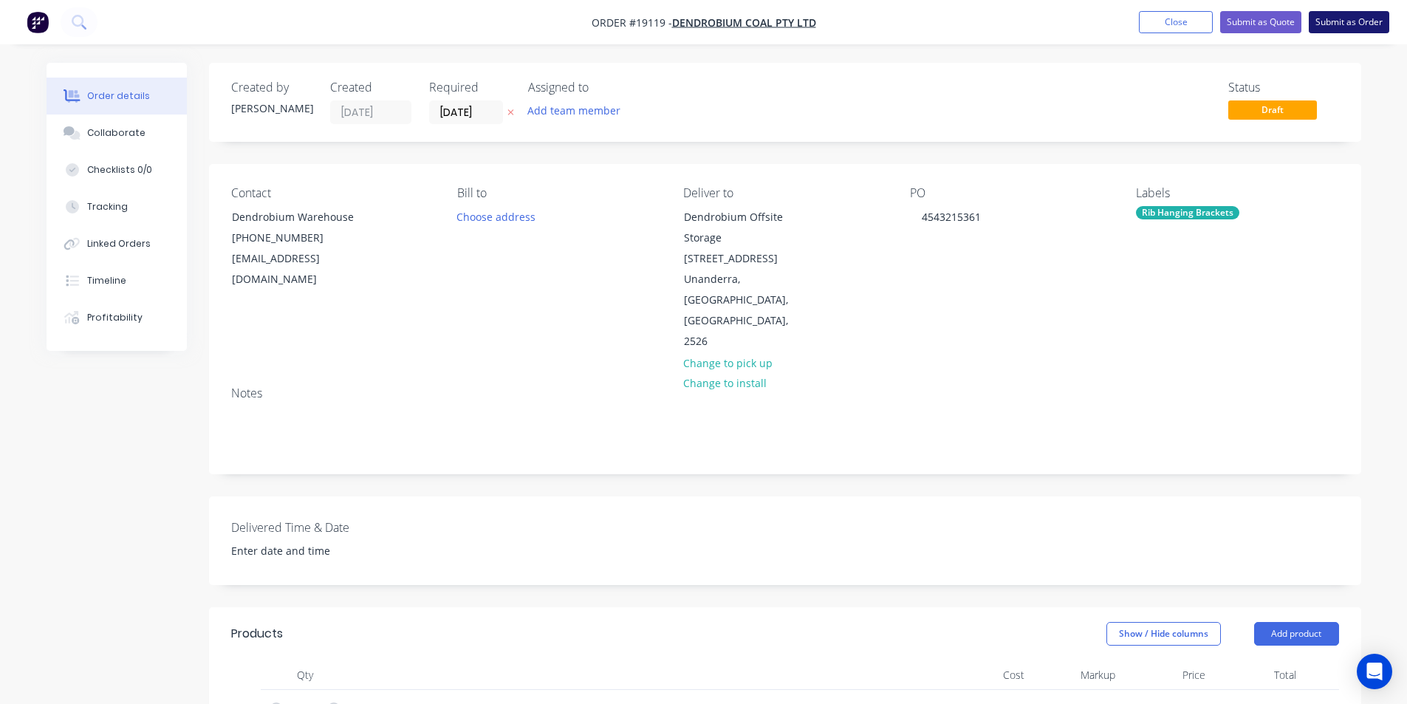
click at [1347, 16] on button "Submit as Order" at bounding box center [1349, 22] width 81 height 22
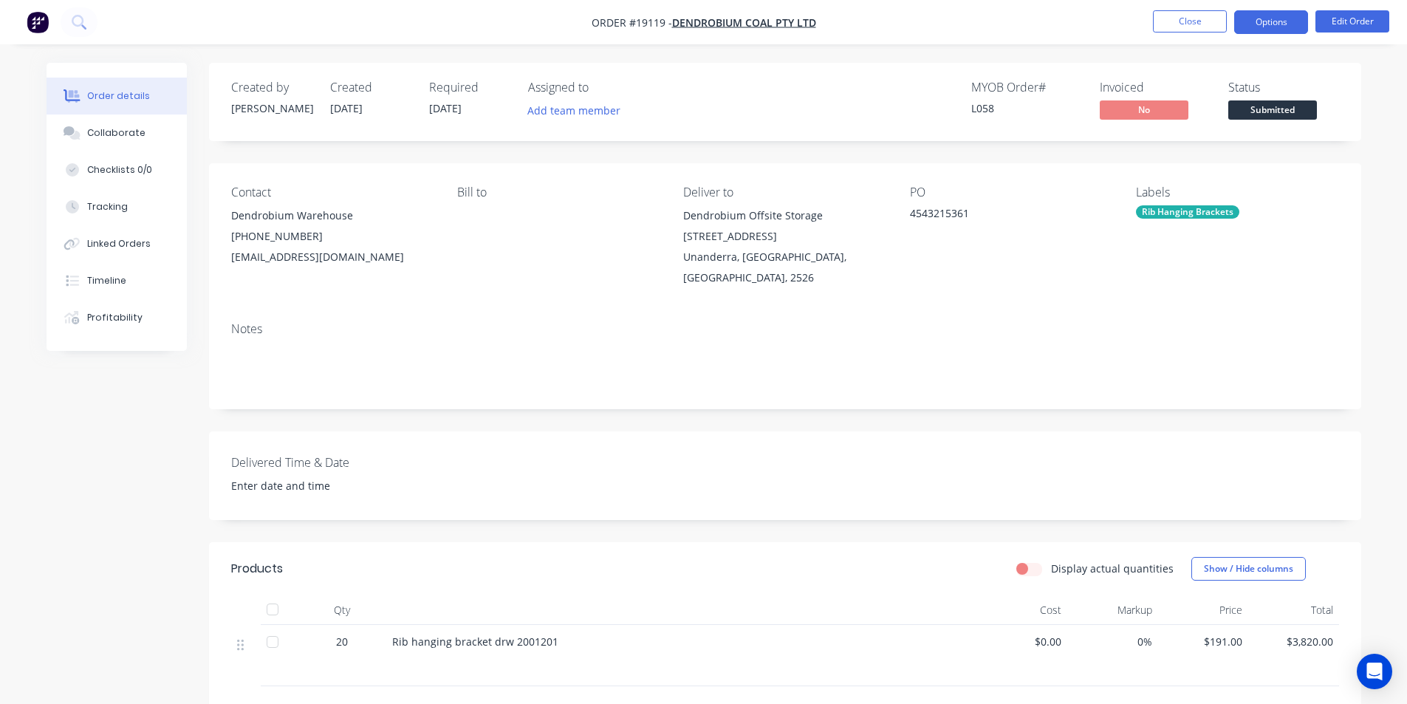
click at [1289, 31] on button "Options" at bounding box center [1271, 22] width 74 height 24
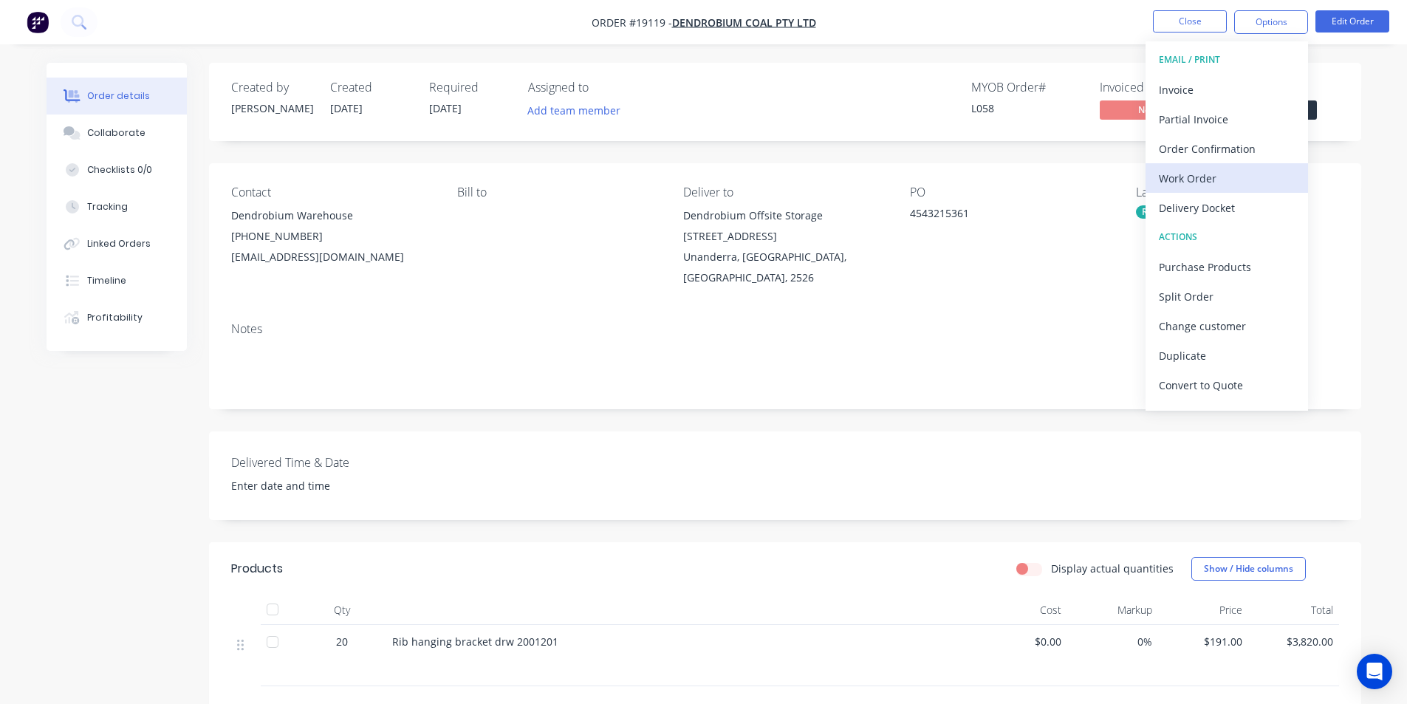
click at [1241, 181] on div "Work Order" at bounding box center [1227, 178] width 136 height 21
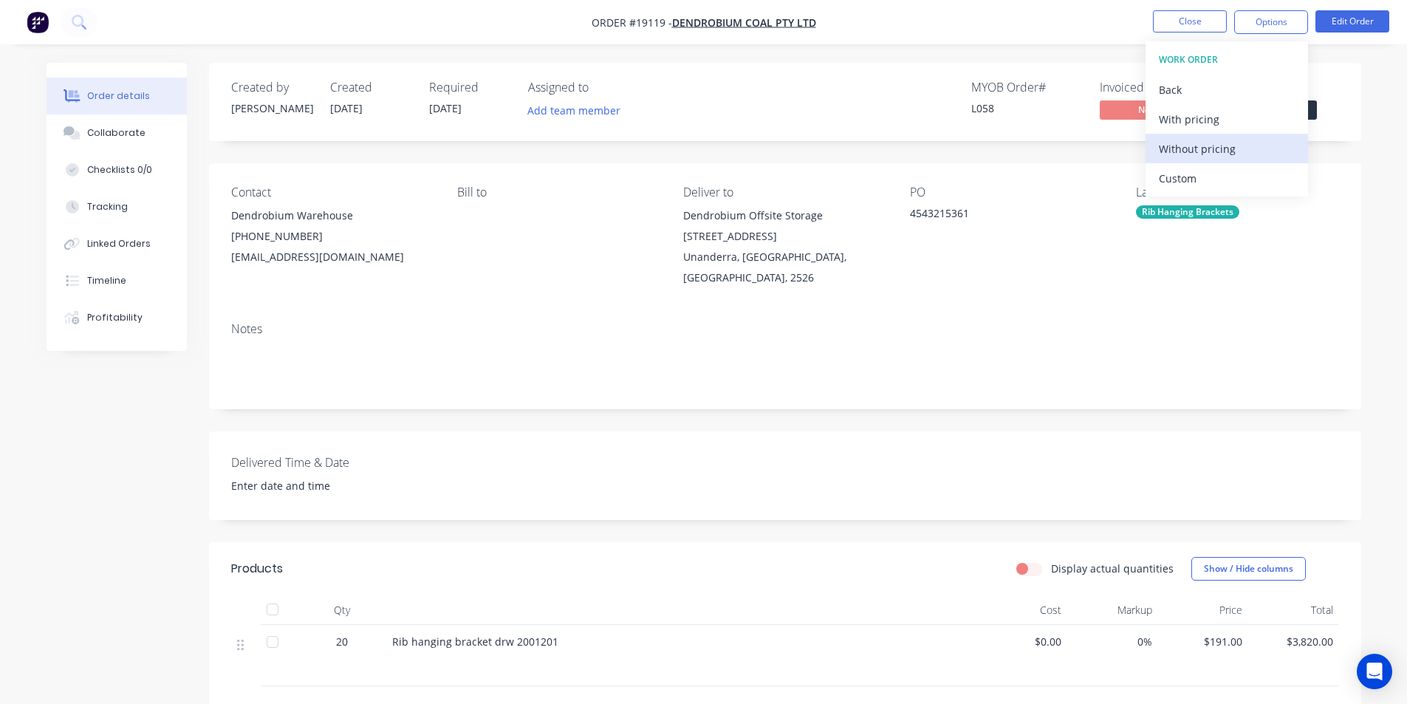
click at [1213, 140] on div "Without pricing" at bounding box center [1227, 148] width 136 height 21
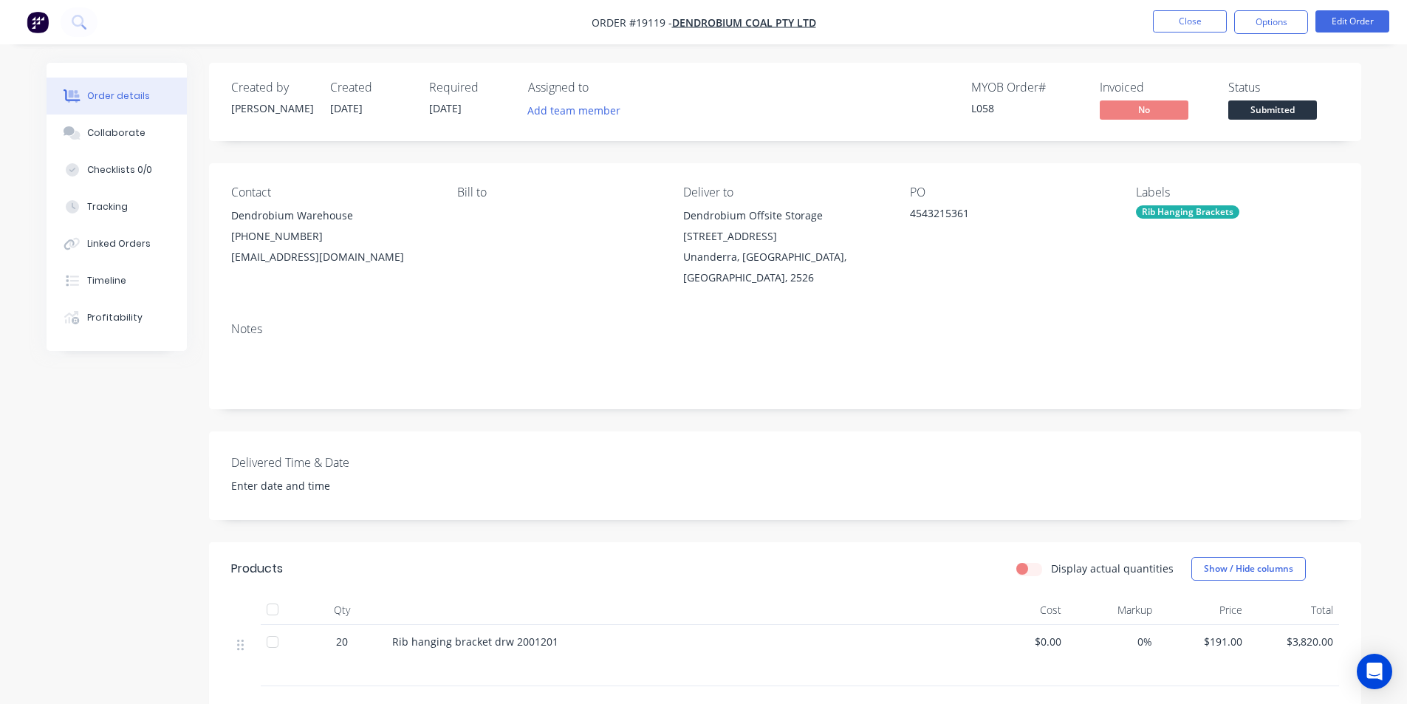
click at [35, 20] on img "button" at bounding box center [38, 22] width 22 height 22
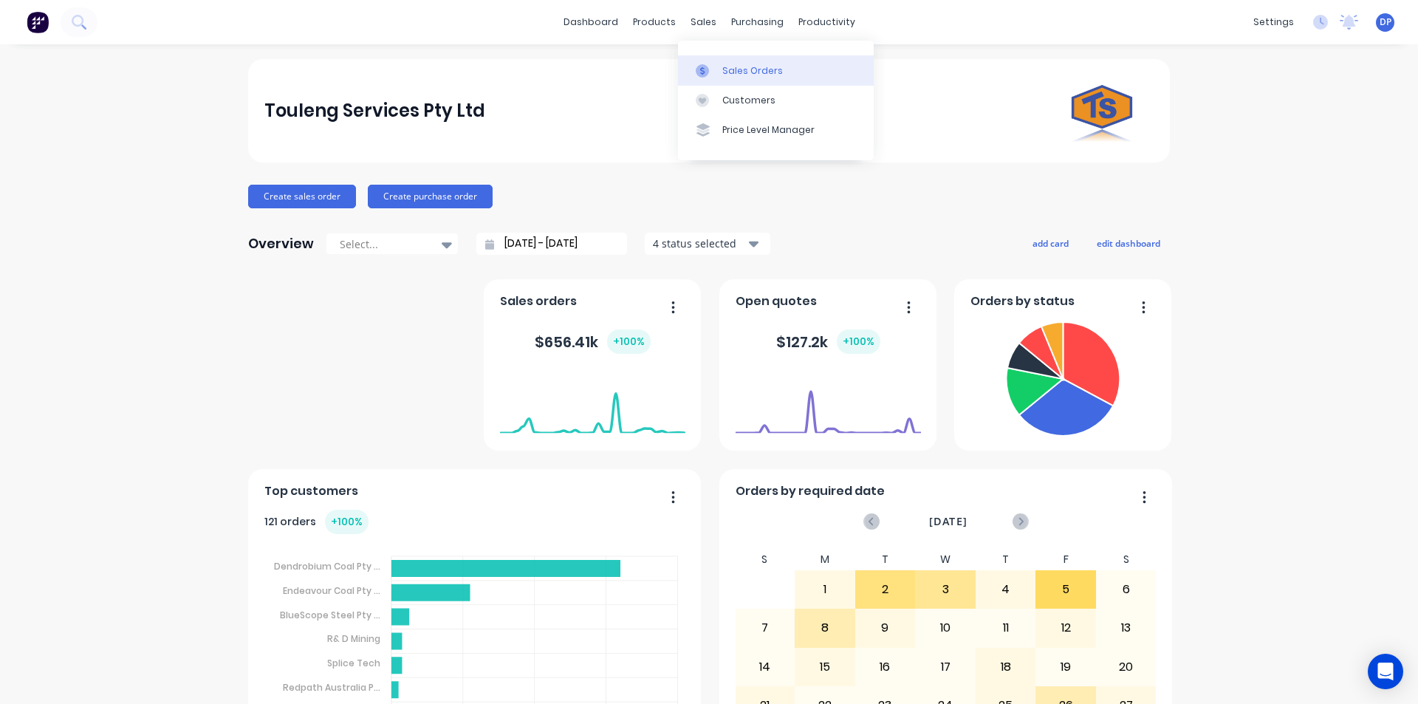
click at [742, 64] on div "Sales Orders" at bounding box center [752, 70] width 61 height 13
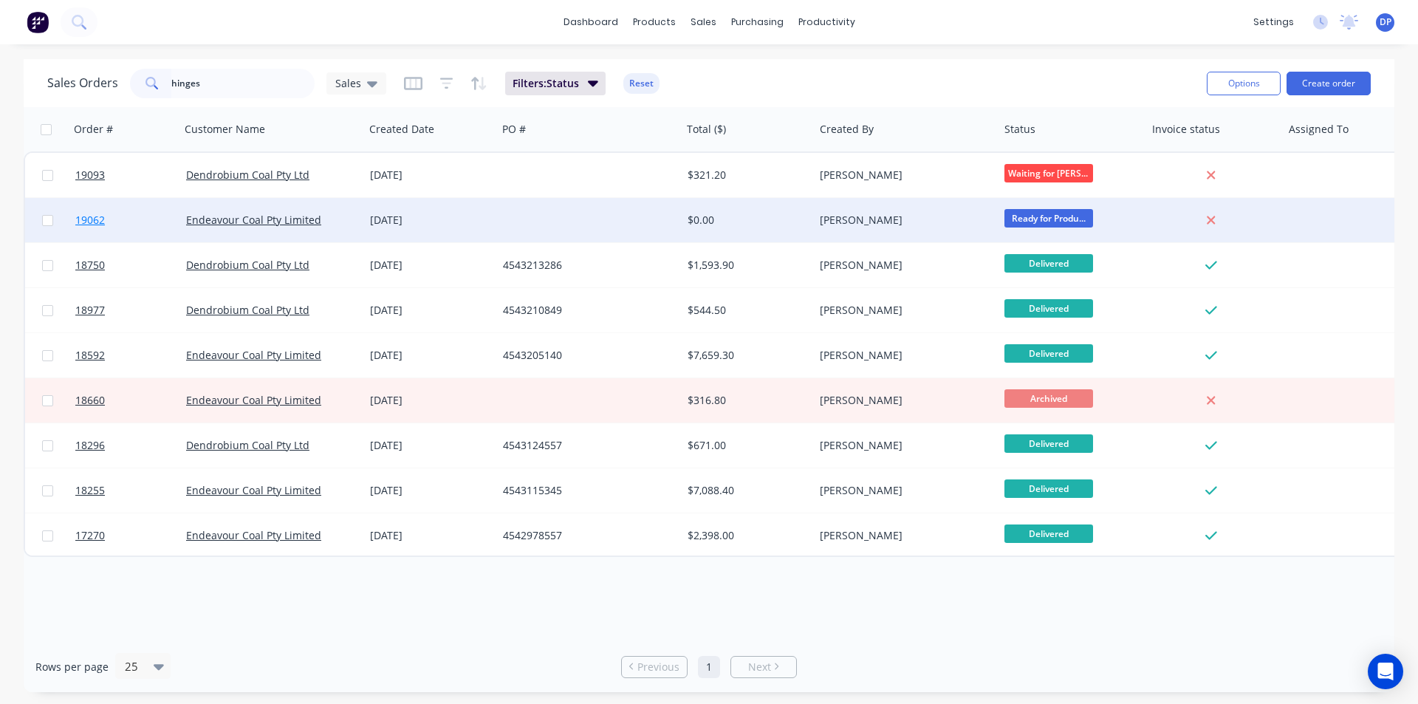
type input "hinges"
click at [92, 221] on span "19062" at bounding box center [90, 220] width 30 height 15
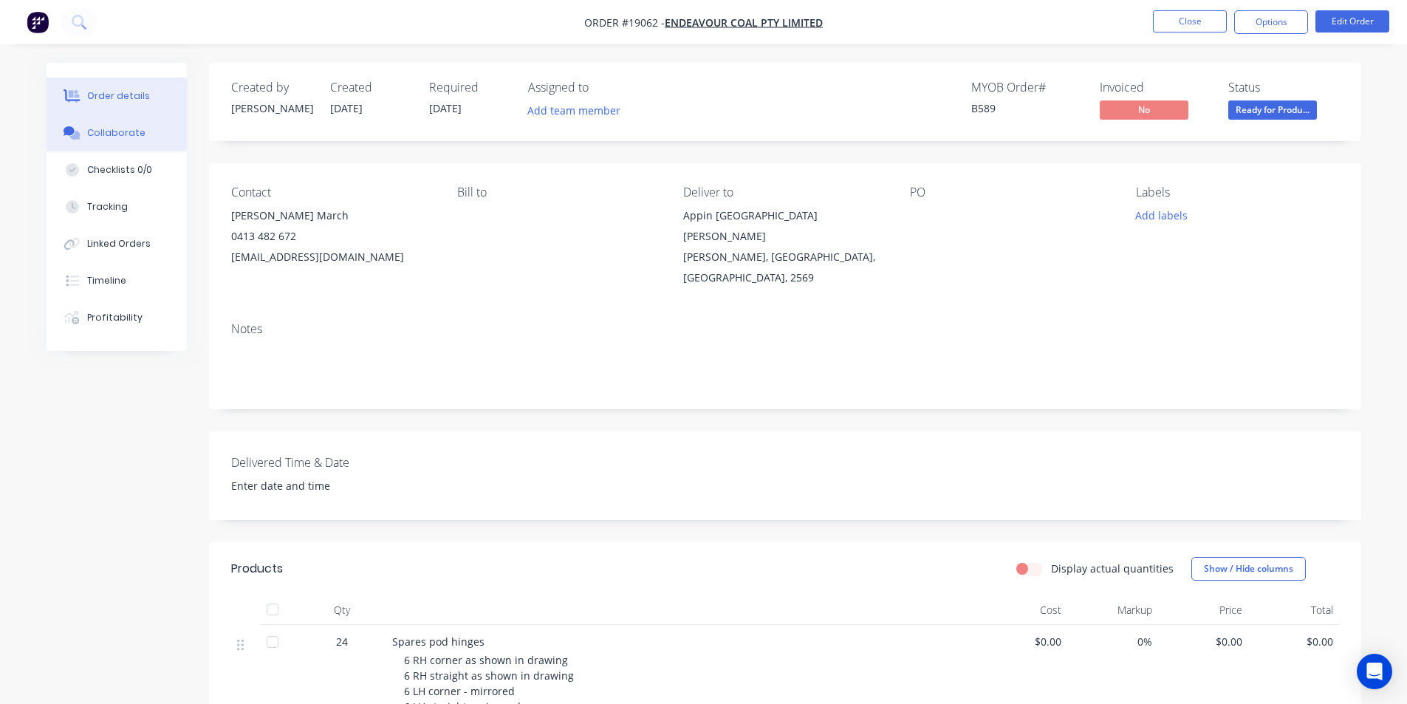
click at [116, 134] on div "Collaborate" at bounding box center [116, 132] width 58 height 13
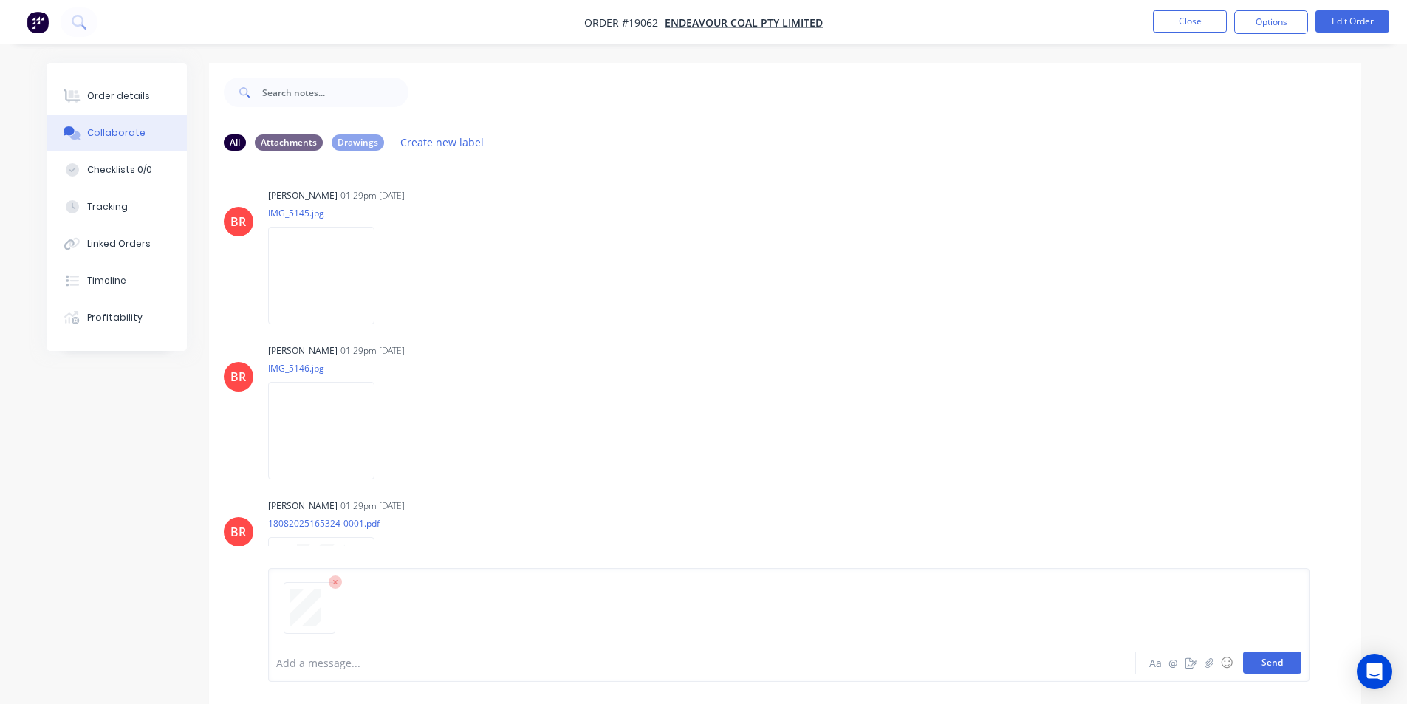
click at [1269, 668] on button "Send" at bounding box center [1272, 662] width 58 height 22
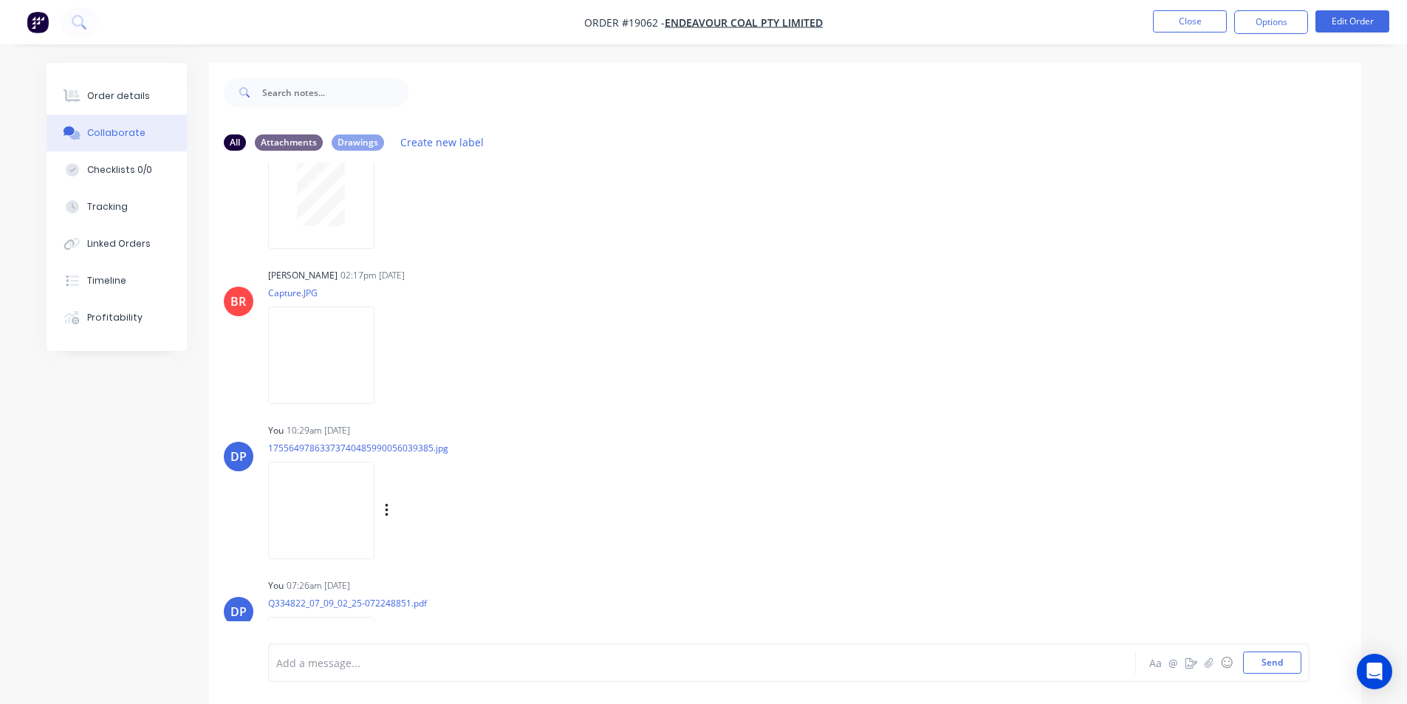
scroll to position [463, 0]
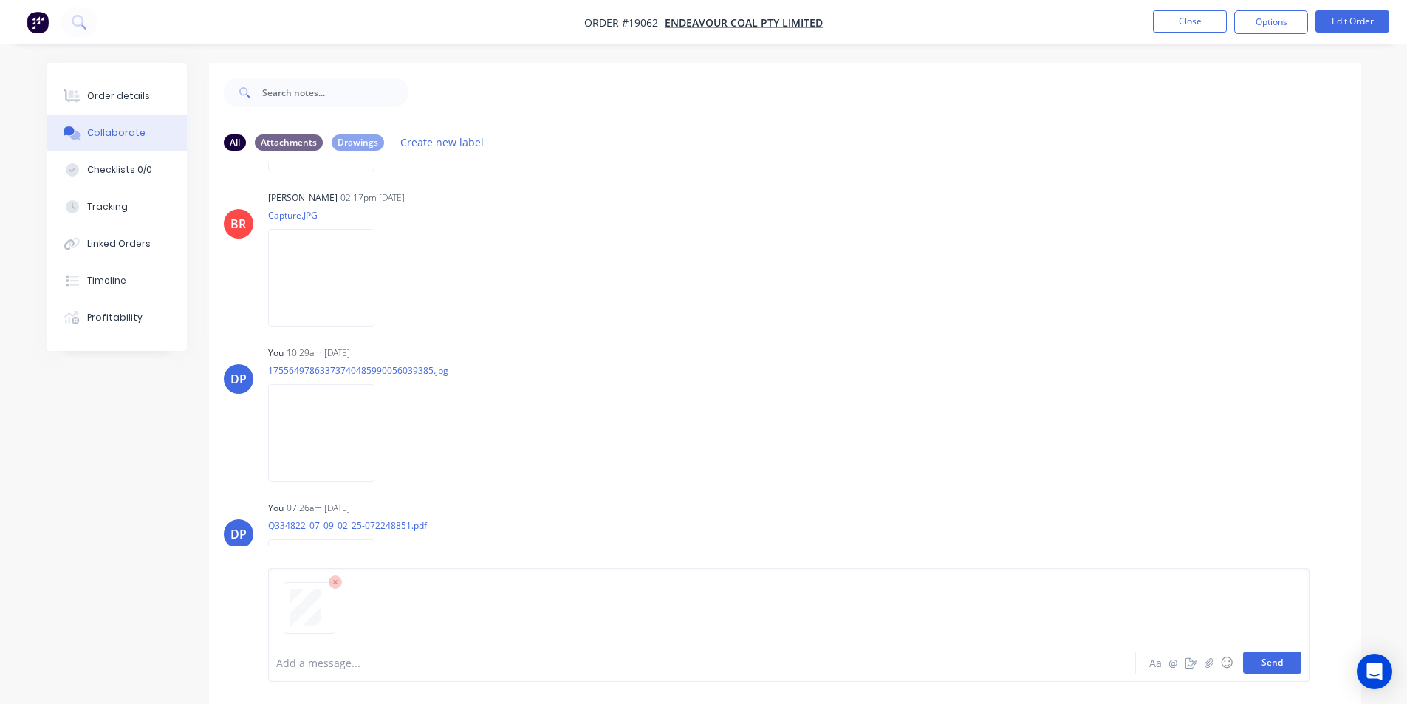
click at [1264, 657] on button "Send" at bounding box center [1272, 662] width 58 height 22
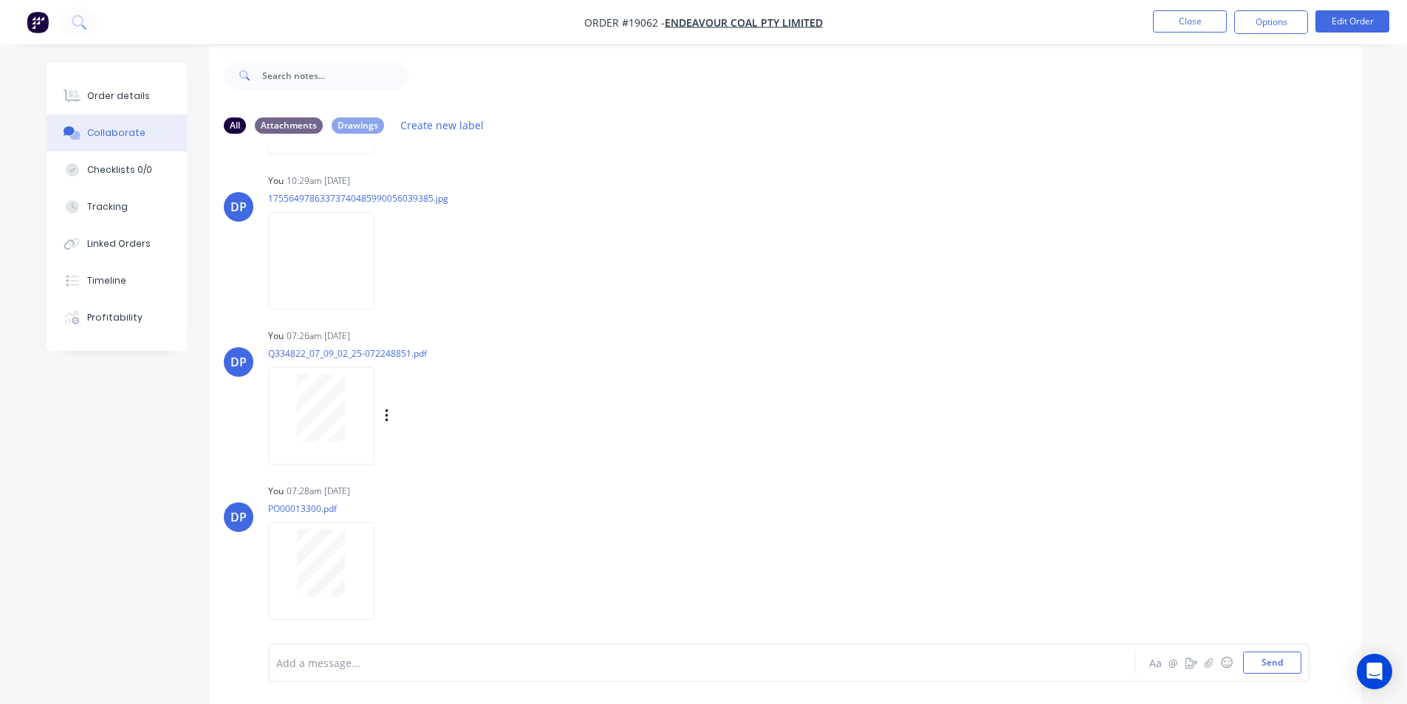
scroll to position [22, 0]
click at [38, 16] on img "button" at bounding box center [38, 22] width 22 height 22
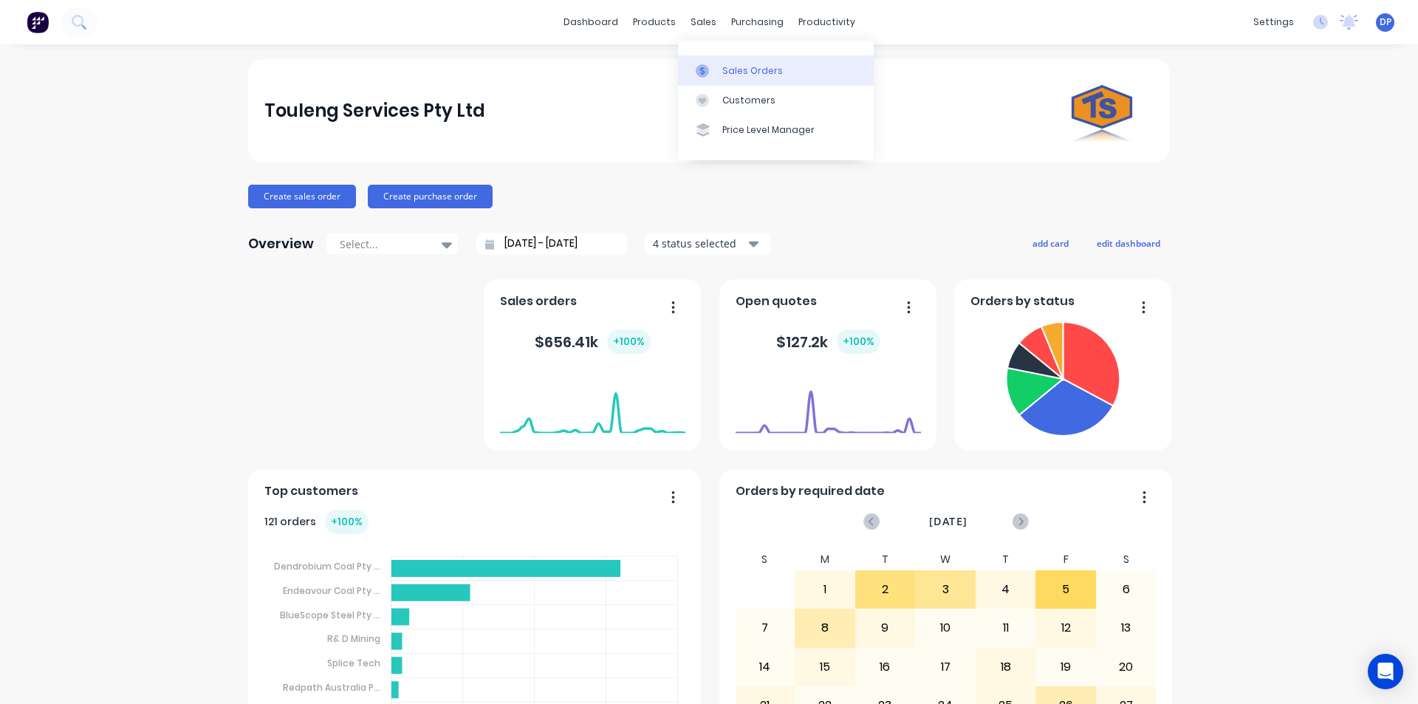
click at [752, 67] on div "Sales Orders" at bounding box center [752, 70] width 61 height 13
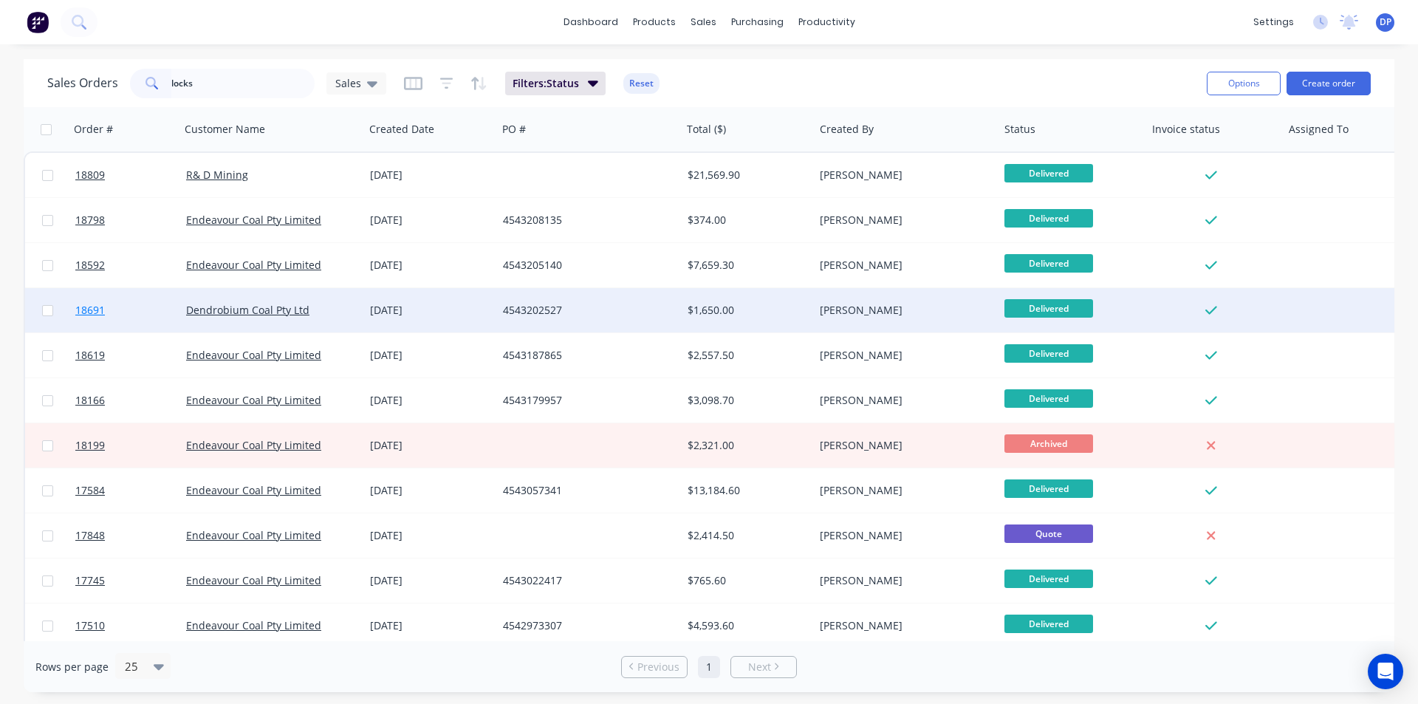
type input "locks"
click at [89, 304] on span "18691" at bounding box center [90, 310] width 30 height 15
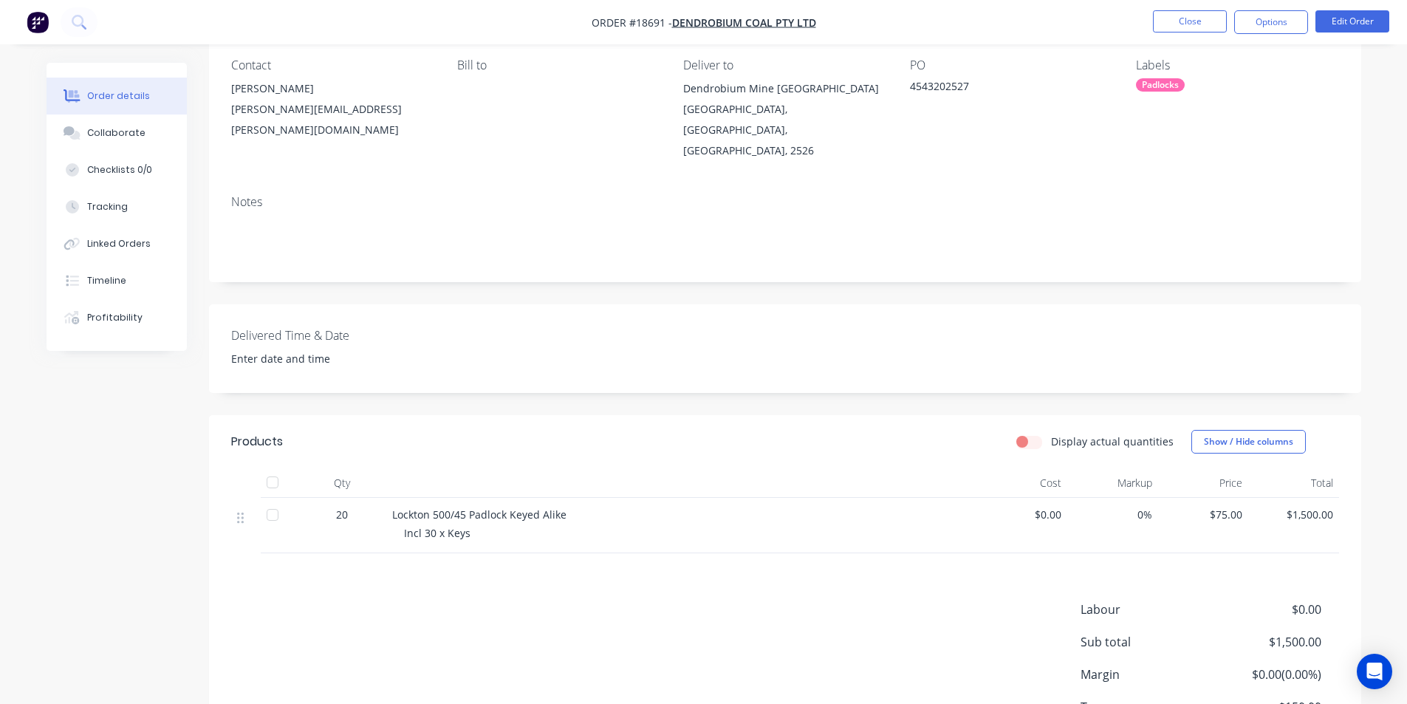
scroll to position [148, 0]
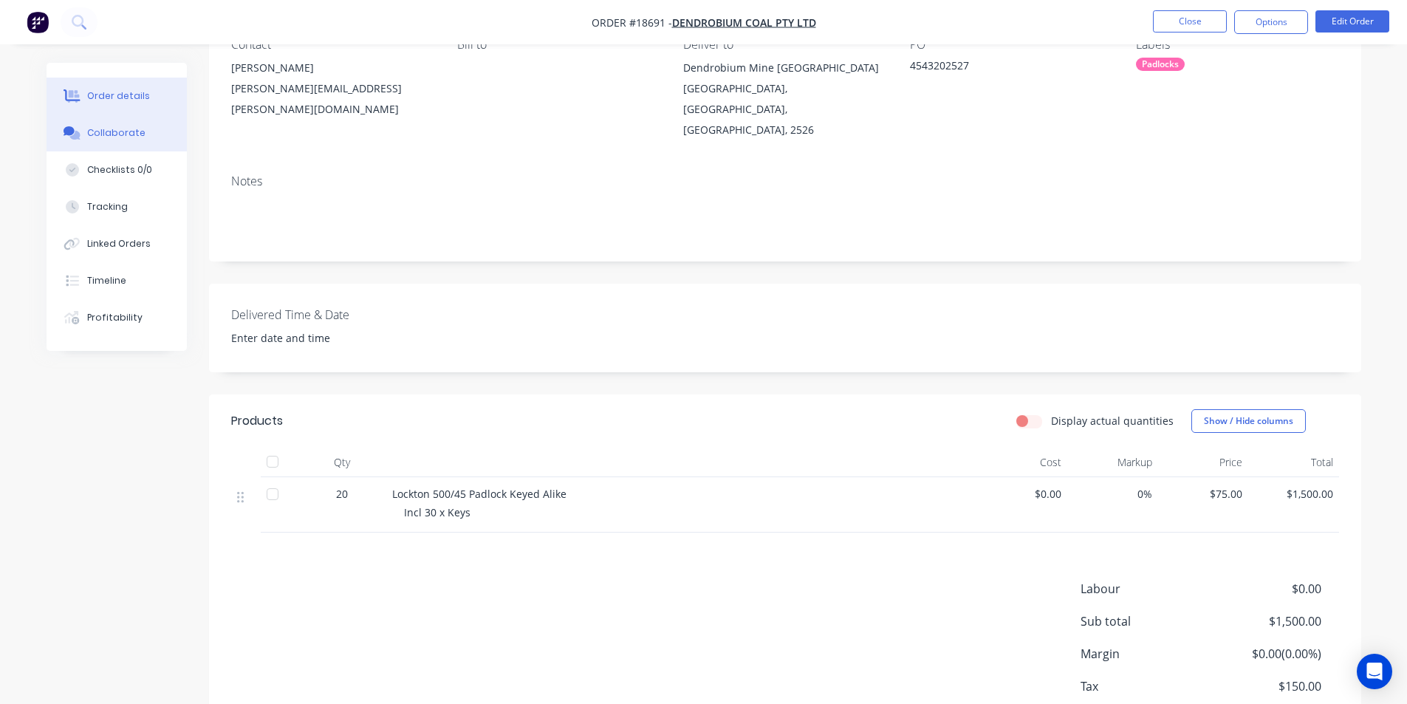
click at [109, 126] on div "Collaborate" at bounding box center [116, 132] width 58 height 13
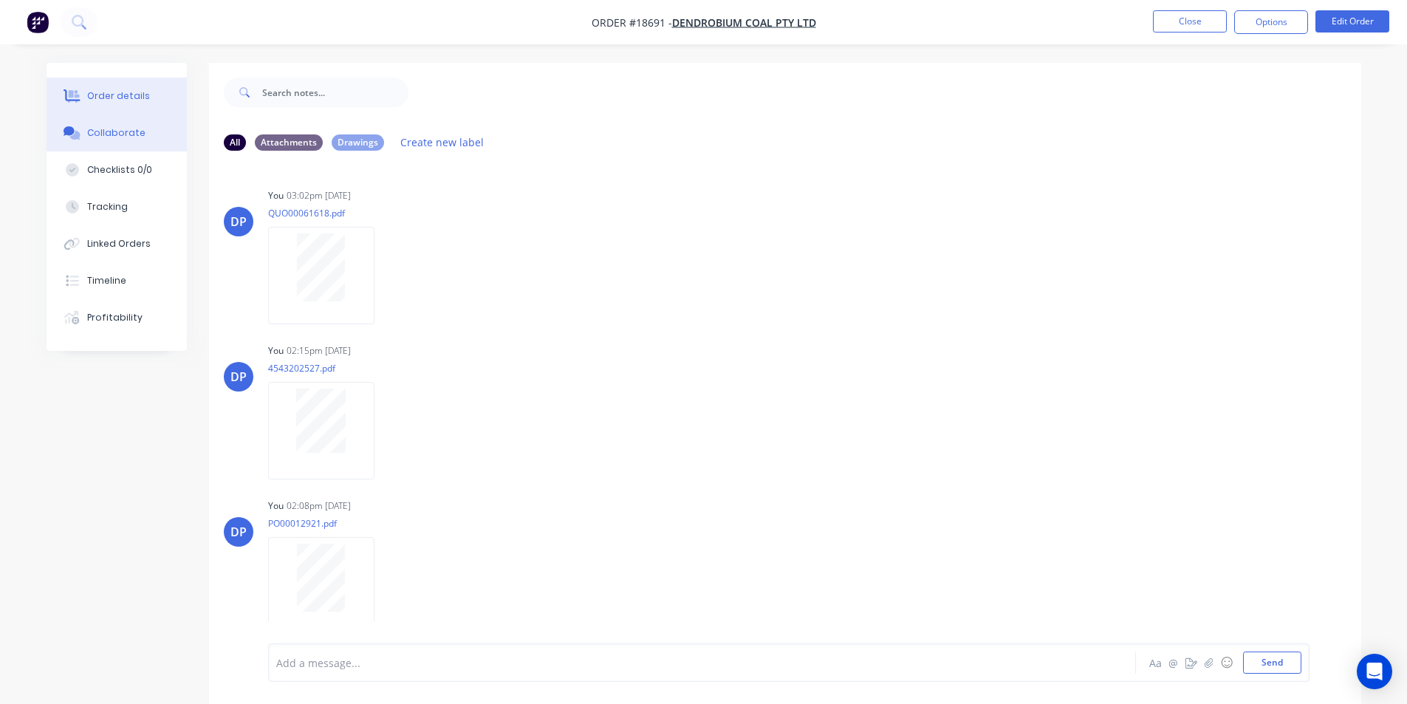
click at [90, 83] on button "Order details" at bounding box center [117, 96] width 140 height 37
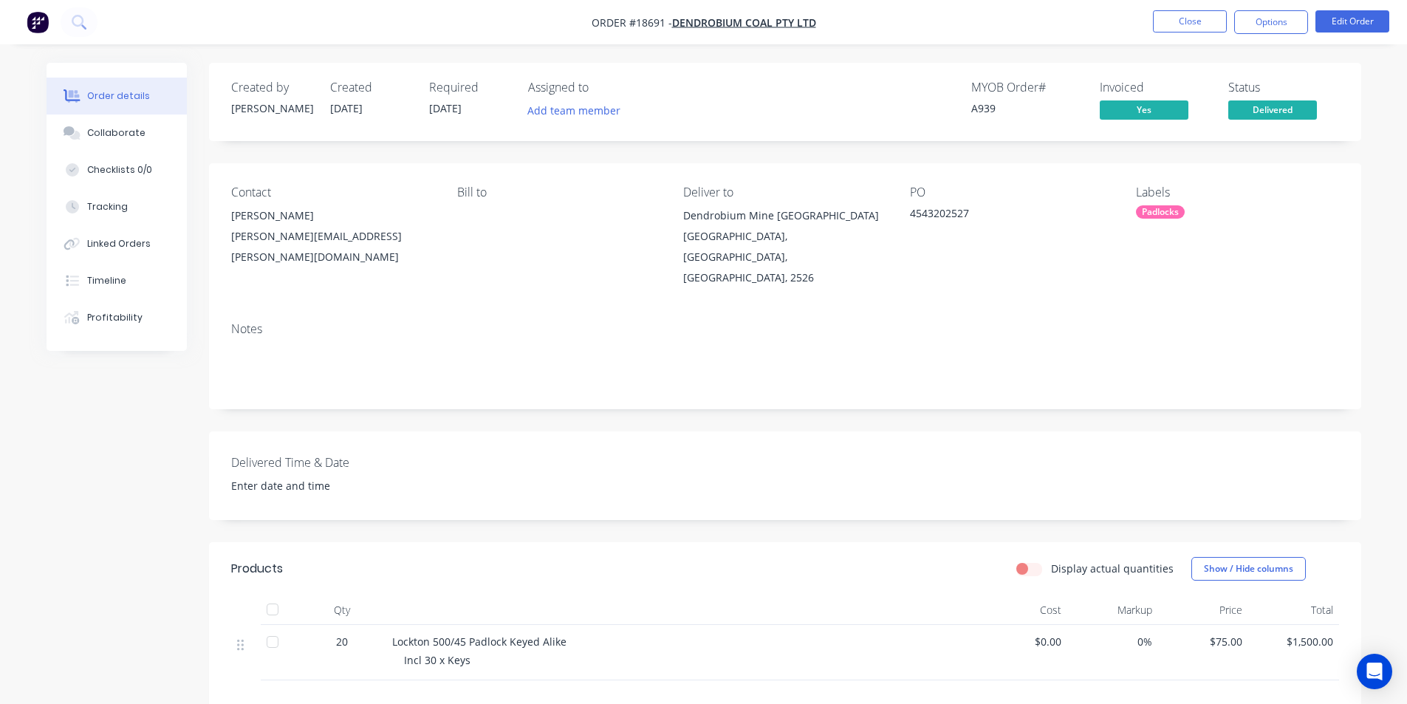
scroll to position [74, 0]
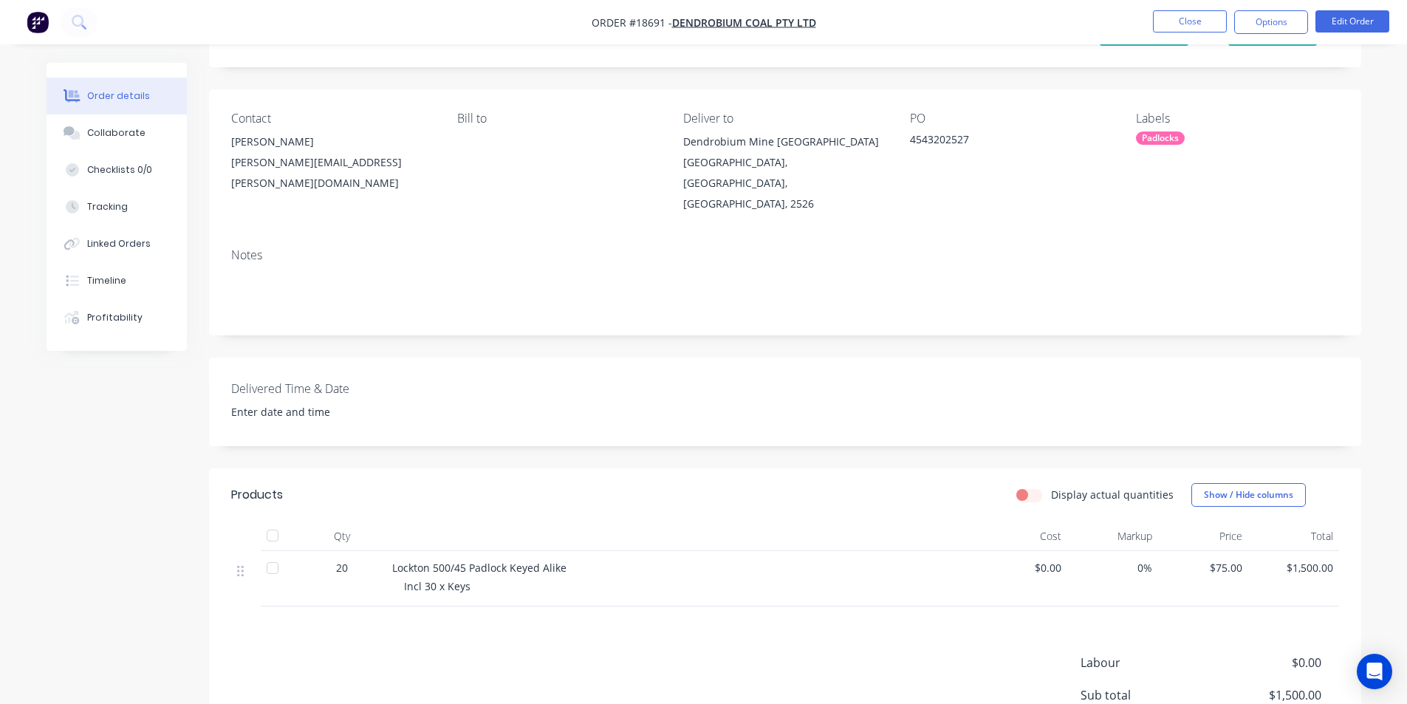
click at [32, 22] on img "button" at bounding box center [38, 22] width 22 height 22
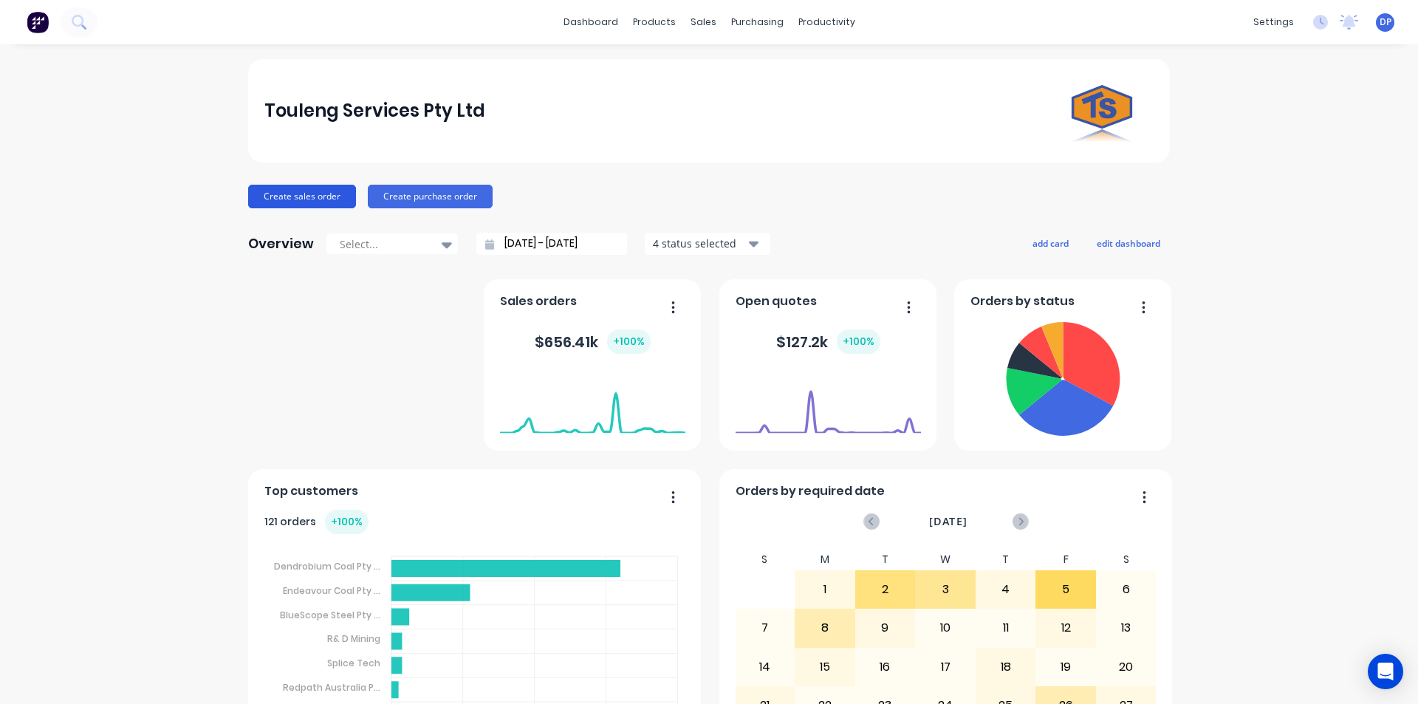
click at [311, 196] on button "Create sales order" at bounding box center [302, 197] width 108 height 24
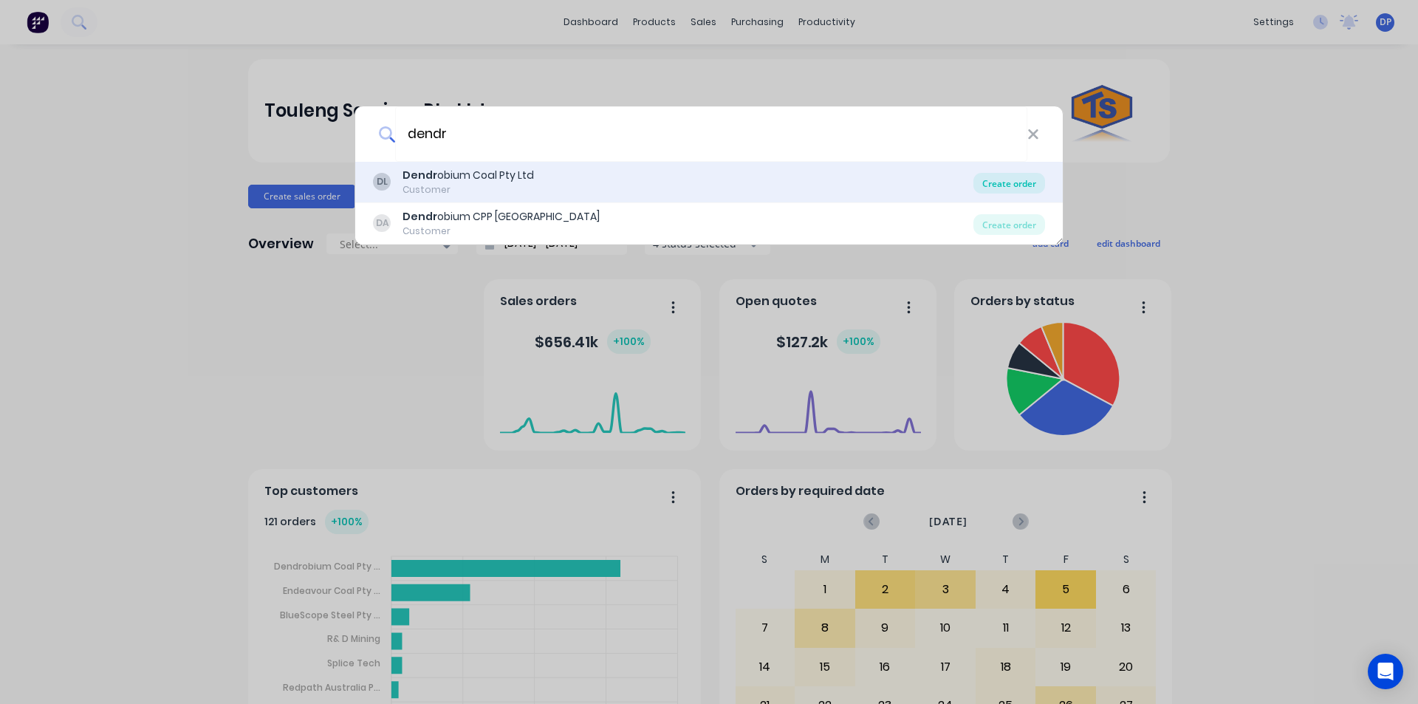
type input "dendr"
click at [988, 184] on div "Create order" at bounding box center [1009, 183] width 72 height 21
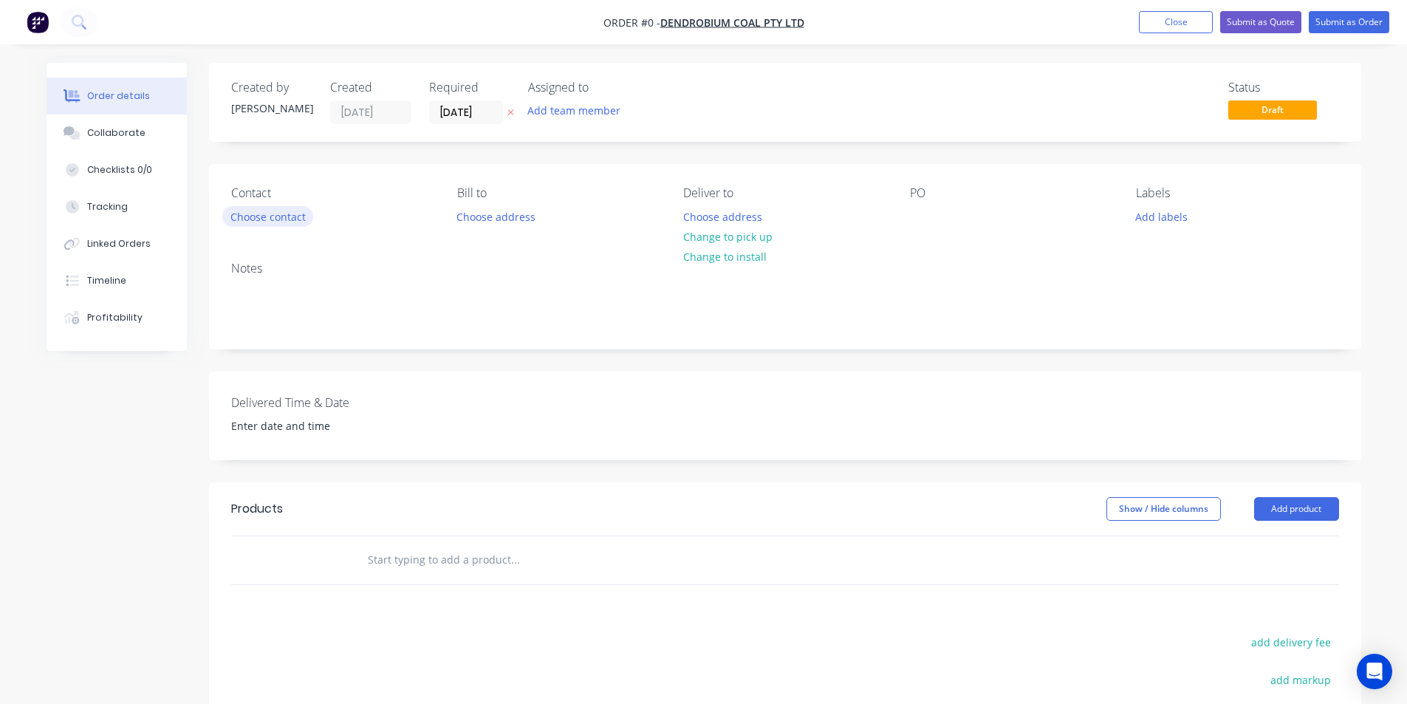
click at [281, 206] on button "Choose contact" at bounding box center [267, 216] width 91 height 20
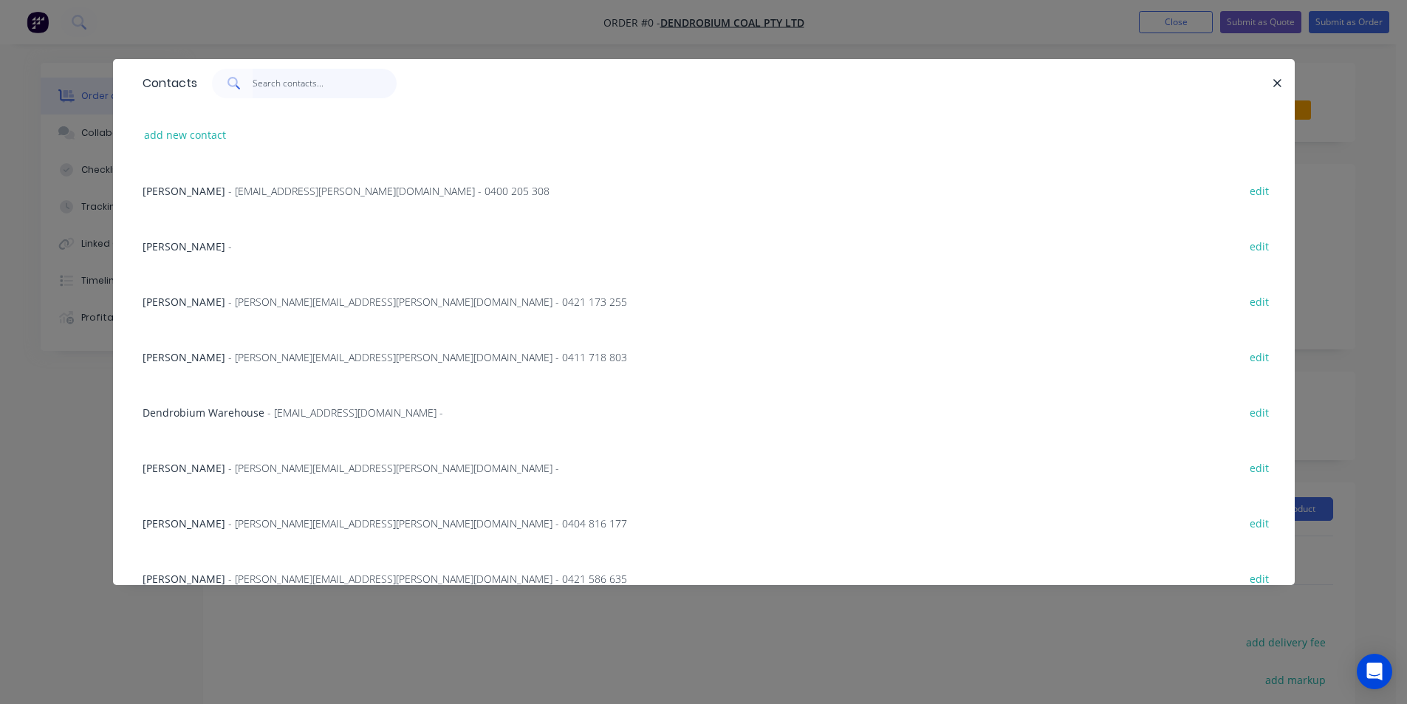
click at [285, 84] on input "text" at bounding box center [325, 84] width 144 height 30
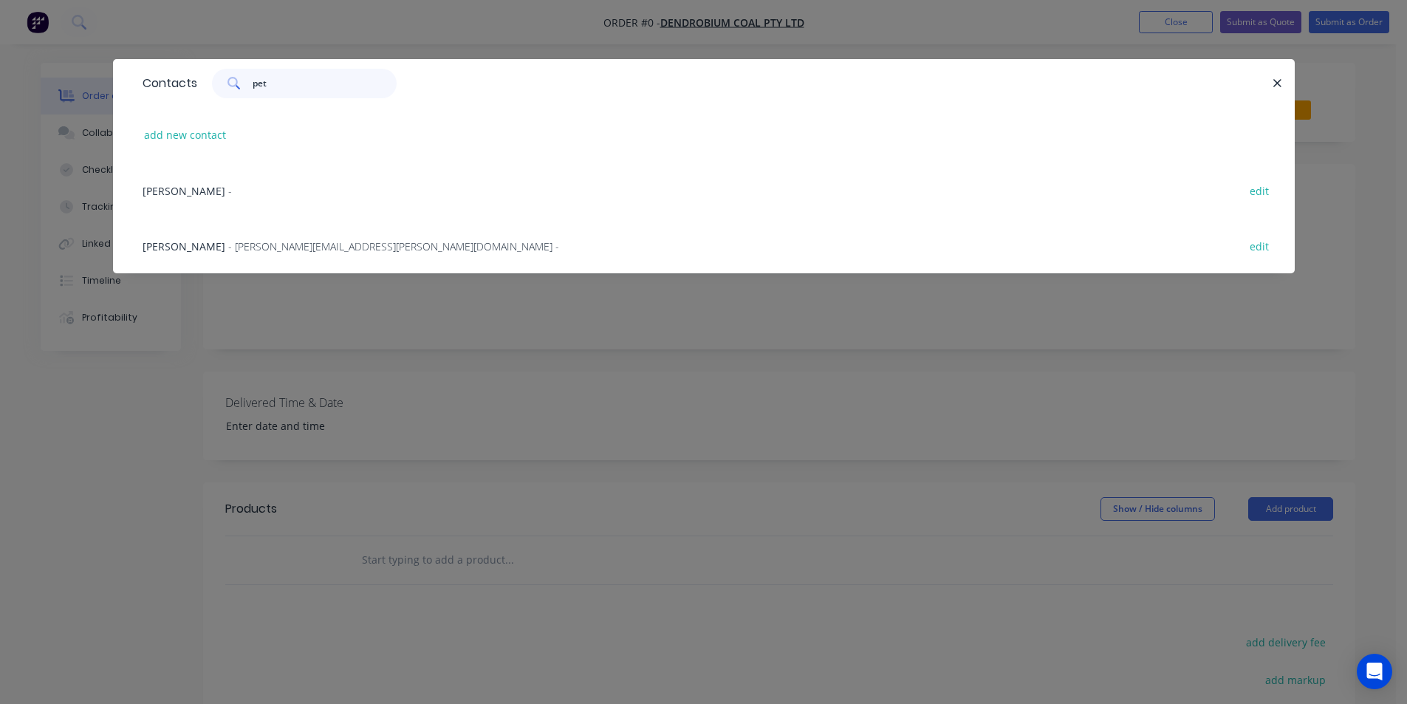
type input "pet"
click at [265, 253] on div "Pete Spencer - Peter.Spencer@gm3.au -" at bounding box center [351, 247] width 417 height 16
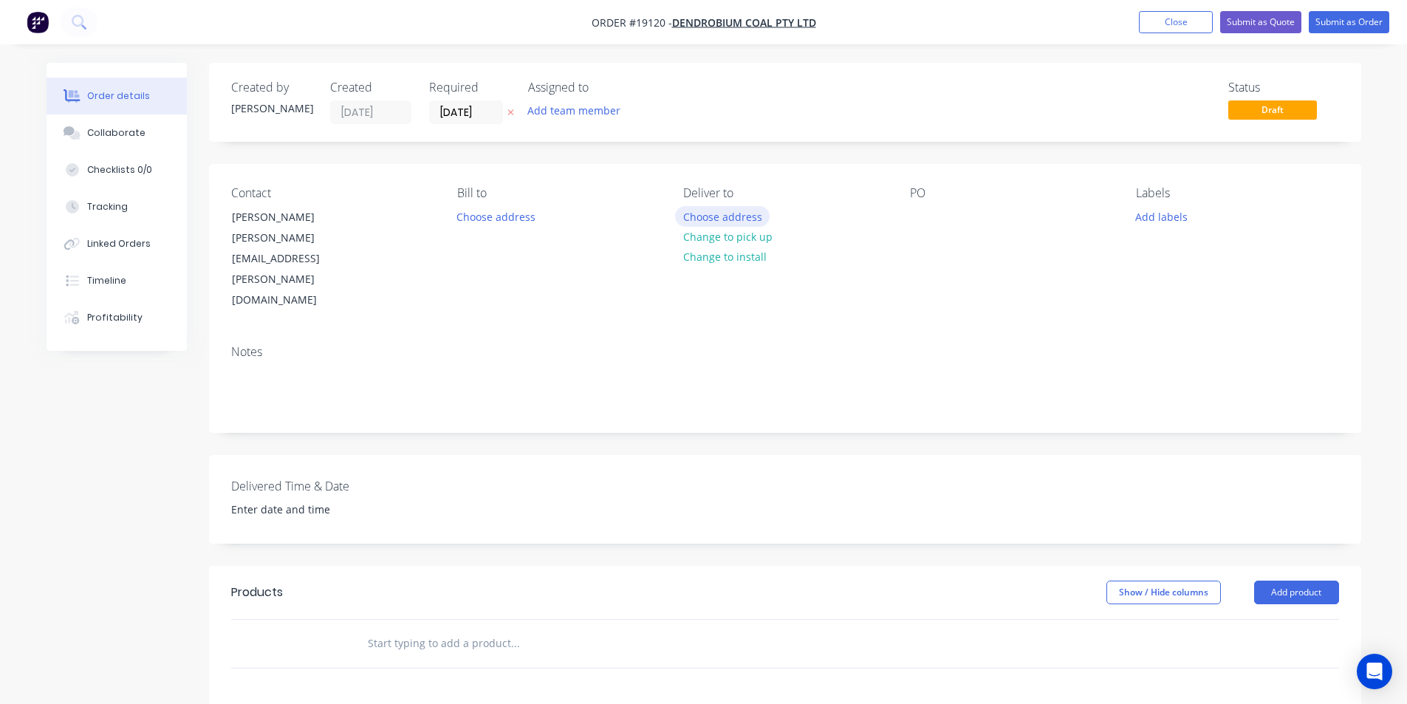
click at [720, 213] on button "Choose address" at bounding box center [722, 216] width 95 height 20
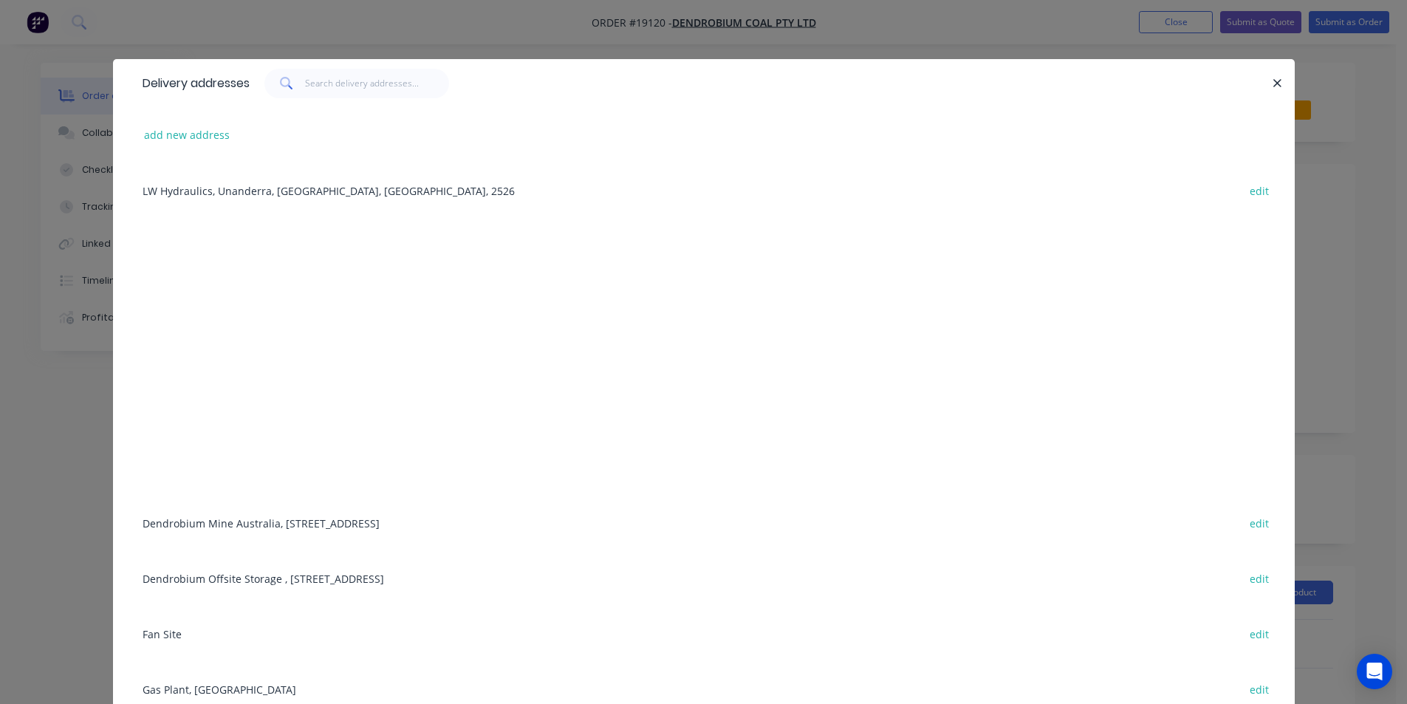
click at [287, 524] on div "Dendrobium Mine Australia, Cordeaux Road, Mount Kembla, New South Wales, Austra…" at bounding box center [703, 522] width 1137 height 55
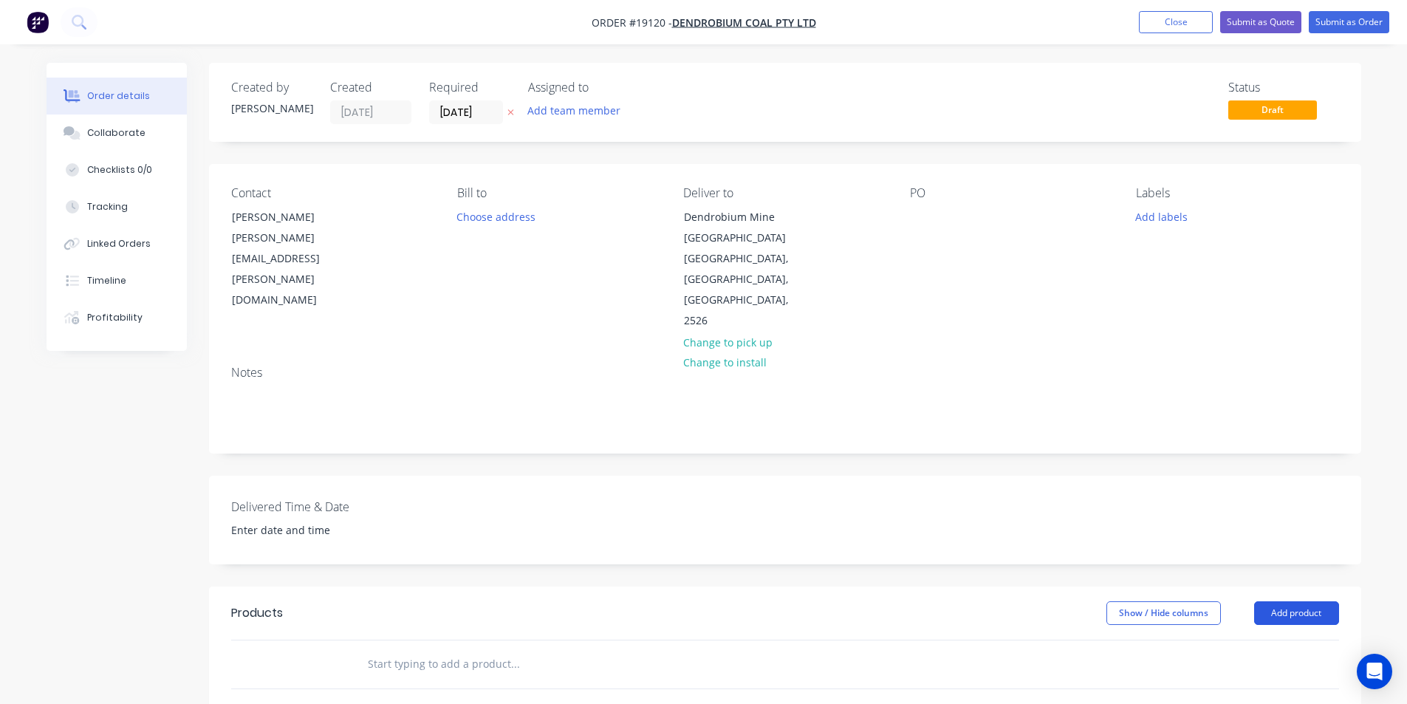
click at [1308, 601] on button "Add product" at bounding box center [1296, 613] width 85 height 24
click at [1273, 669] on div "Basic product" at bounding box center [1269, 679] width 114 height 21
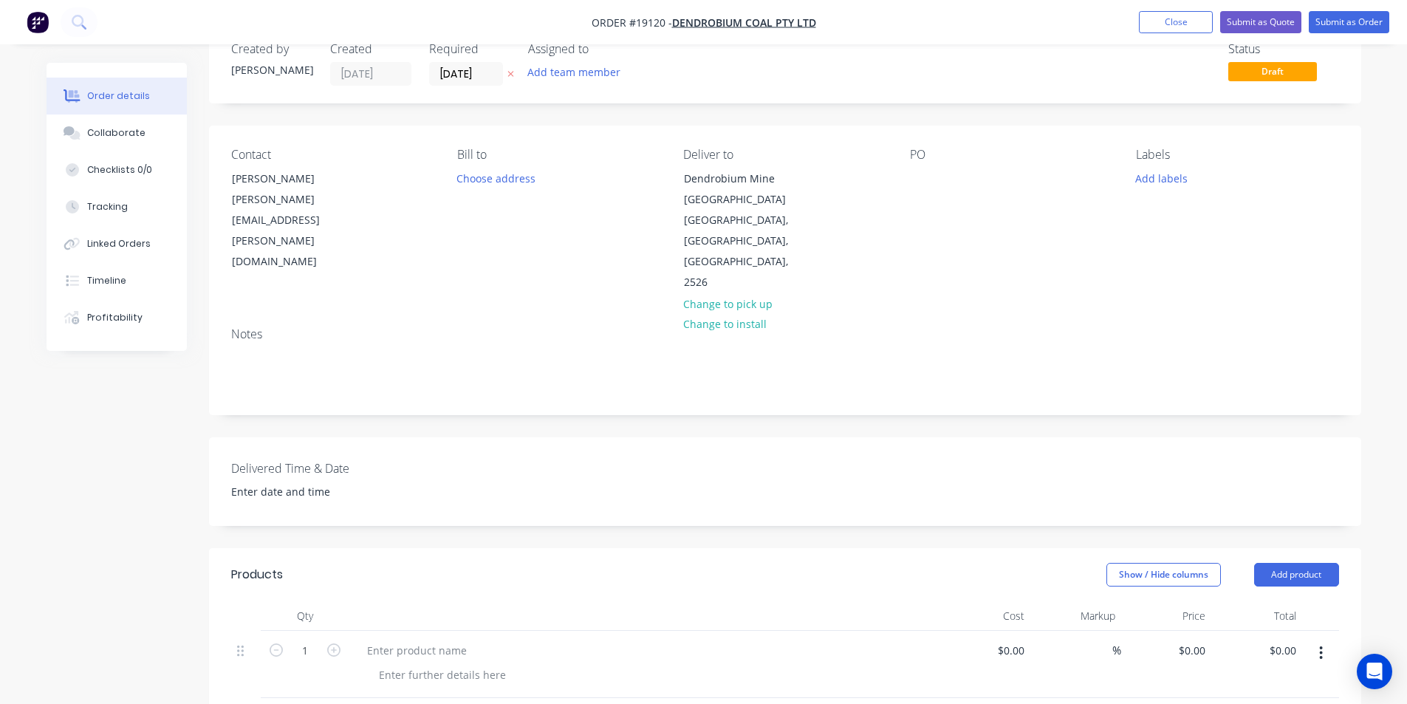
scroll to position [295, 0]
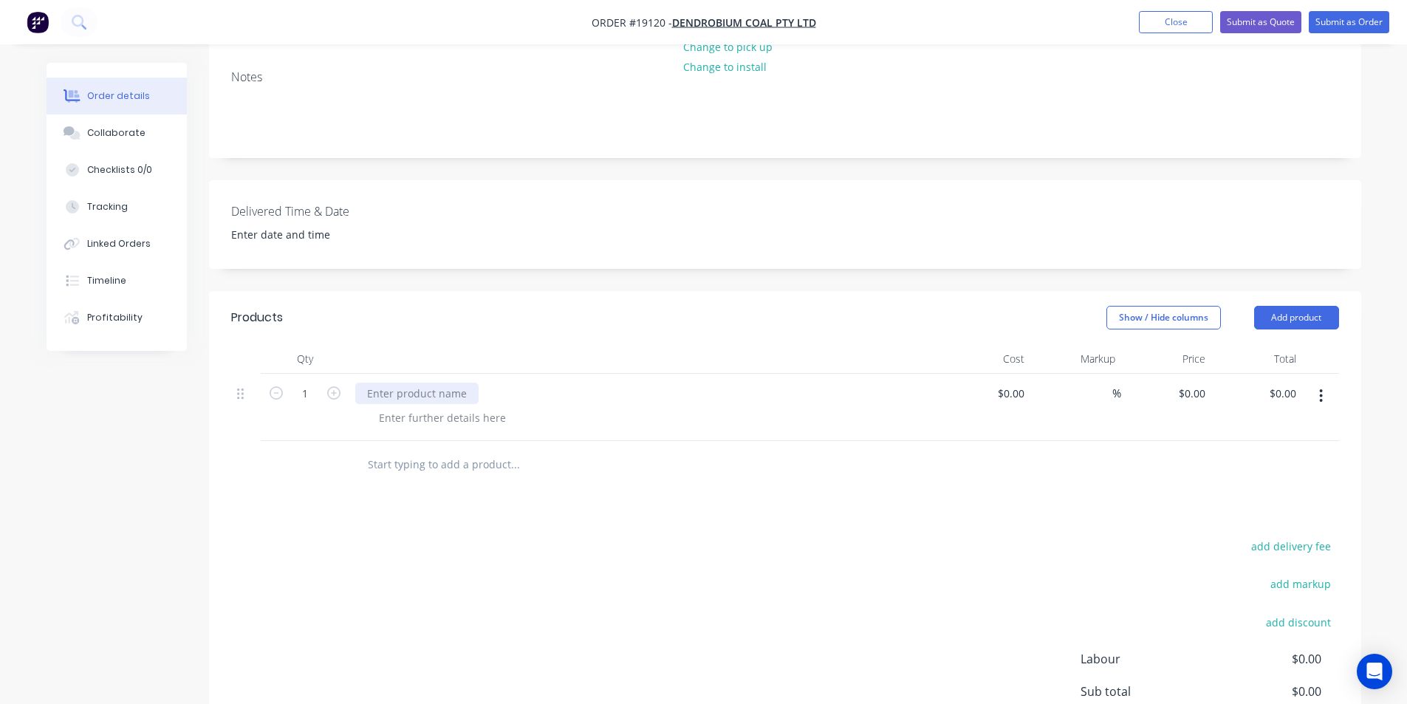
click at [387, 383] on div at bounding box center [416, 393] width 123 height 21
paste div
click at [420, 407] on div at bounding box center [442, 417] width 151 height 21
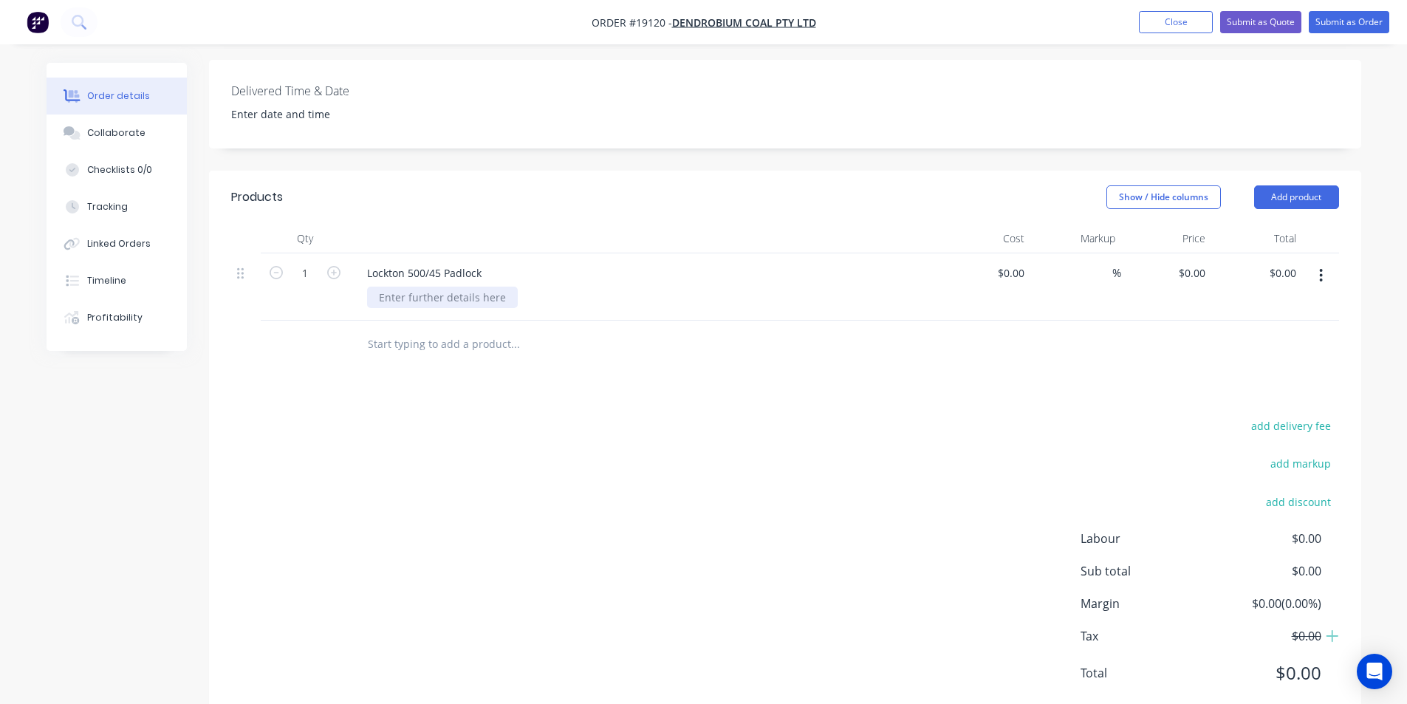
scroll to position [437, 0]
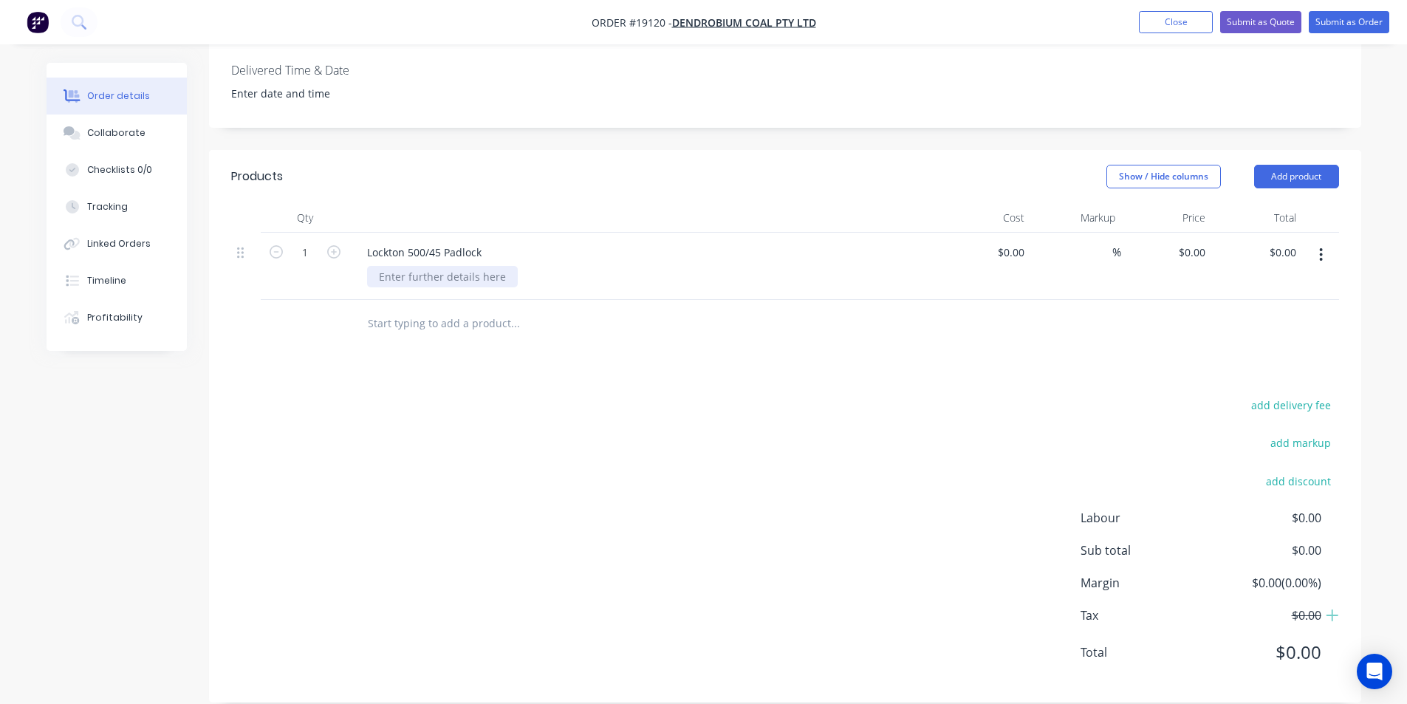
click at [459, 266] on div at bounding box center [442, 276] width 151 height 21
click at [1186, 233] on div "0 $0.00" at bounding box center [1166, 266] width 91 height 67
type input "$155.00"
click at [1231, 308] on div at bounding box center [785, 324] width 1108 height 48
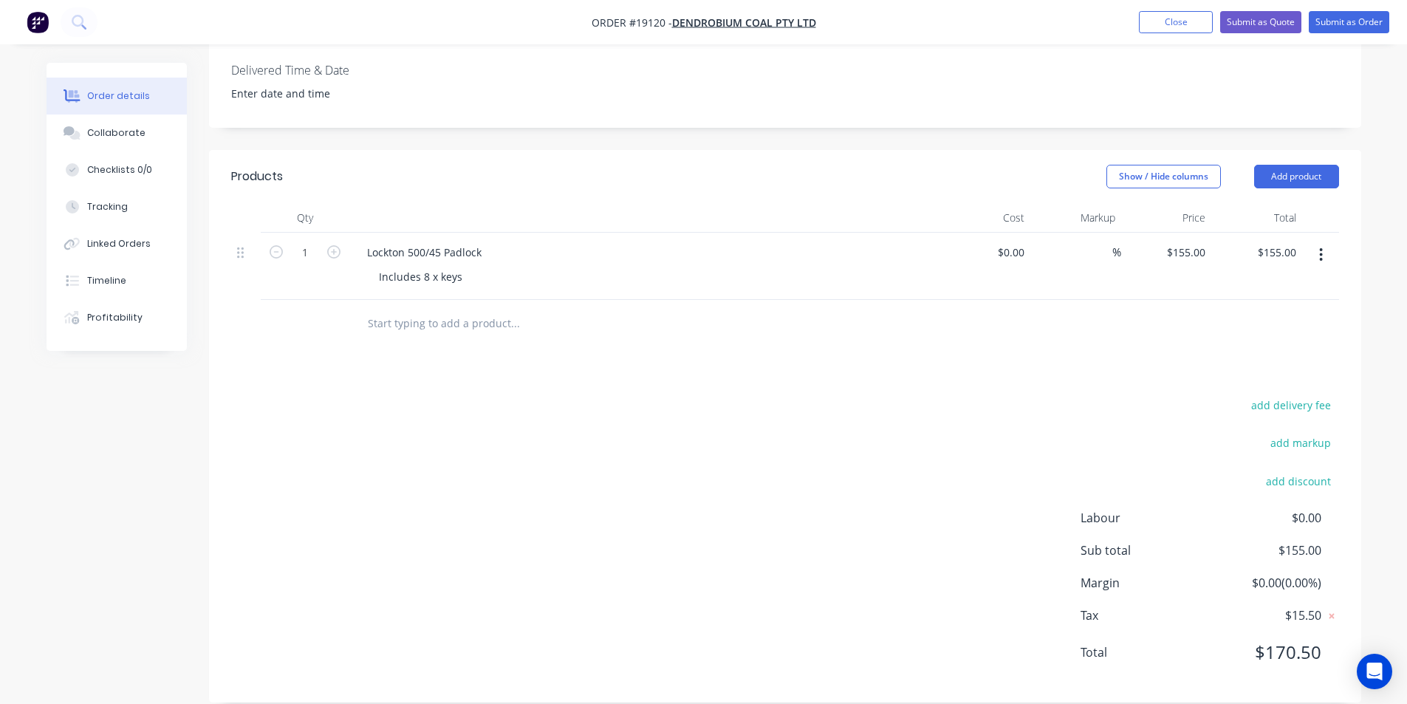
scroll to position [67, 0]
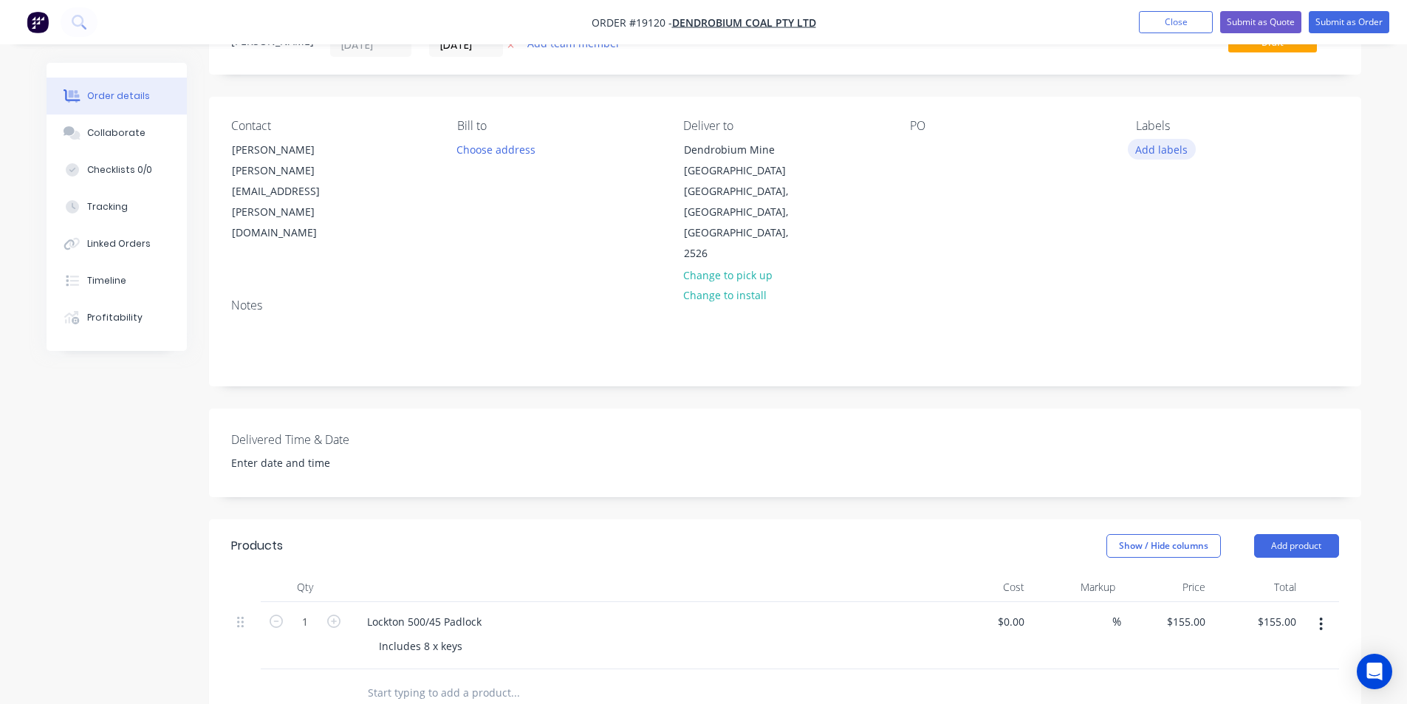
click at [1154, 143] on button "Add labels" at bounding box center [1162, 149] width 68 height 20
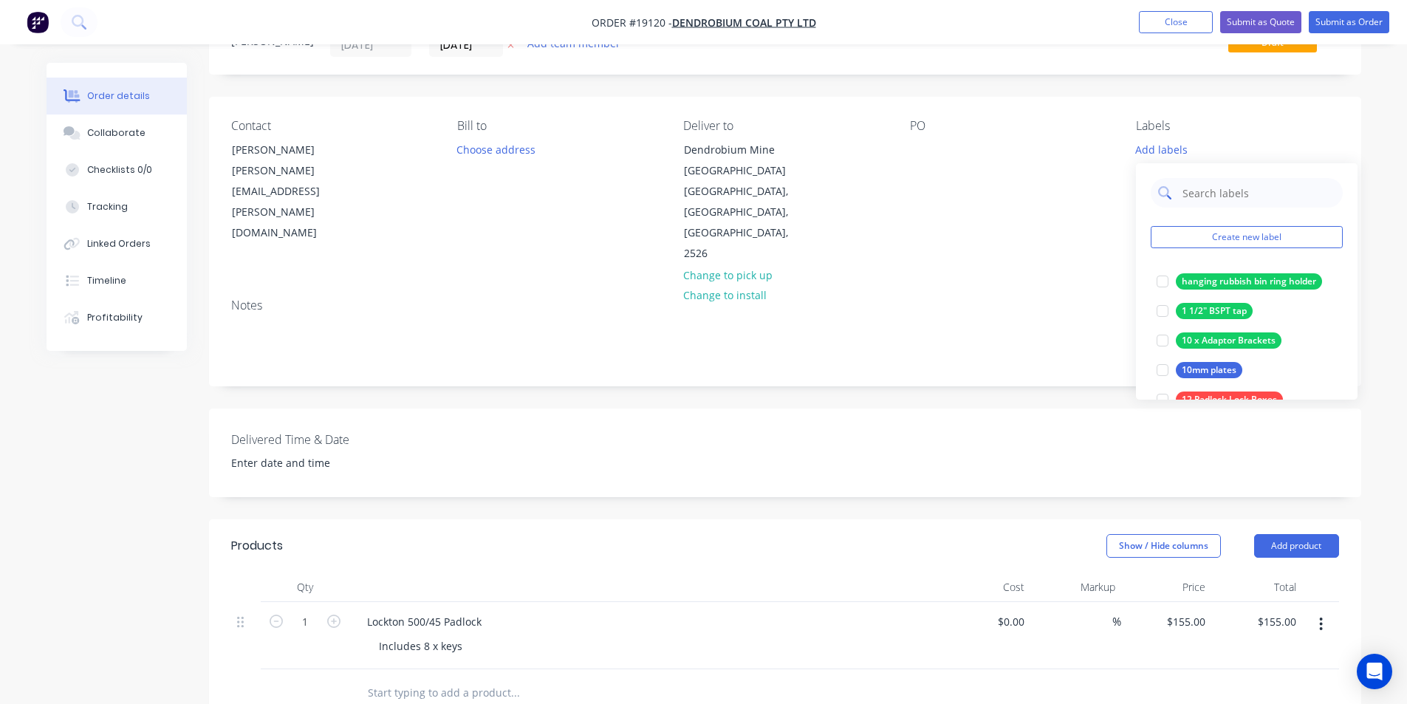
click at [1247, 191] on input "text" at bounding box center [1258, 193] width 154 height 30
type input "locks"
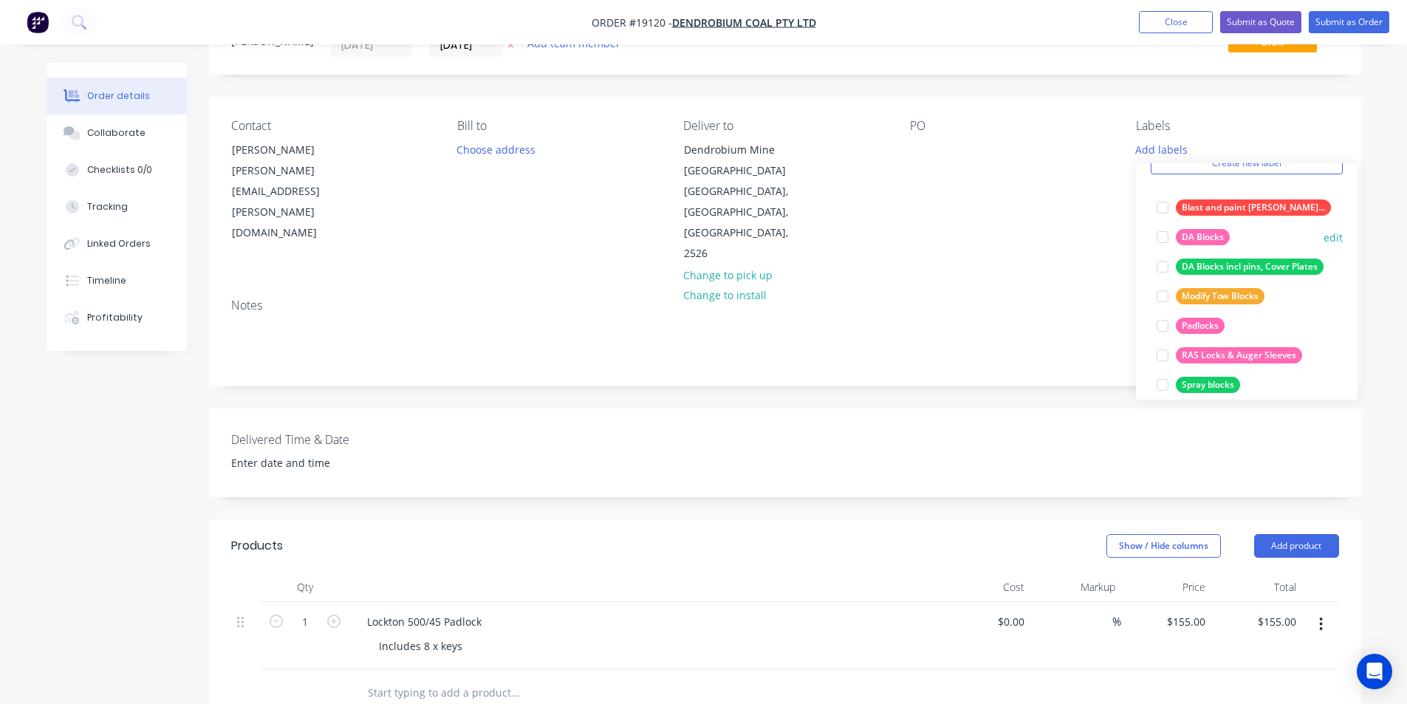
scroll to position [148, 0]
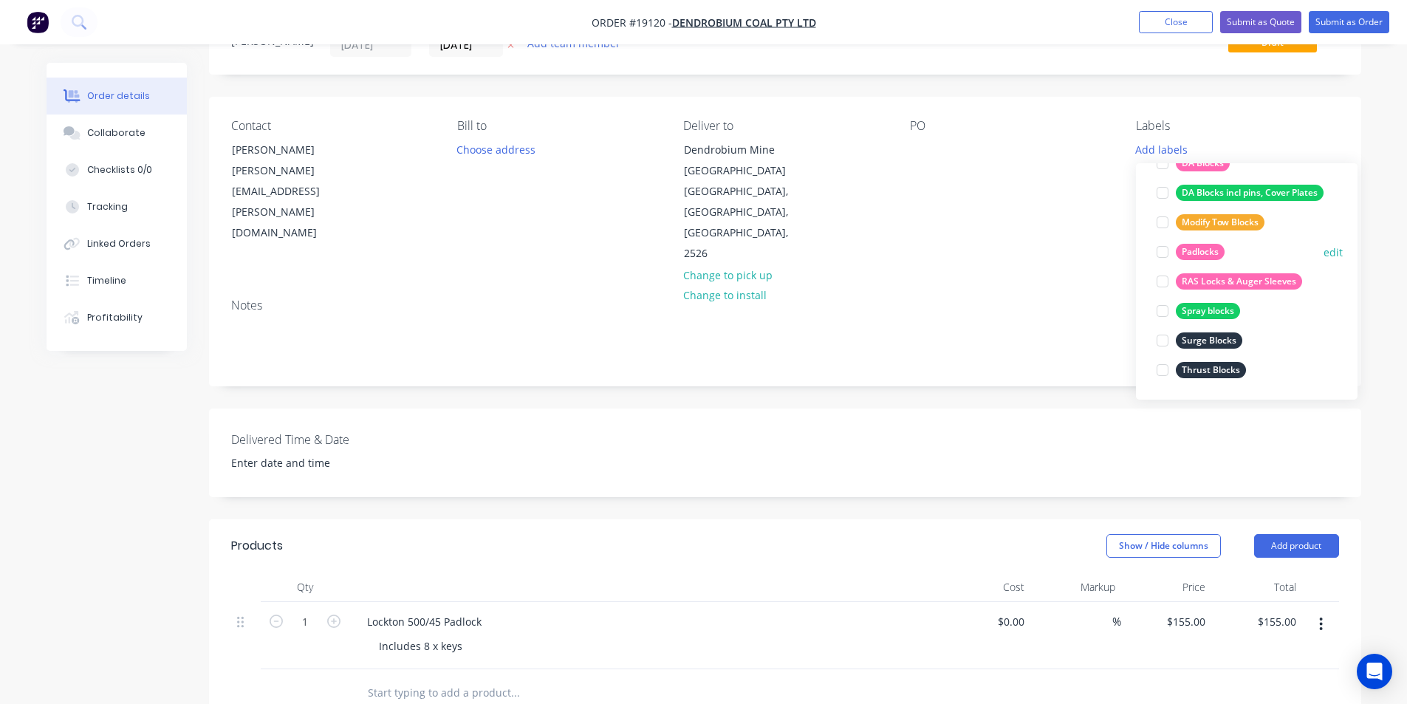
click at [1164, 250] on div at bounding box center [1163, 252] width 30 height 30
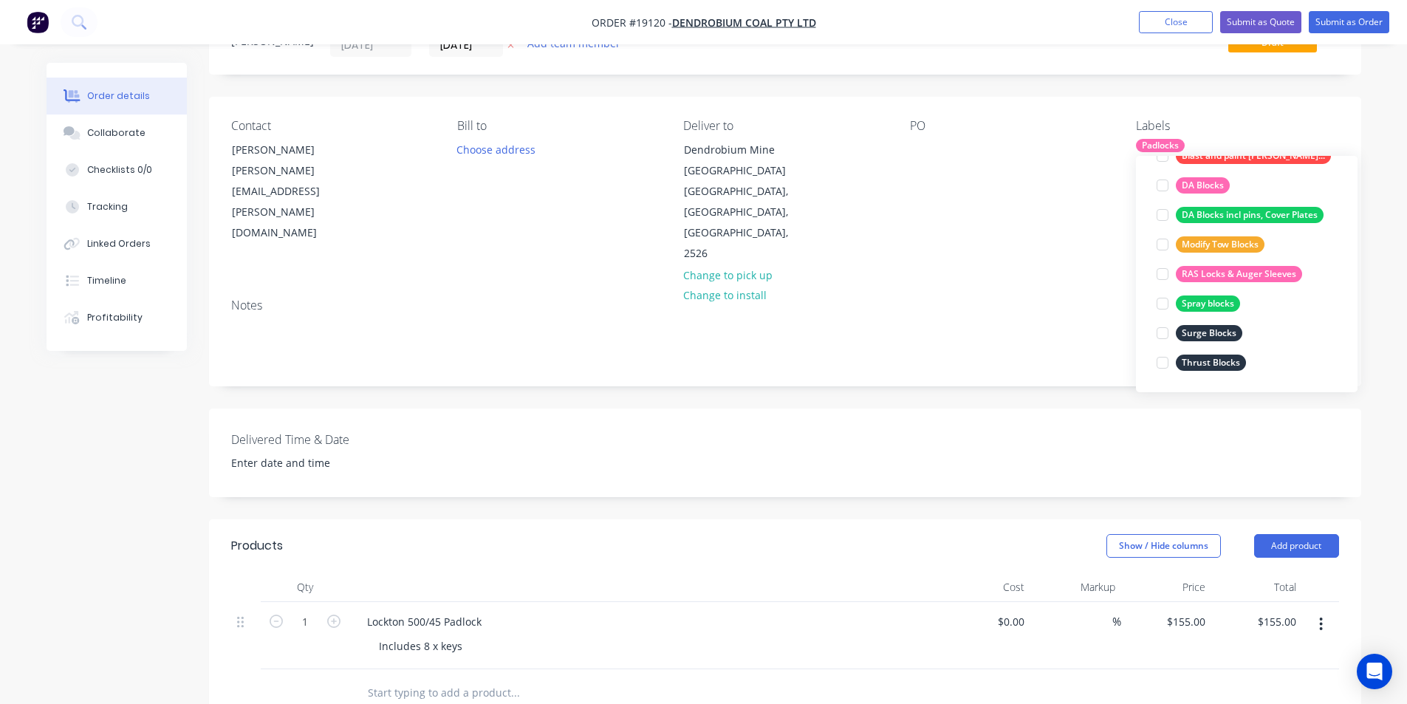
scroll to position [30, 0]
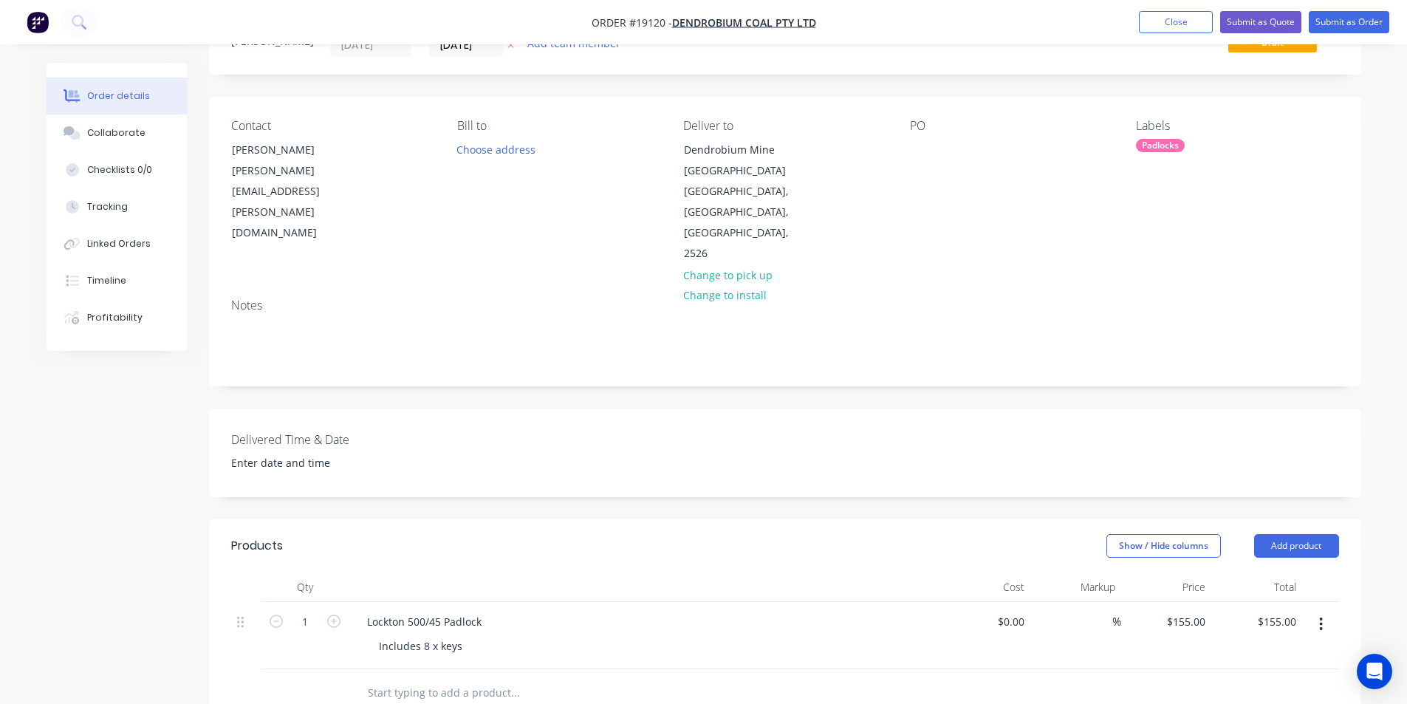
click at [1015, 298] on div "Notes" at bounding box center [785, 305] width 1108 height 14
click at [1269, 28] on button "Submit as Quote" at bounding box center [1260, 22] width 81 height 22
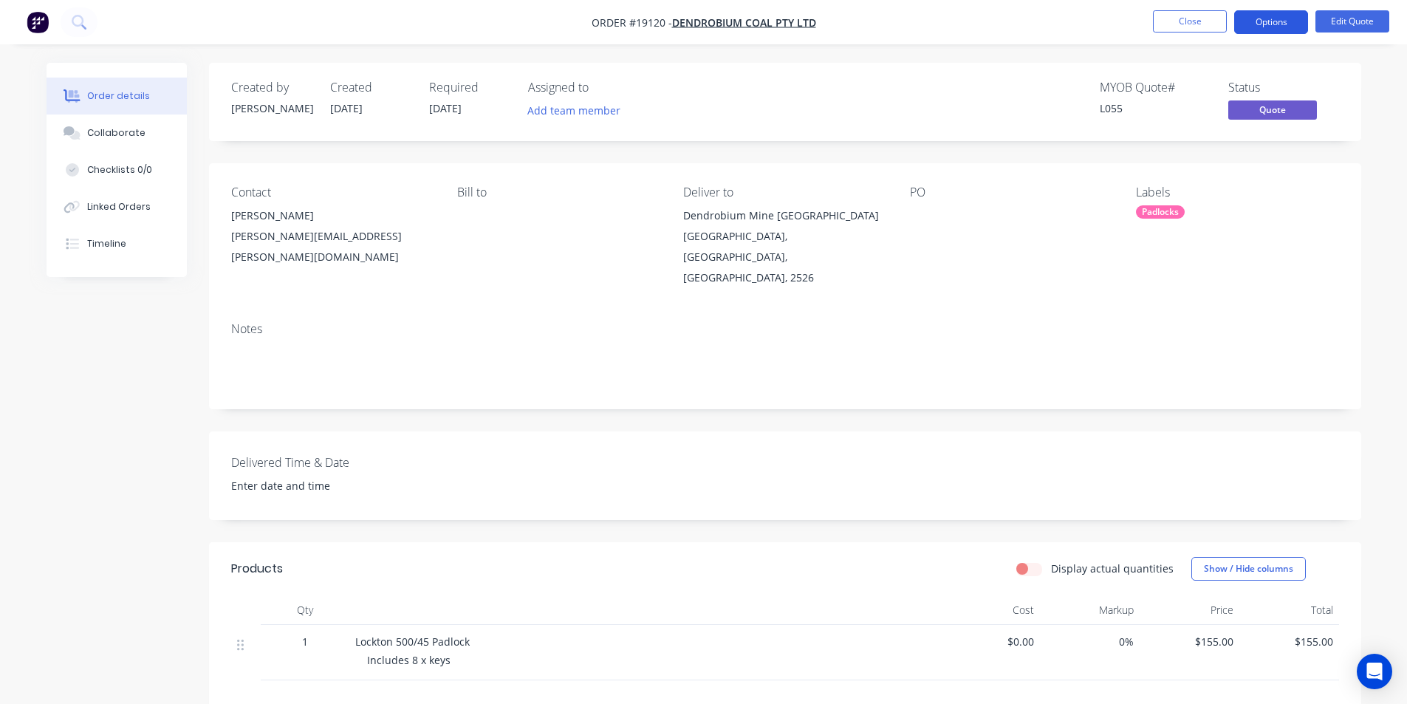
click at [1288, 21] on button "Options" at bounding box center [1271, 22] width 74 height 24
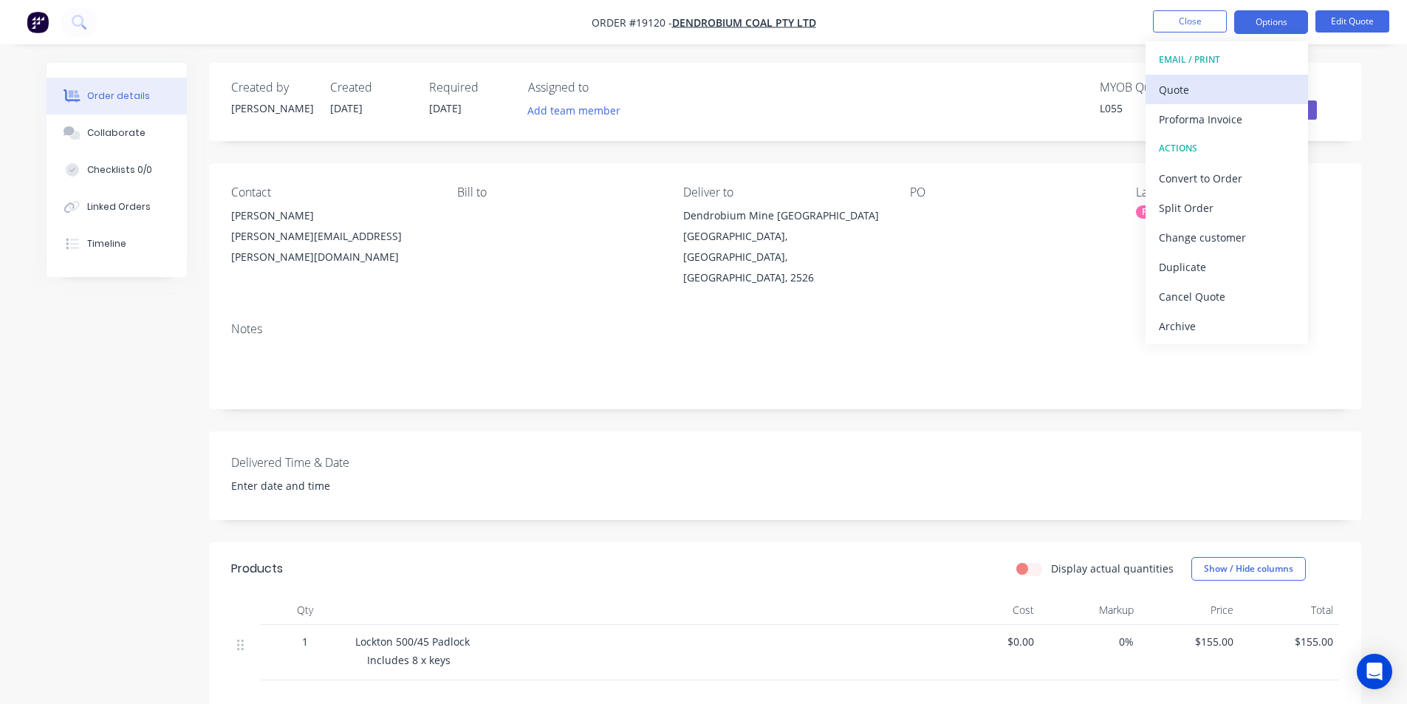
click at [1225, 92] on div "Quote" at bounding box center [1227, 89] width 136 height 21
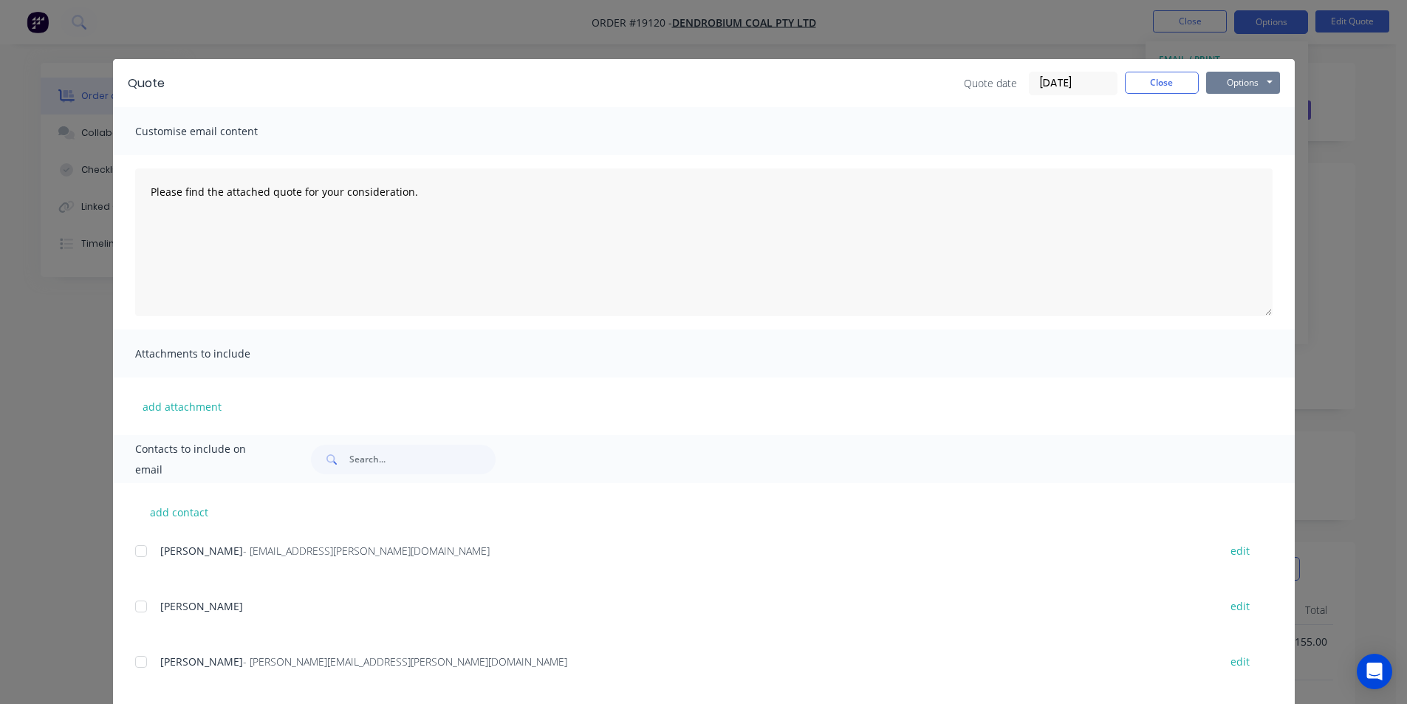
click at [1225, 86] on button "Options" at bounding box center [1243, 83] width 74 height 22
click at [1256, 128] on button "Print" at bounding box center [1253, 133] width 95 height 24
click at [1174, 88] on button "Close" at bounding box center [1162, 83] width 74 height 22
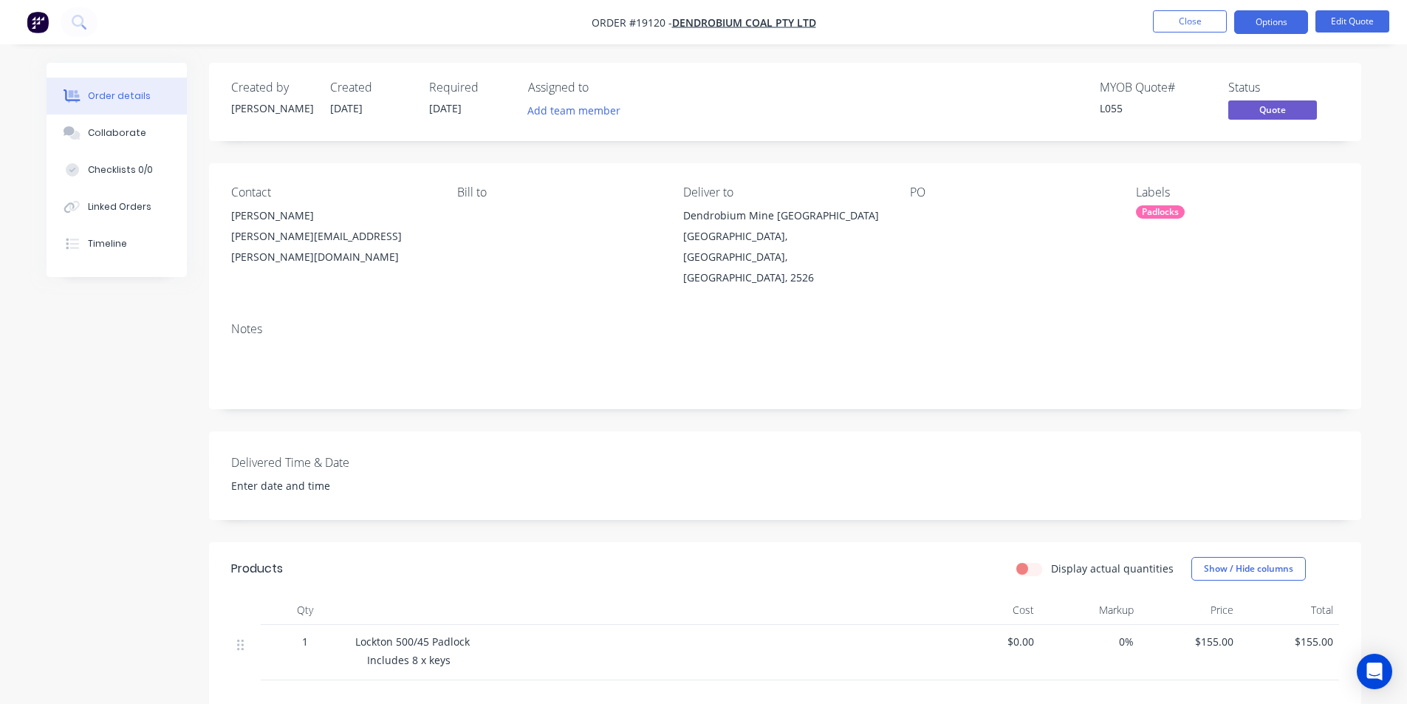
click at [32, 25] on img "button" at bounding box center [38, 22] width 22 height 22
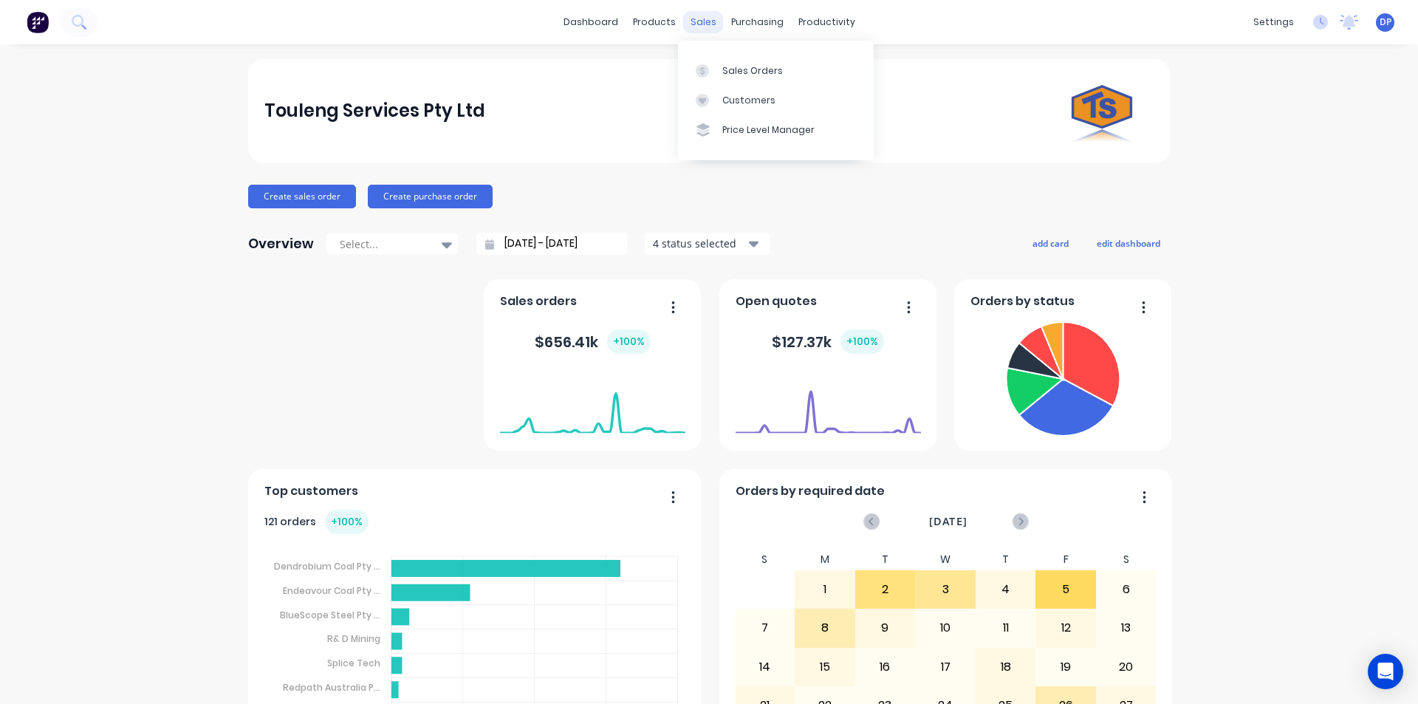
click at [699, 12] on div "sales" at bounding box center [703, 22] width 41 height 22
click at [738, 67] on div "Sales Orders" at bounding box center [752, 70] width 61 height 13
click at [743, 66] on div "Sales Orders" at bounding box center [752, 70] width 61 height 13
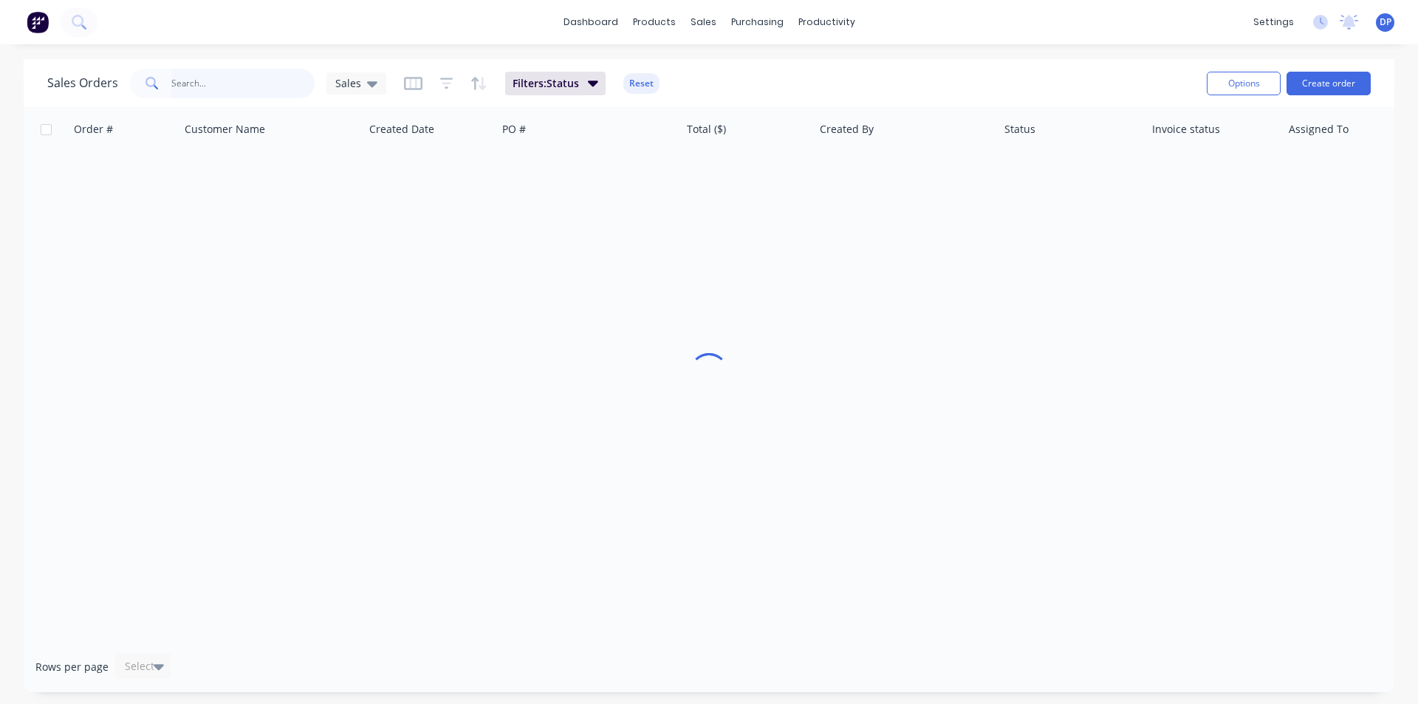
click at [226, 86] on input "text" at bounding box center [243, 84] width 144 height 30
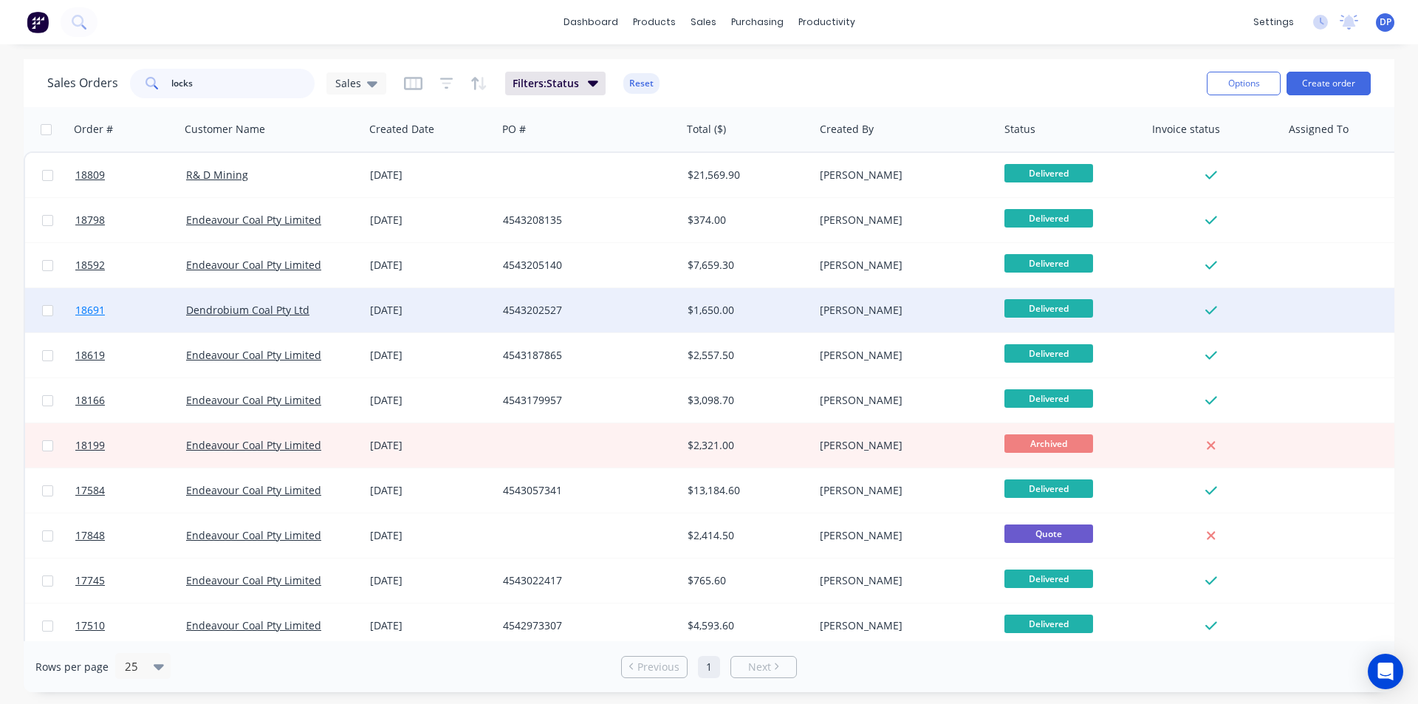
type input "locks"
click at [89, 307] on span "18691" at bounding box center [90, 310] width 30 height 15
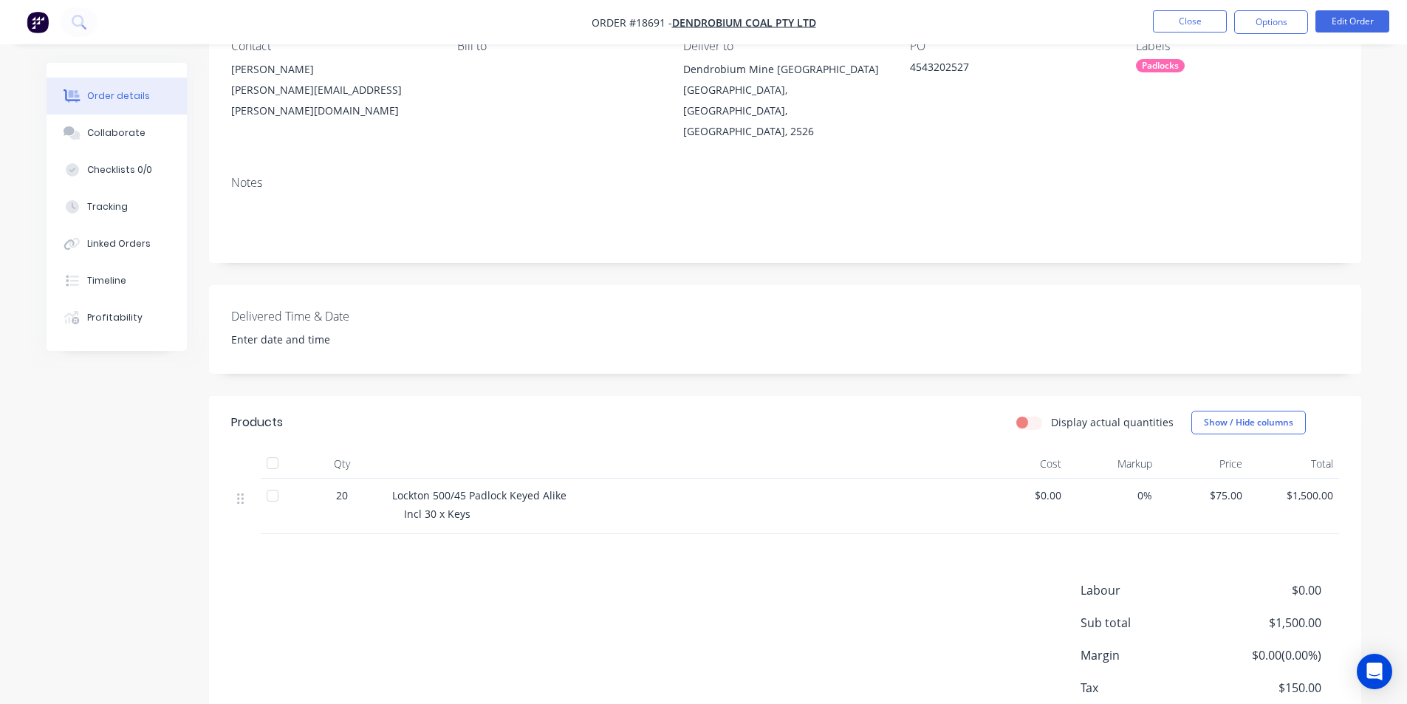
scroll to position [148, 0]
click at [465, 499] on span "Lockton 500/45 Padlock Keyed Alike" at bounding box center [479, 494] width 174 height 14
drag, startPoint x: 388, startPoint y: 491, endPoint x: 504, endPoint y: 496, distance: 116.1
click at [504, 496] on div "Lockton 500/45 Padlock Keyed Alike Incl 30 x Keys" at bounding box center [681, 504] width 591 height 55
copy span "Lockton 500/45 Padlock"
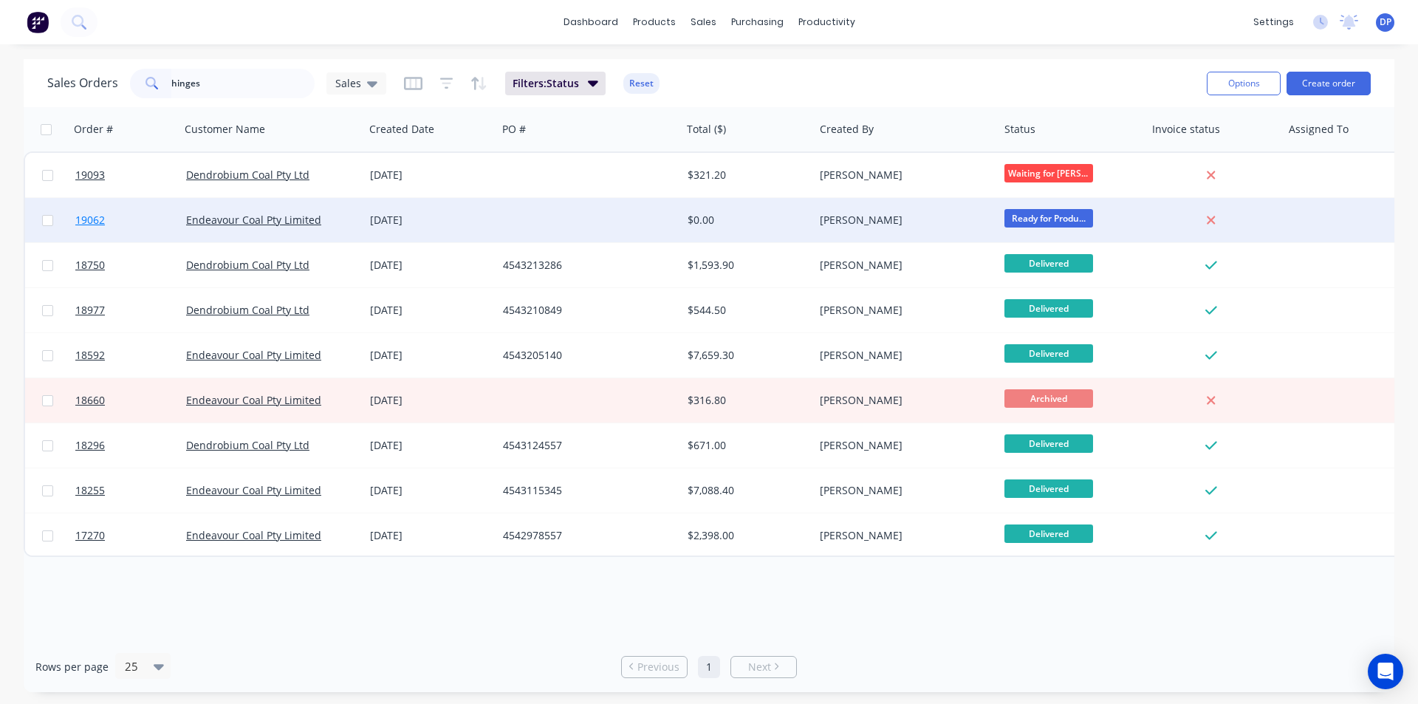
type input "hinges"
click at [88, 209] on link "19062" at bounding box center [130, 220] width 111 height 44
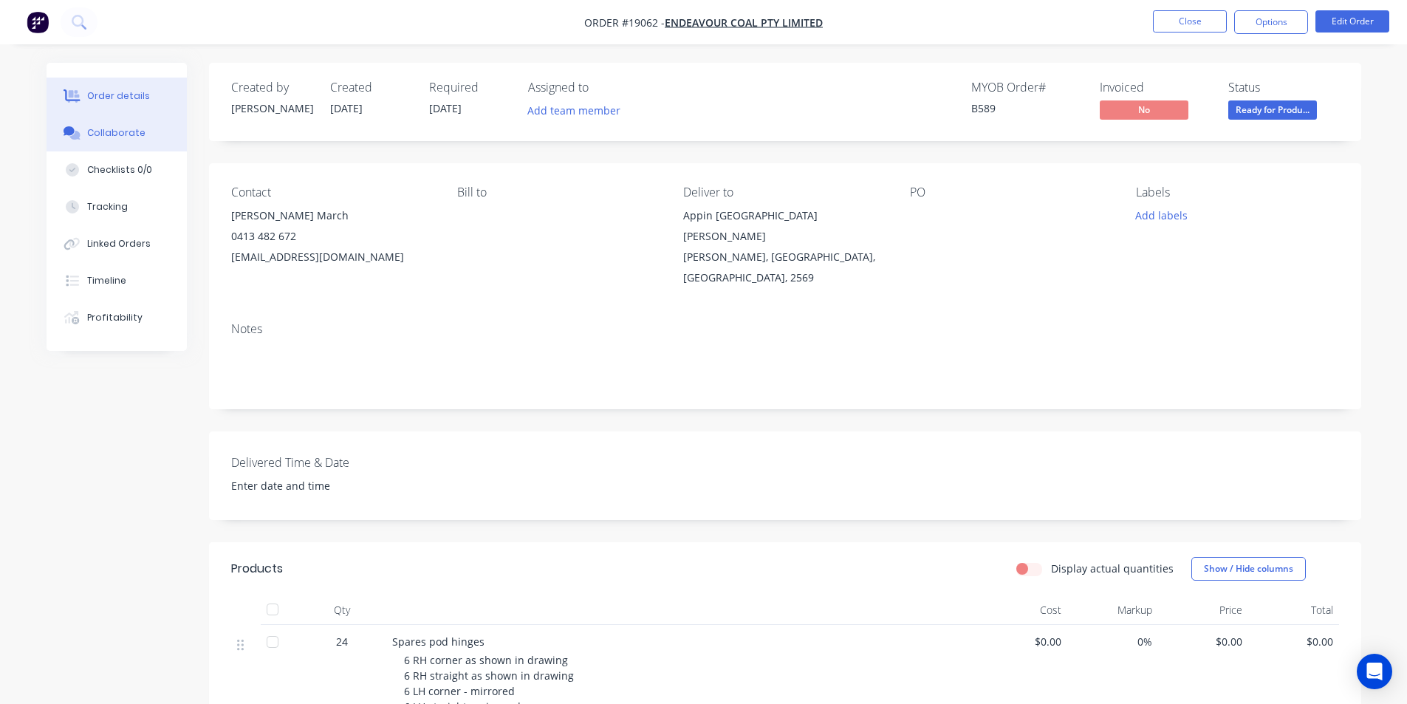
click at [117, 126] on button "Collaborate" at bounding box center [117, 132] width 140 height 37
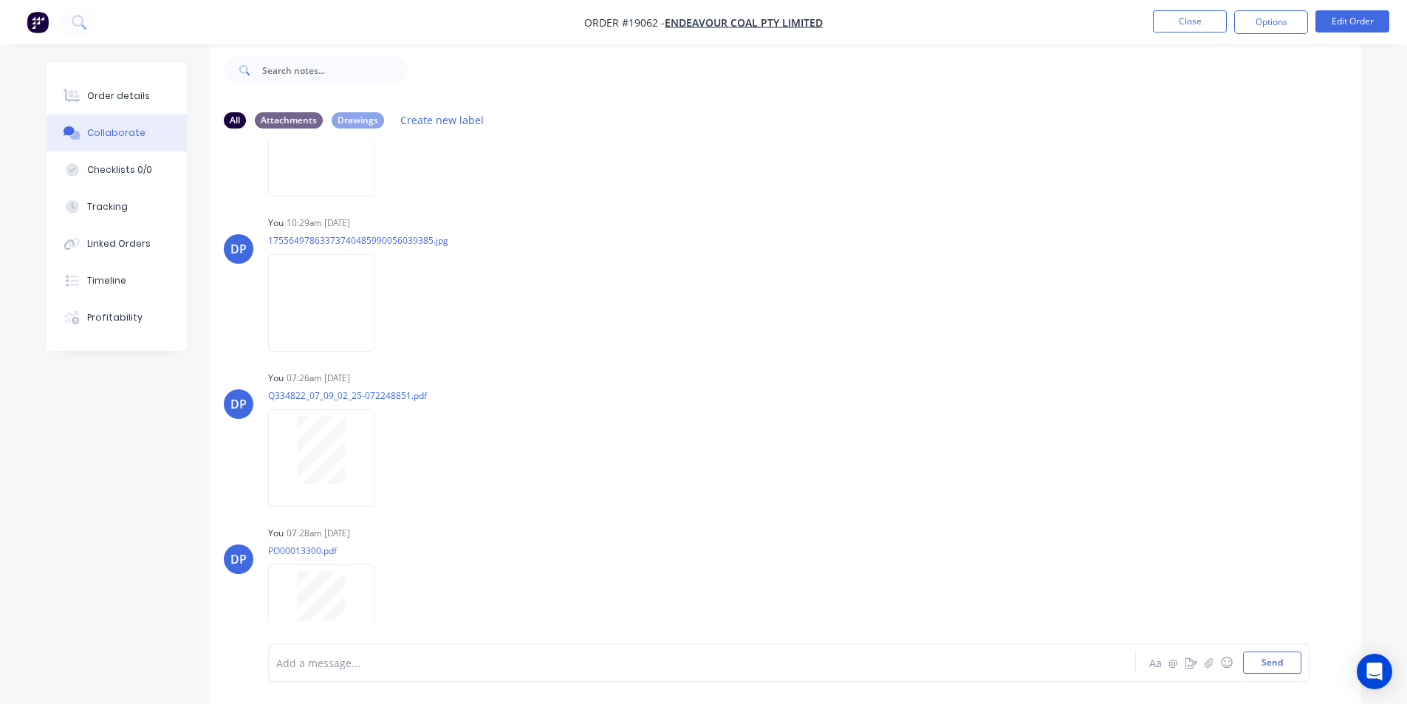
scroll to position [583, 0]
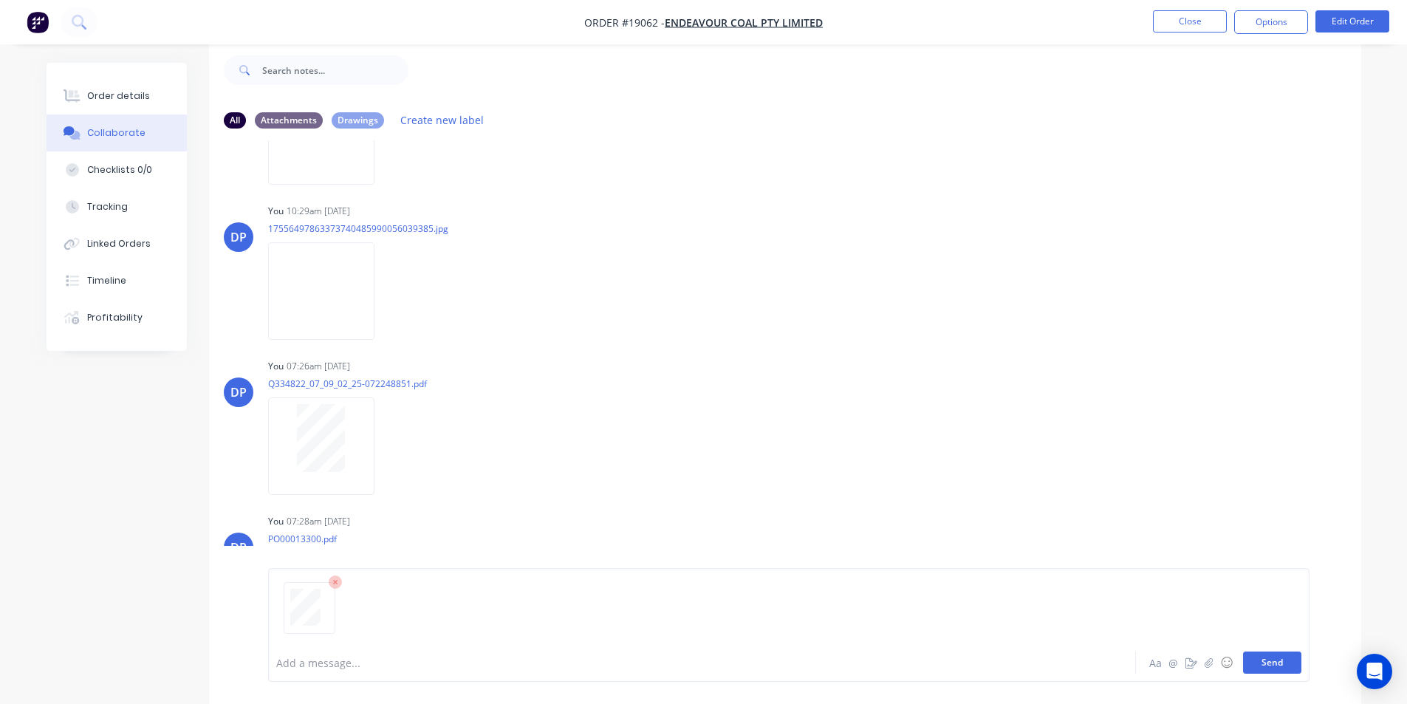
click at [1267, 655] on button "Send" at bounding box center [1272, 662] width 58 height 22
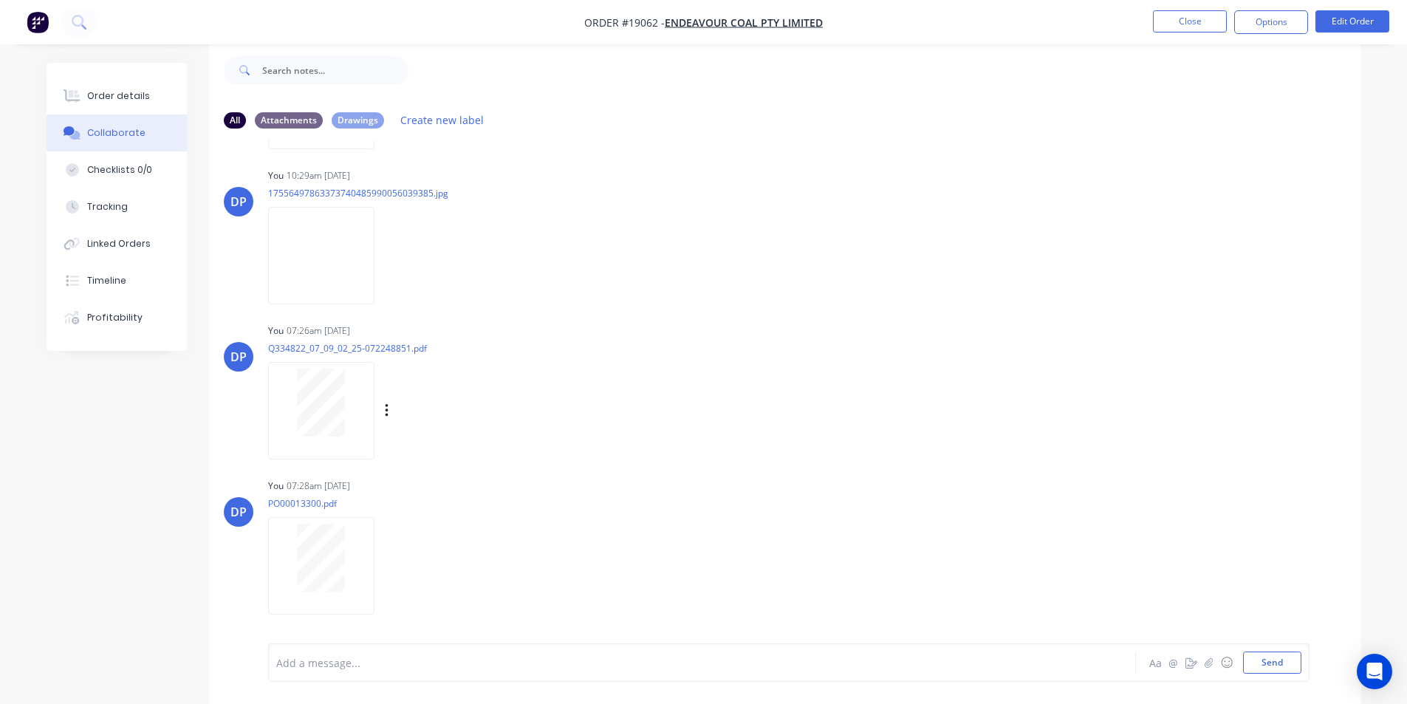
scroll to position [773, 0]
click at [1274, 660] on button "Send" at bounding box center [1272, 662] width 58 height 22
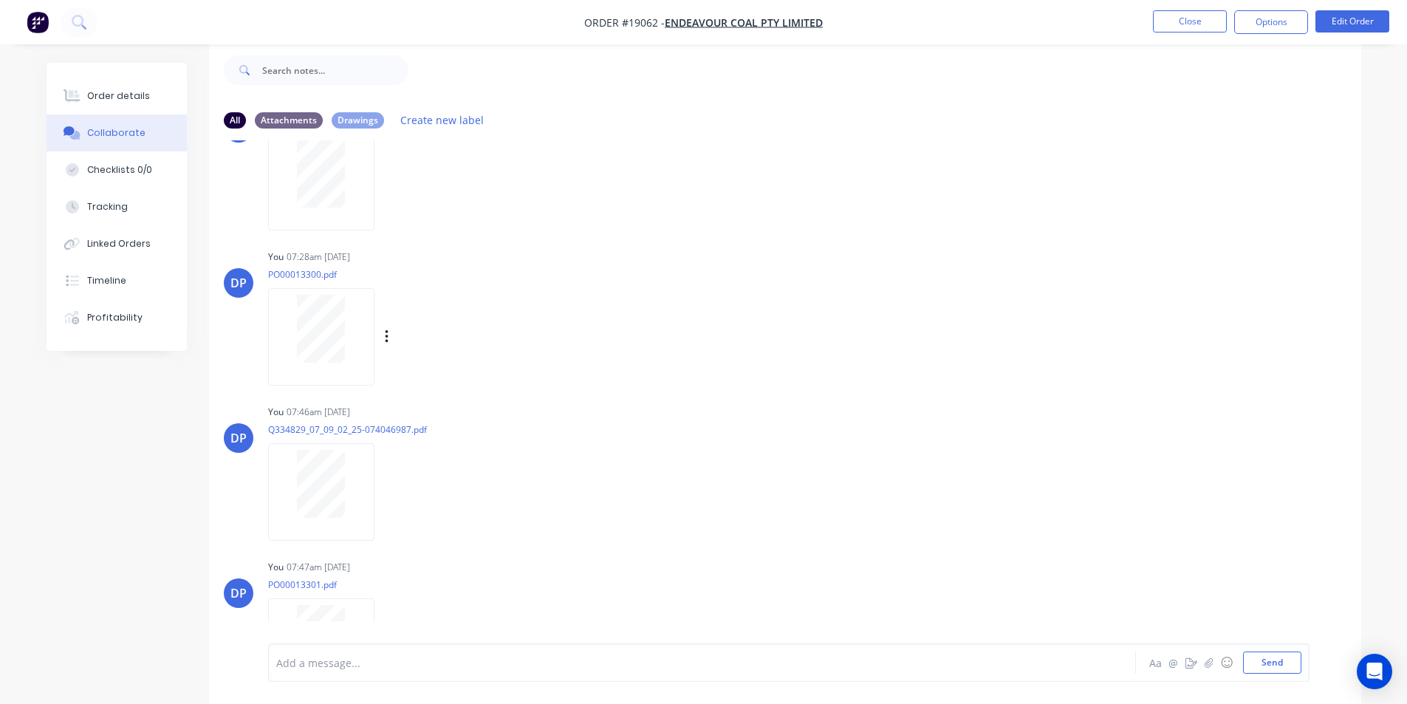
scroll to position [928, 0]
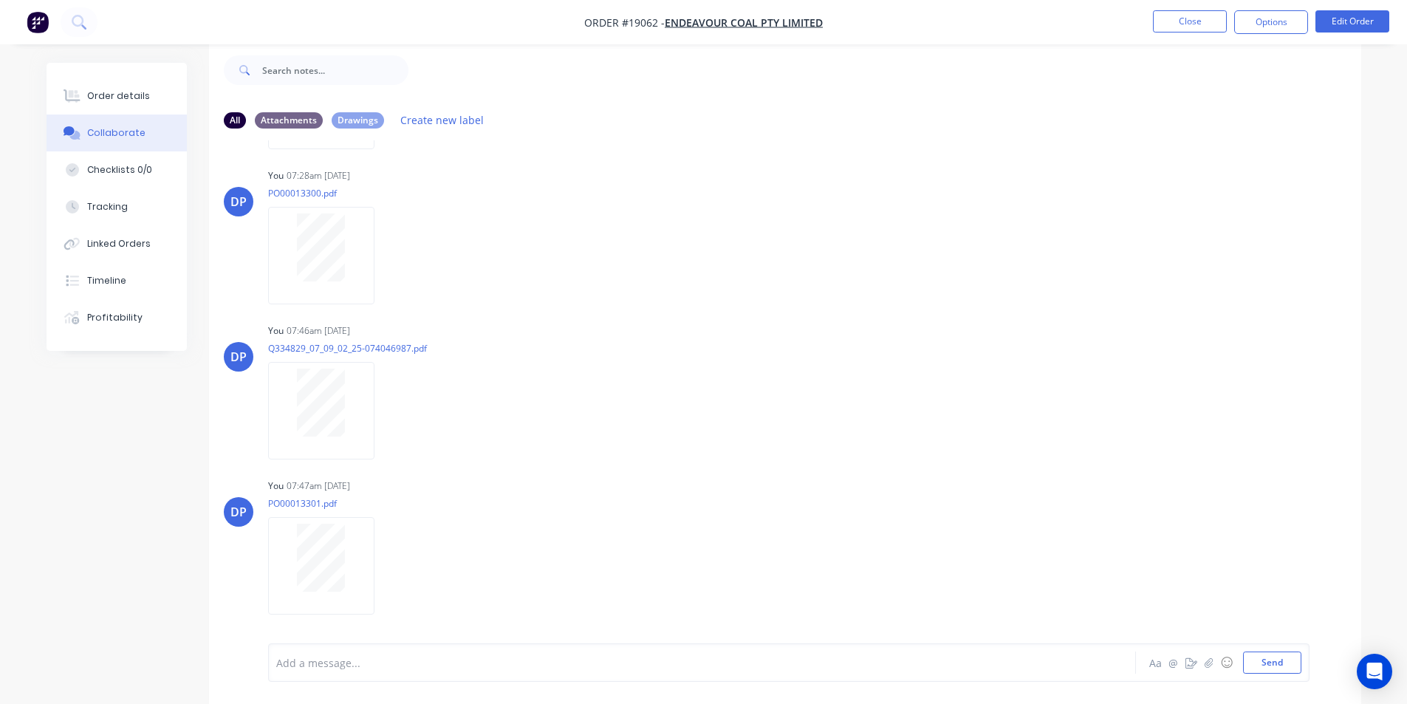
click at [36, 21] on img "button" at bounding box center [38, 22] width 22 height 22
